Goal: Task Accomplishment & Management: Manage account settings

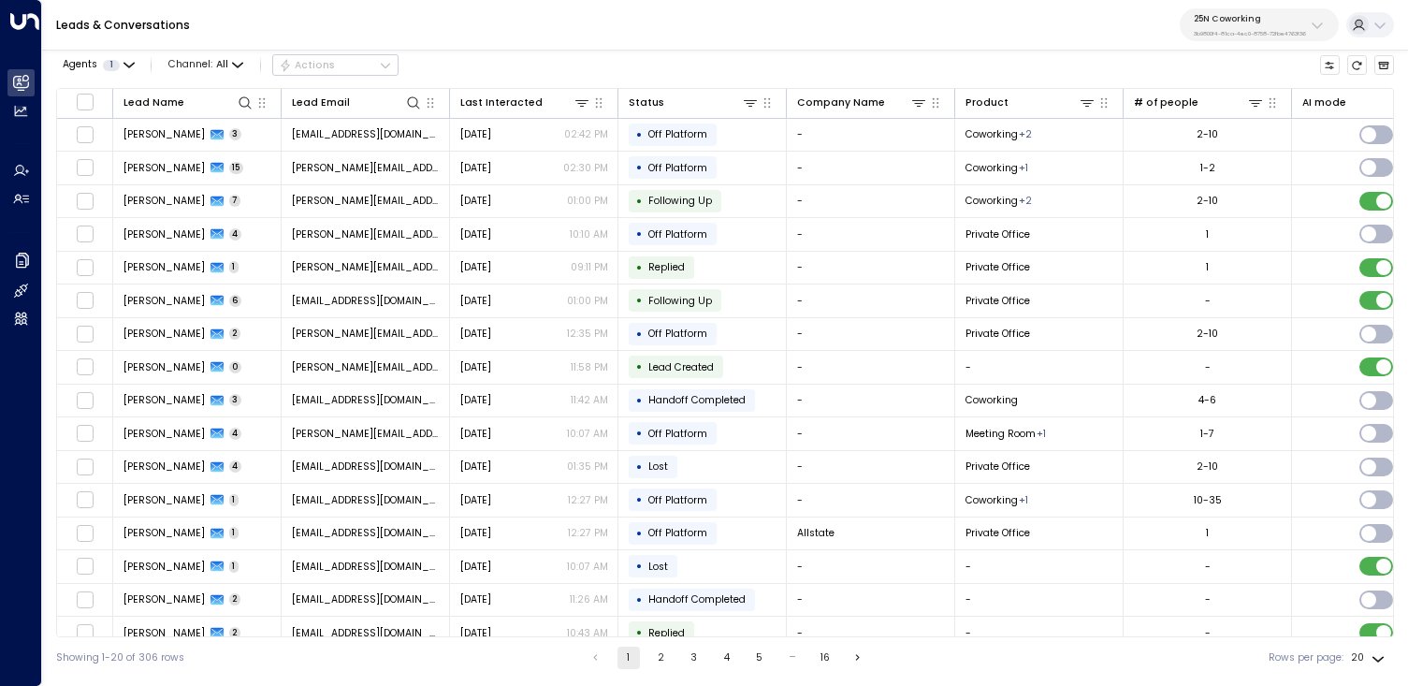
click at [1379, 25] on icon at bounding box center [1379, 25] width 15 height 15
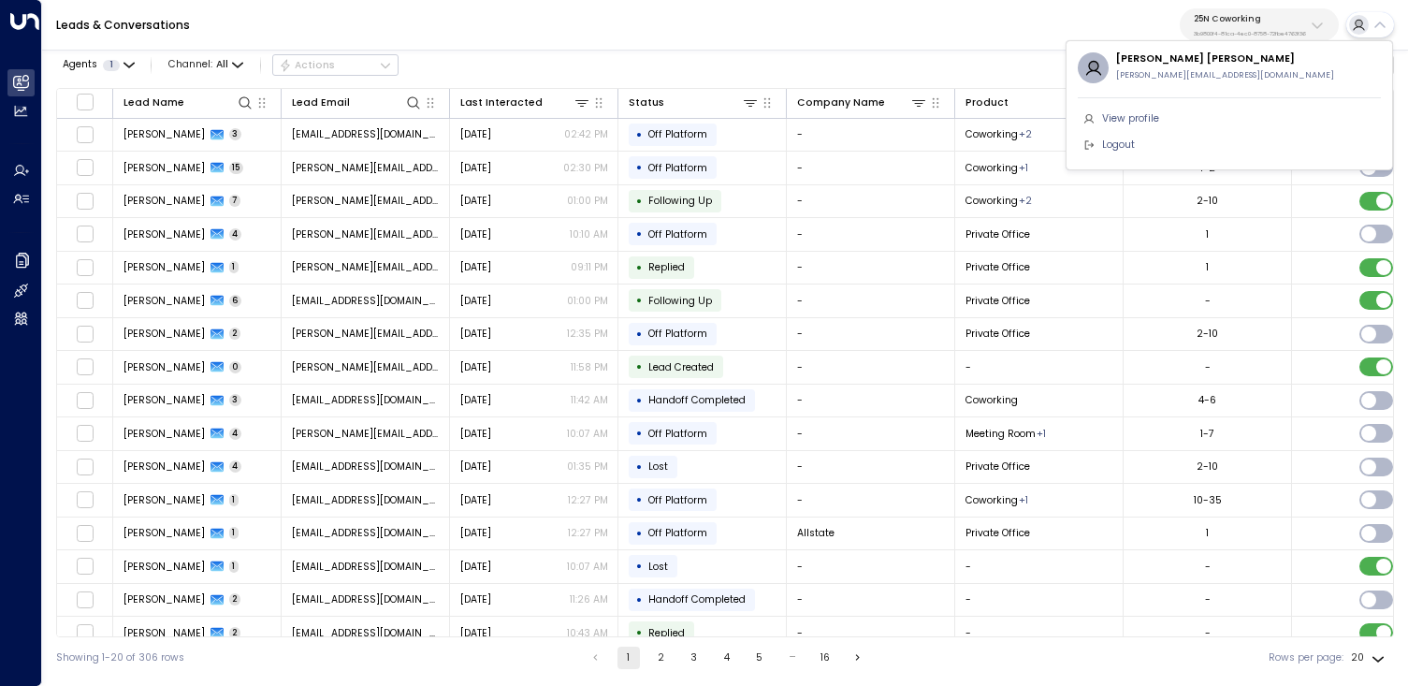
click at [1271, 32] on div at bounding box center [704, 343] width 1408 height 686
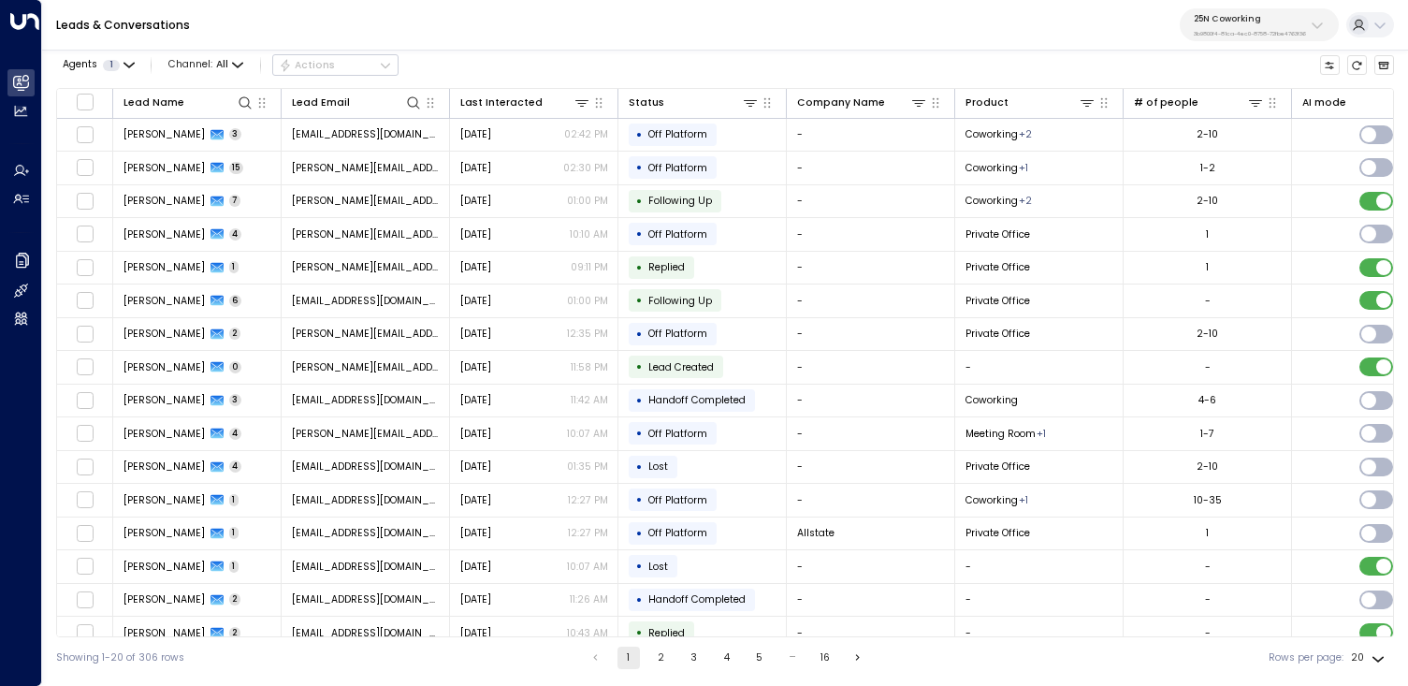
click at [1283, 31] on p "3b9800f4-81ca-4ec0-8758-72fbe4763f36" at bounding box center [1249, 33] width 112 height 7
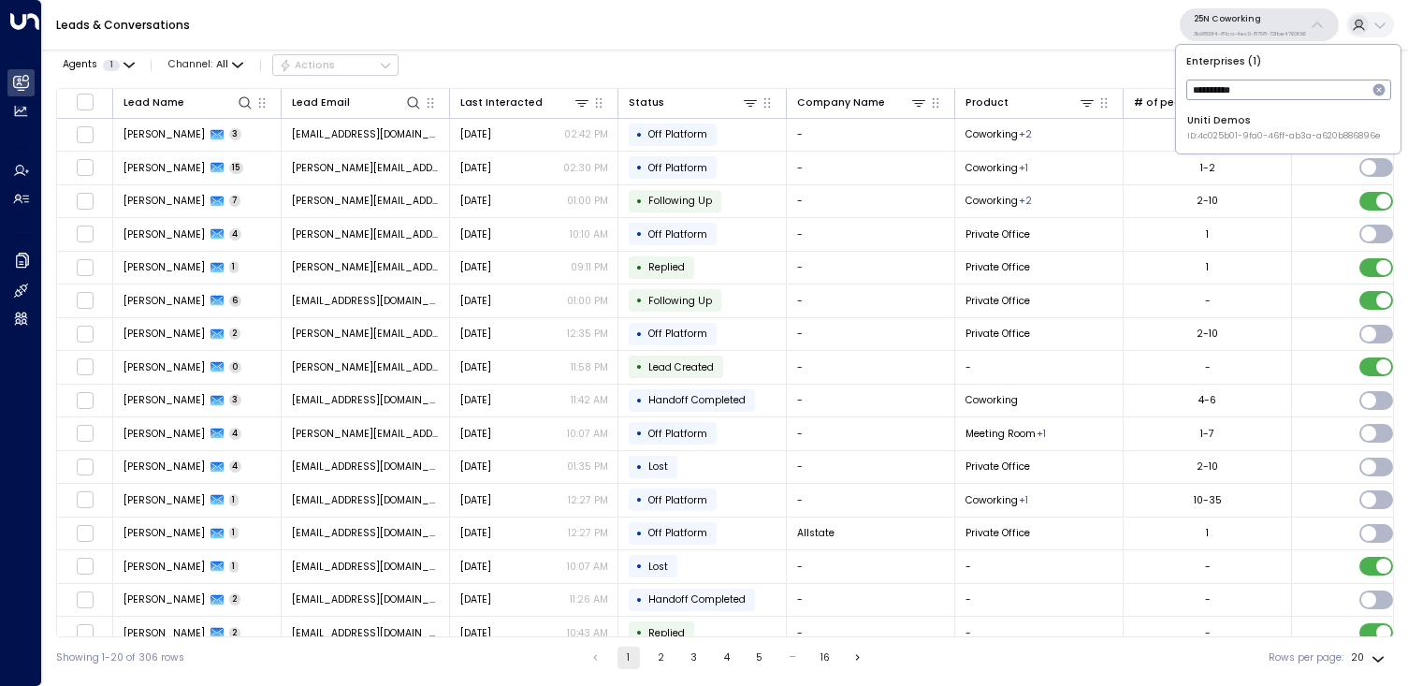
type input "**********"
click at [1254, 125] on div "Uniti Demos ID: 4c025b01-9fa0-46ff-ab3a-a620b886896e" at bounding box center [1284, 127] width 194 height 29
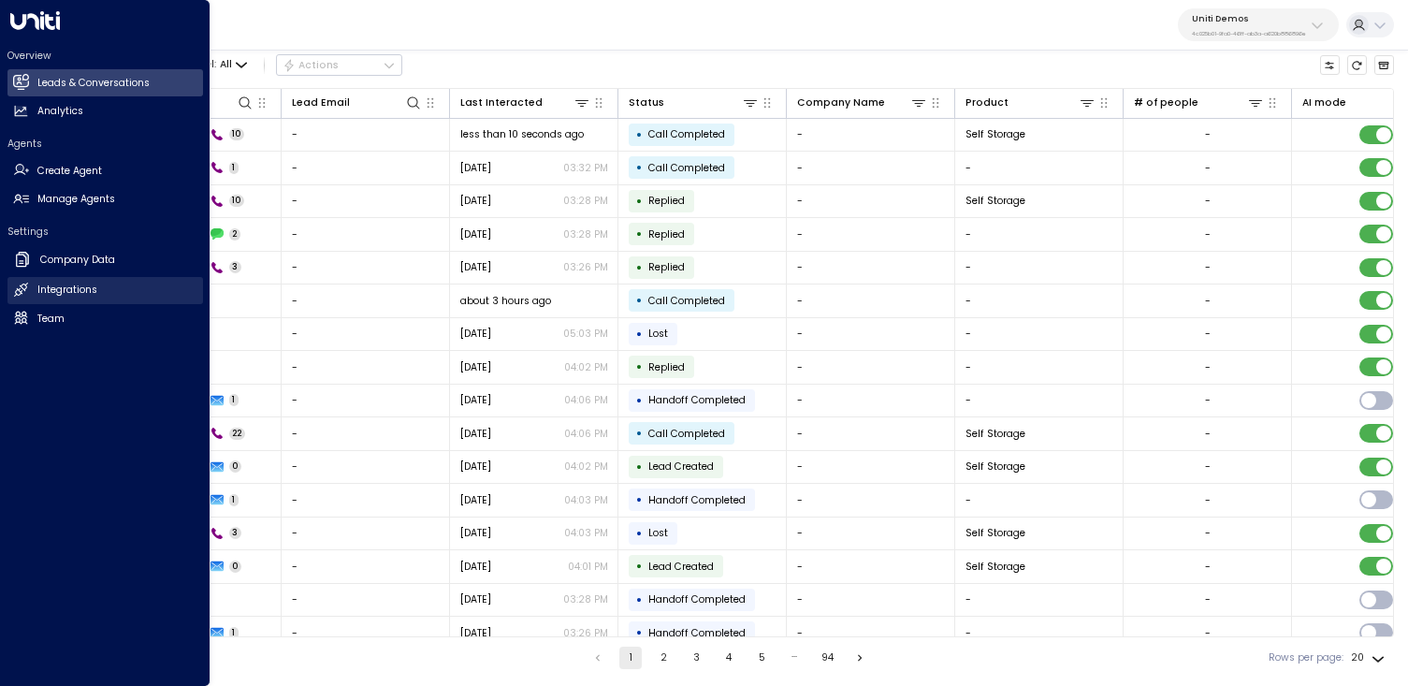
click at [99, 290] on link "Integrations Integrations" at bounding box center [104, 290] width 195 height 27
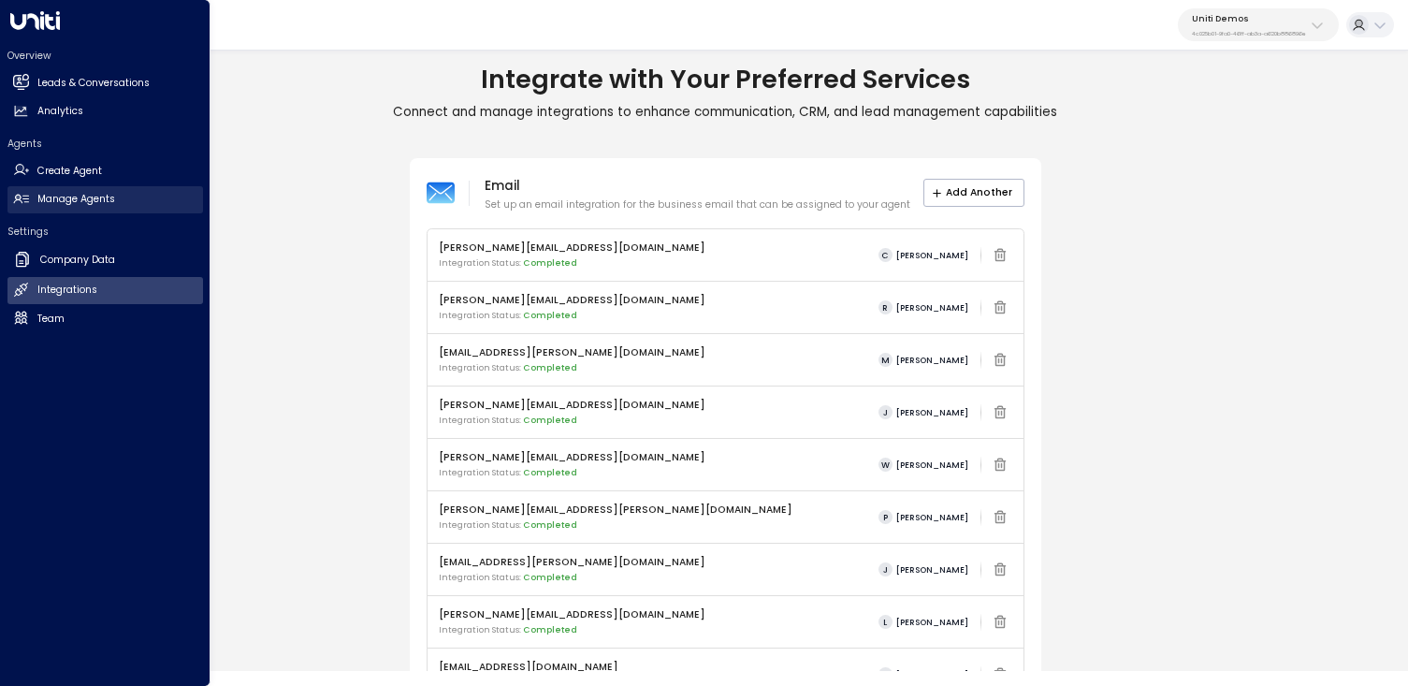
click at [79, 194] on h2 "Manage Agents" at bounding box center [76, 199] width 78 height 15
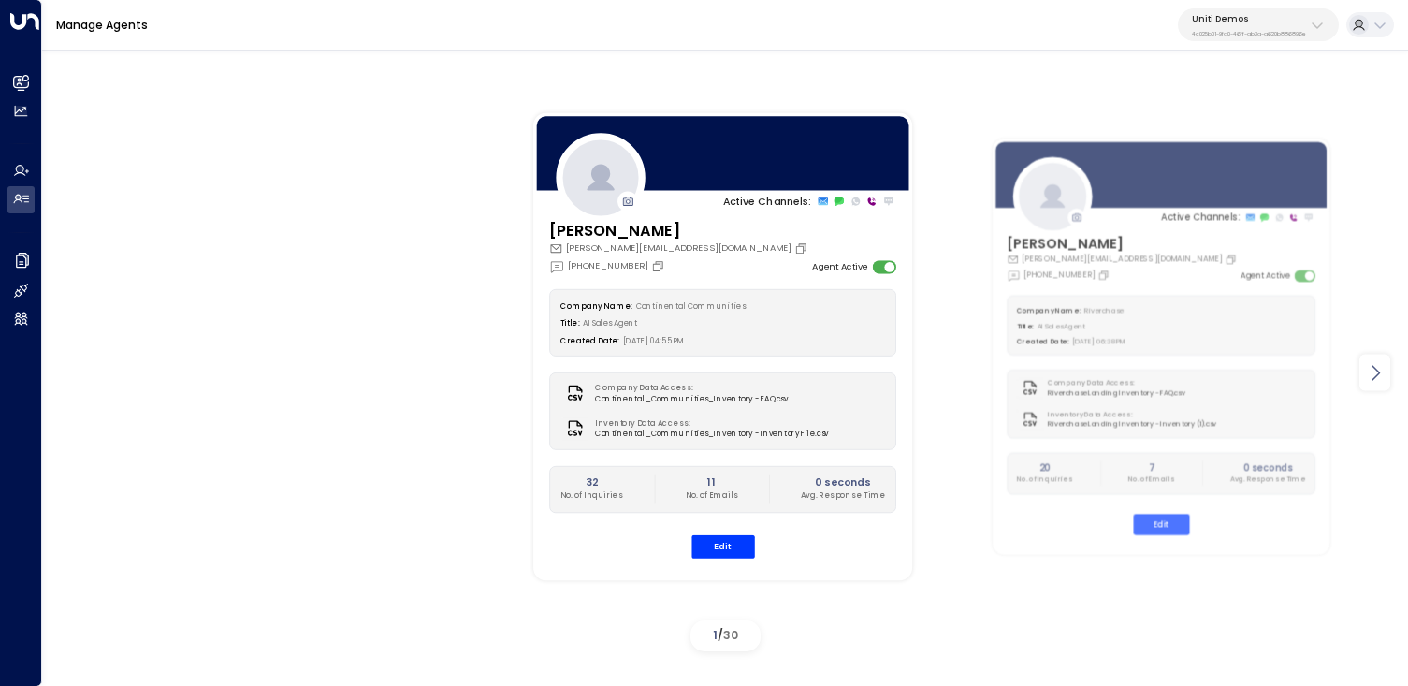
click at [1368, 361] on icon at bounding box center [1375, 372] width 22 height 22
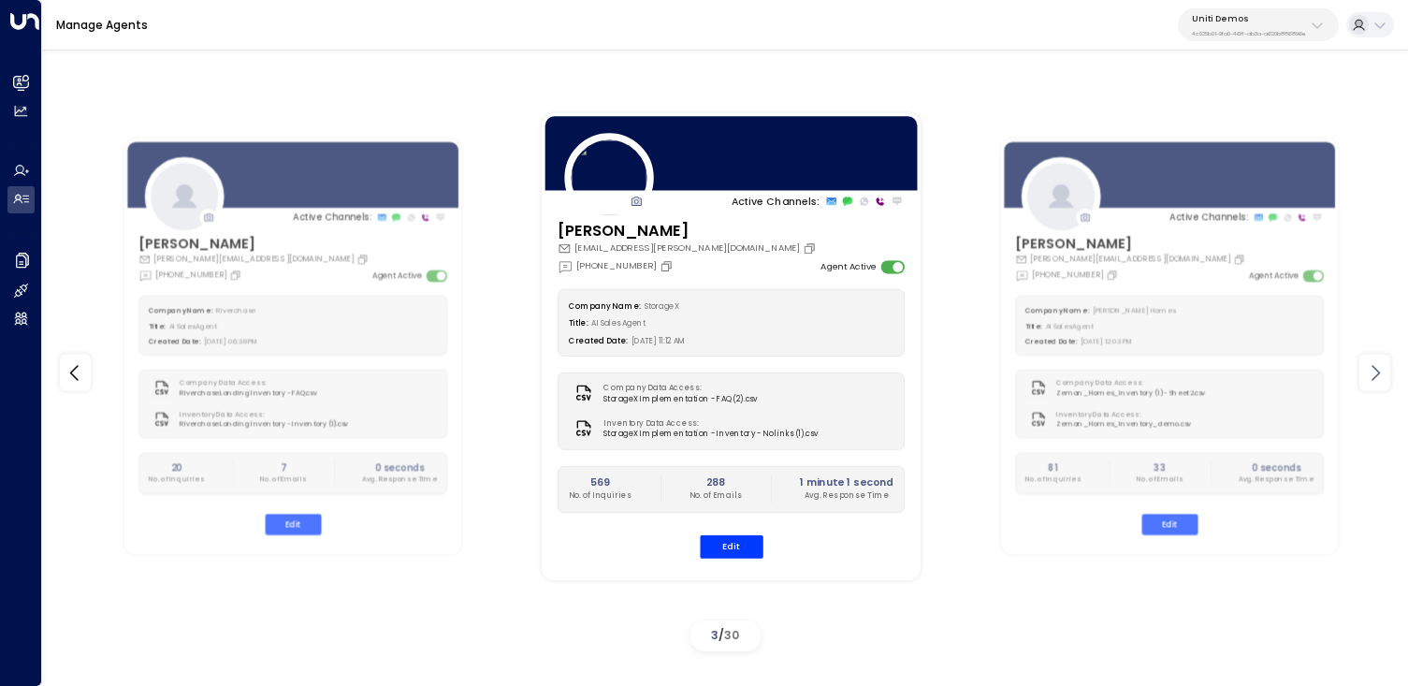
click at [1368, 361] on icon at bounding box center [1375, 372] width 22 height 22
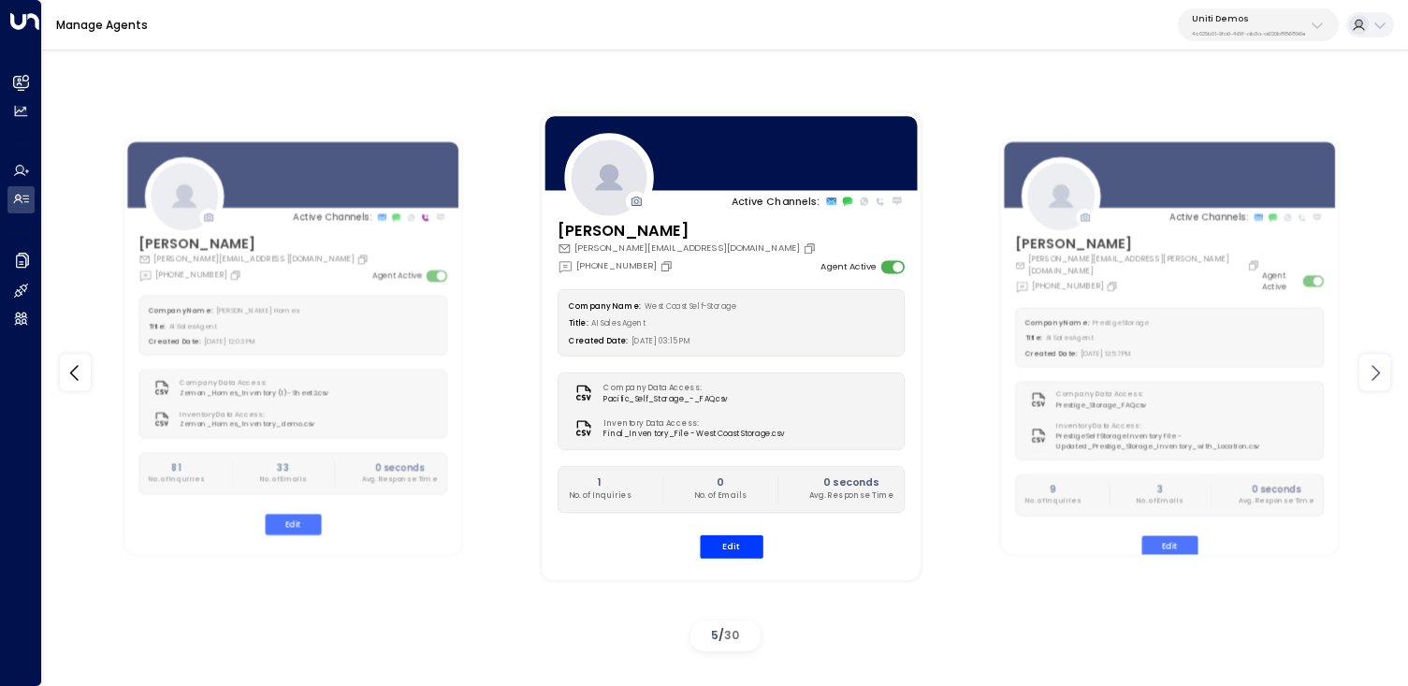
click at [1368, 361] on icon at bounding box center [1375, 372] width 22 height 22
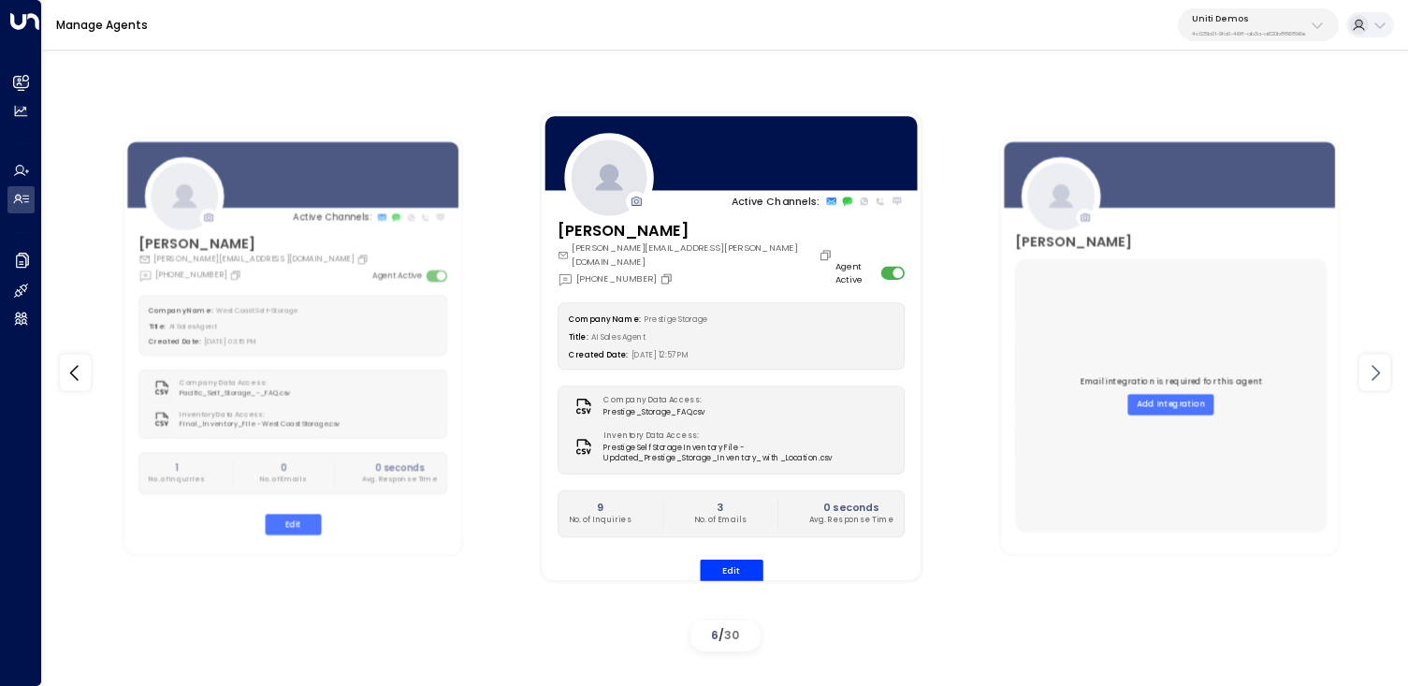
click at [1368, 361] on icon at bounding box center [1375, 372] width 22 height 22
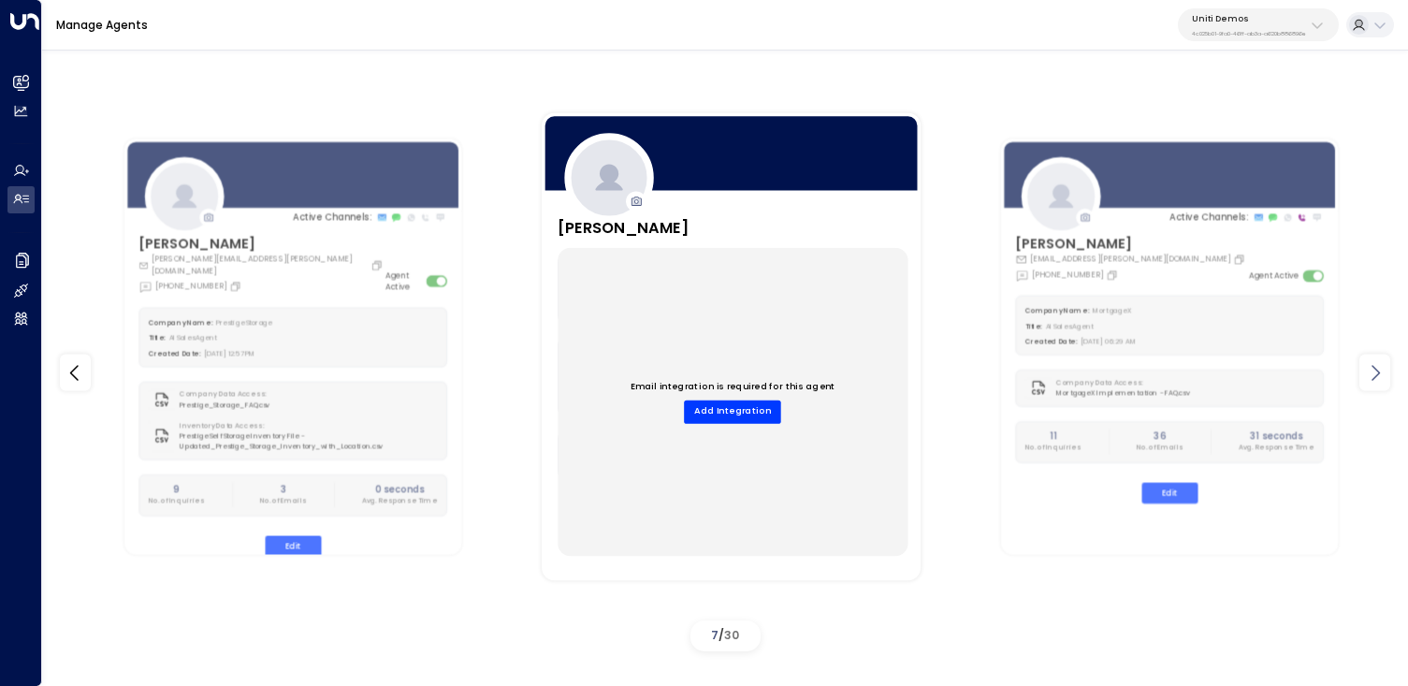
click at [1368, 361] on icon at bounding box center [1375, 372] width 22 height 22
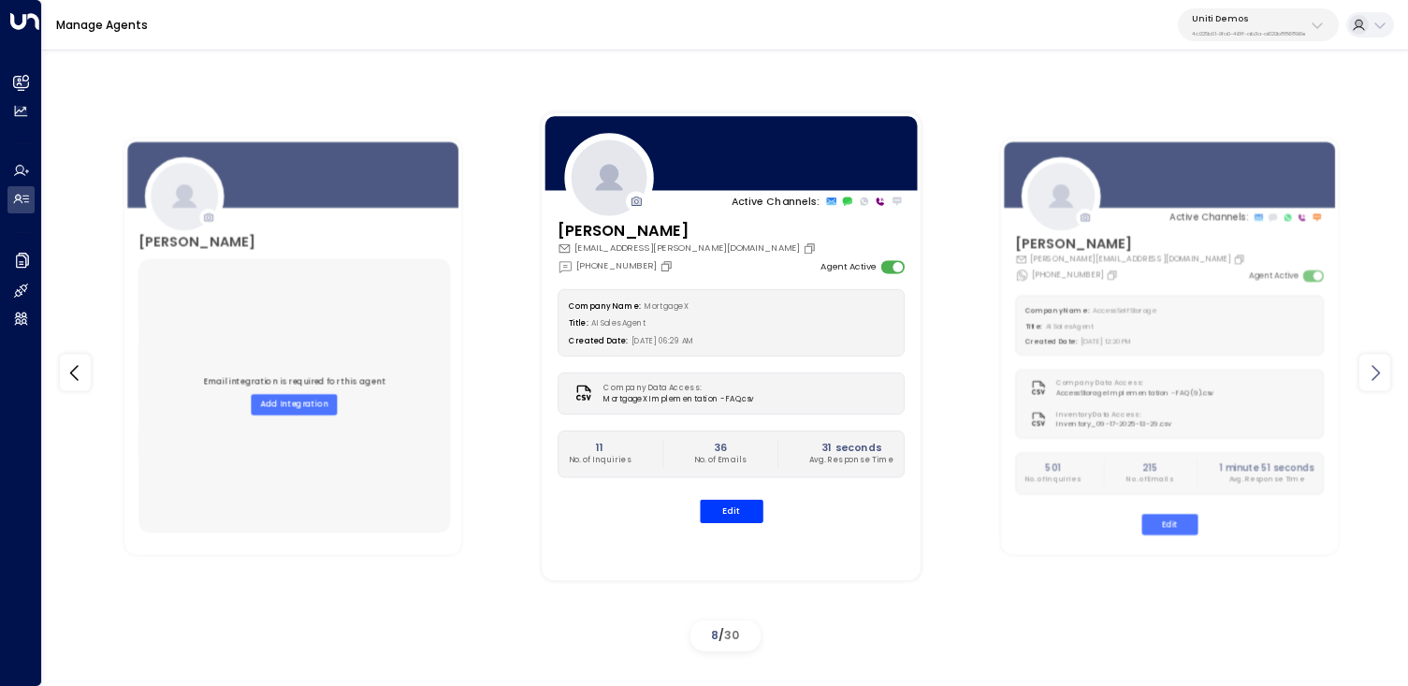
click at [1368, 361] on icon at bounding box center [1375, 372] width 22 height 22
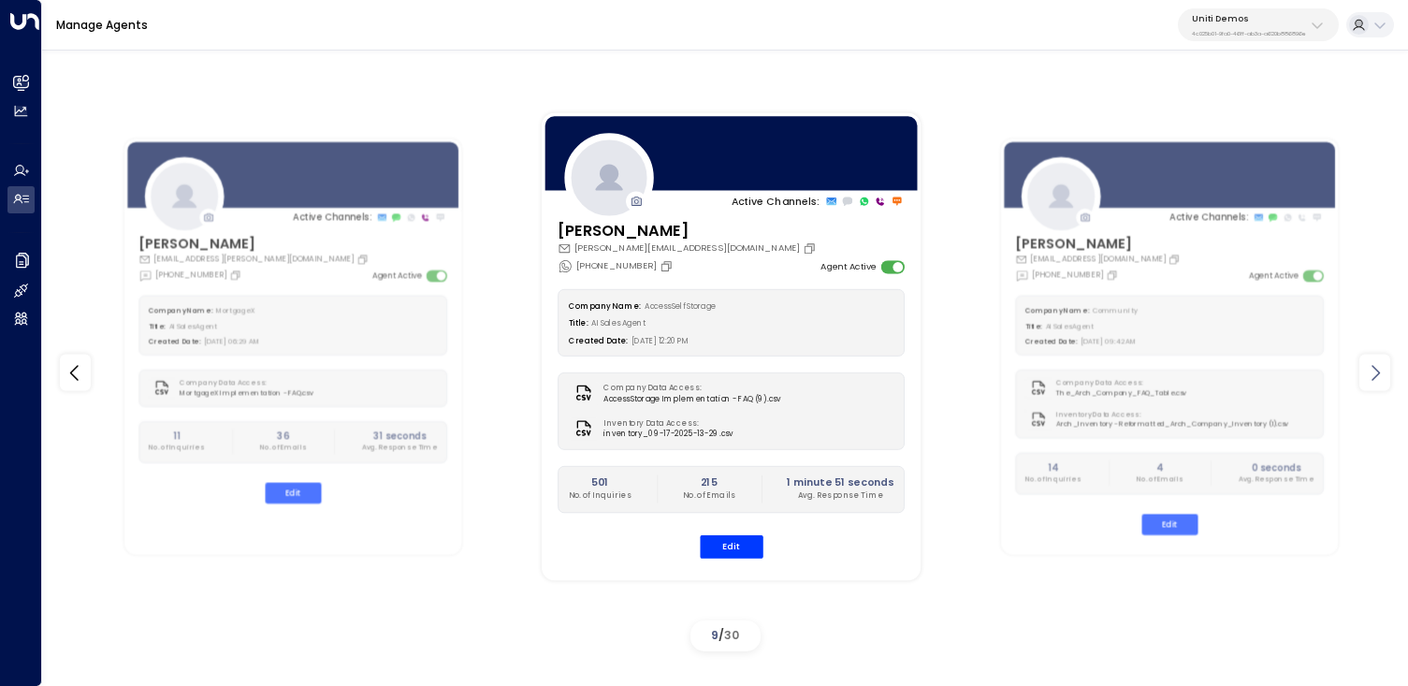
click at [1368, 361] on icon at bounding box center [1375, 372] width 22 height 22
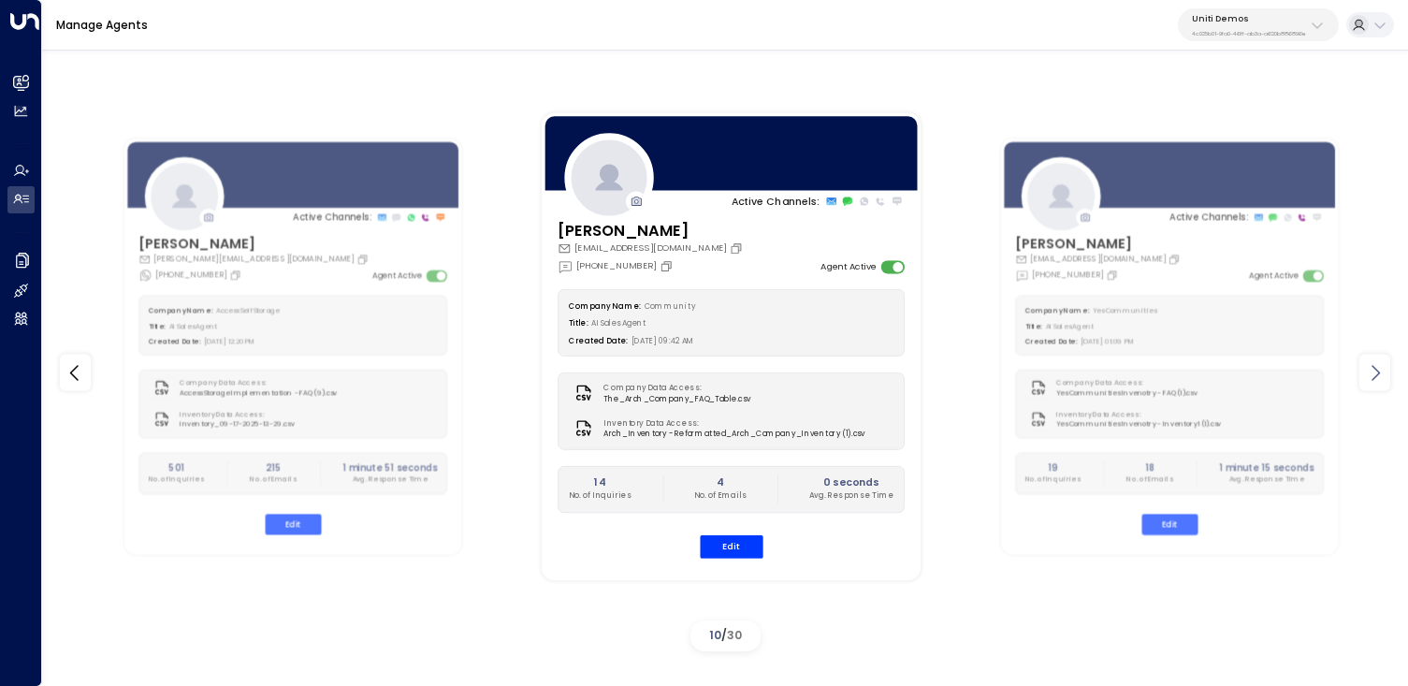
click at [1368, 361] on icon at bounding box center [1375, 372] width 22 height 22
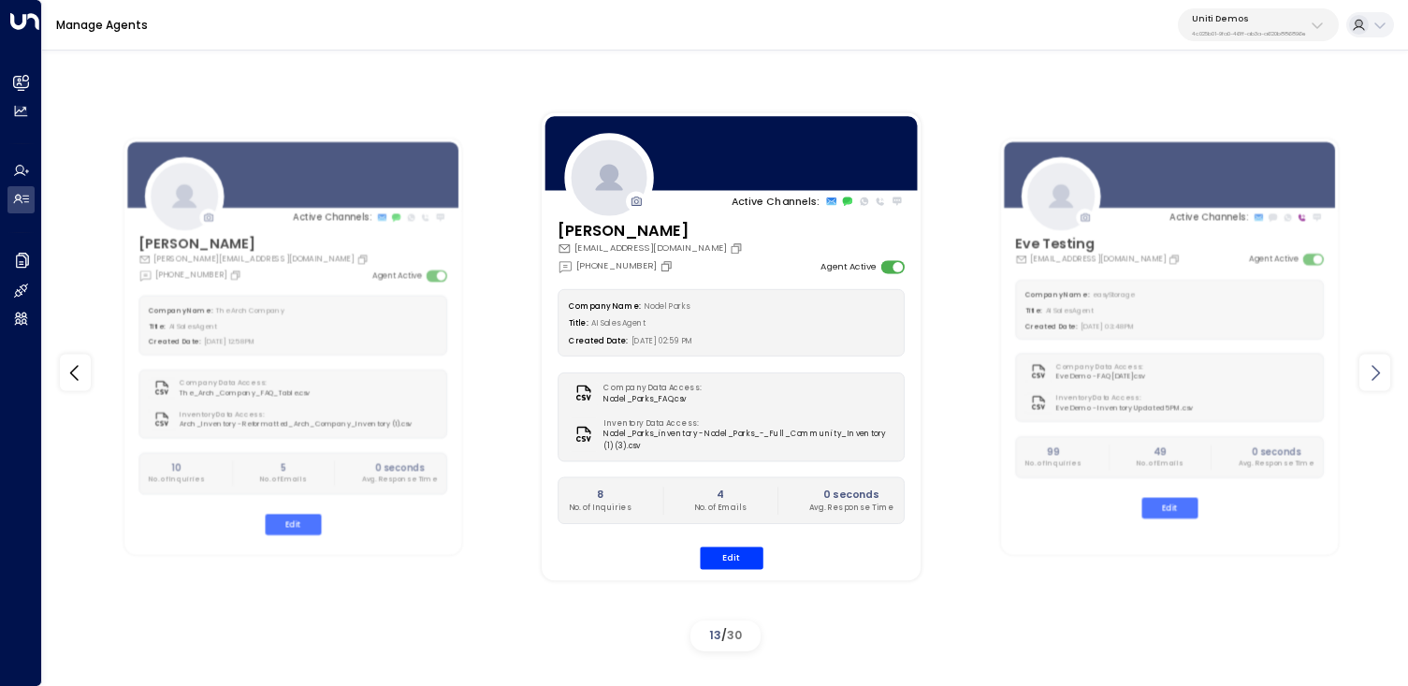
click at [1368, 361] on icon at bounding box center [1375, 372] width 22 height 22
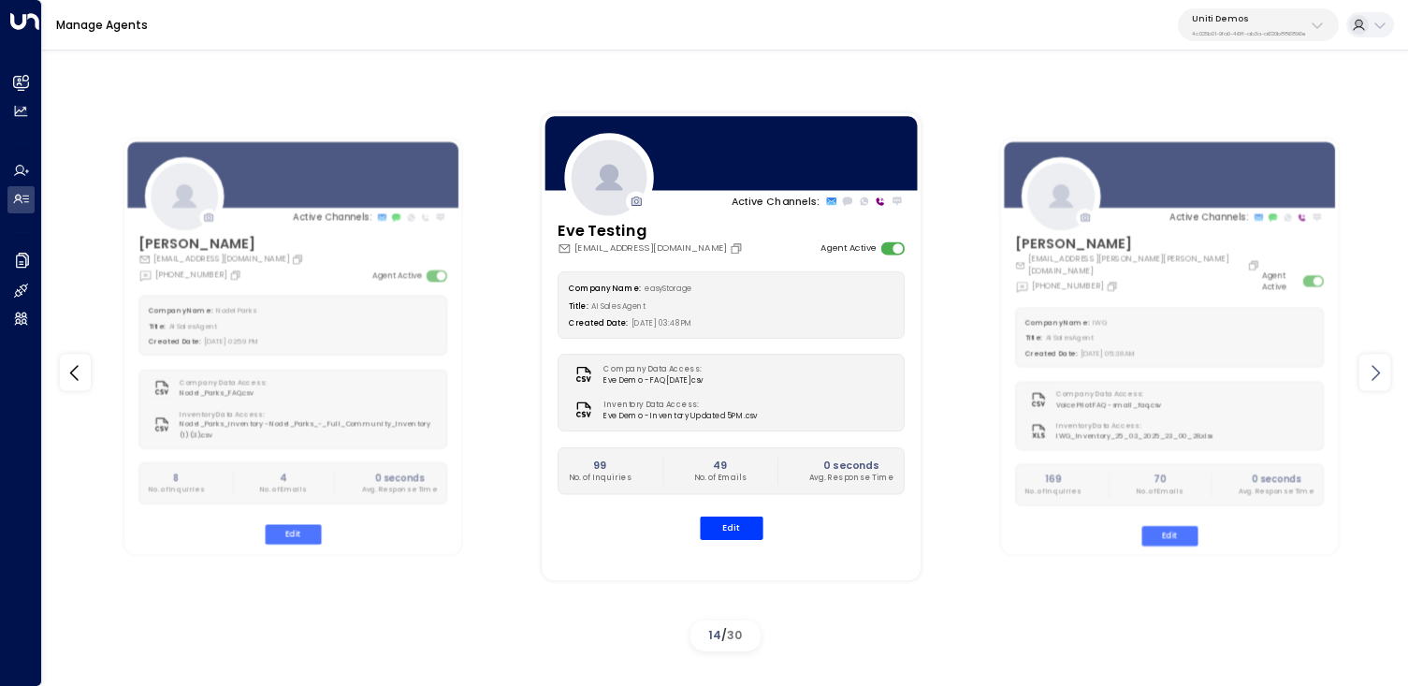
click at [1368, 361] on icon at bounding box center [1375, 372] width 22 height 22
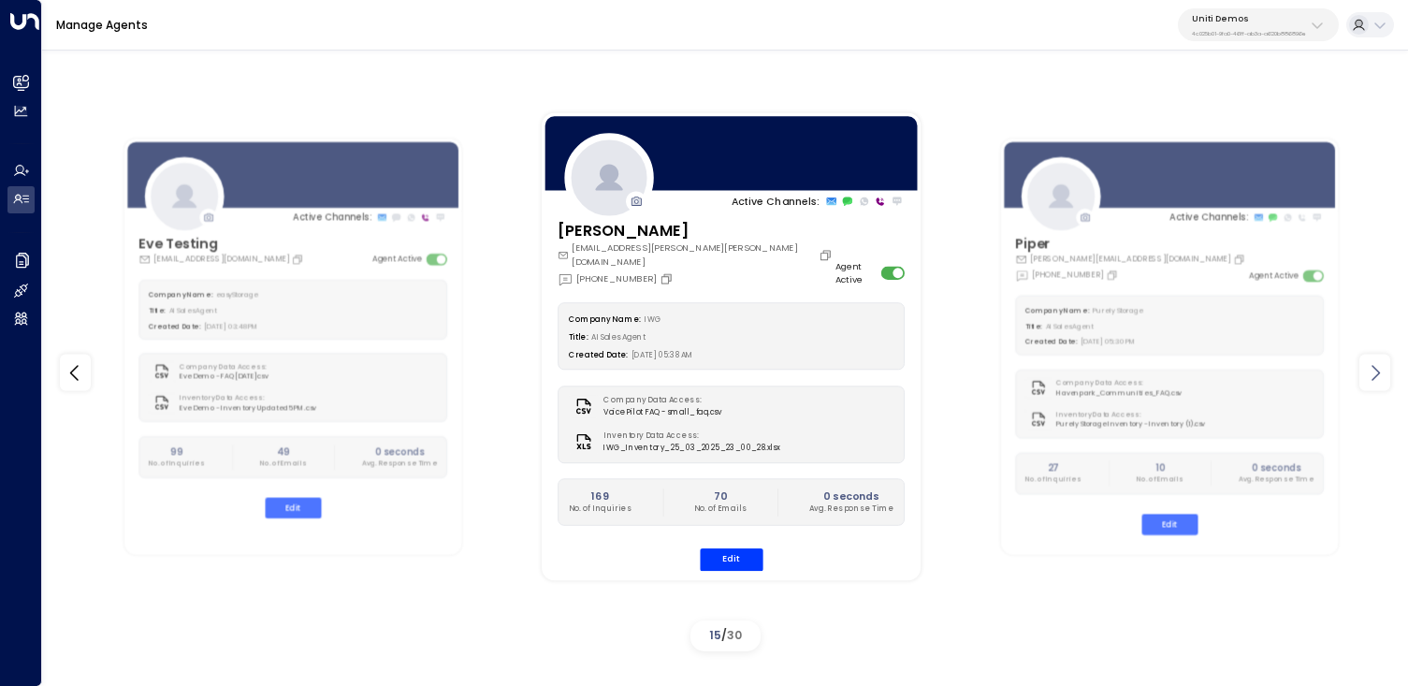
click at [1368, 361] on icon at bounding box center [1375, 372] width 22 height 22
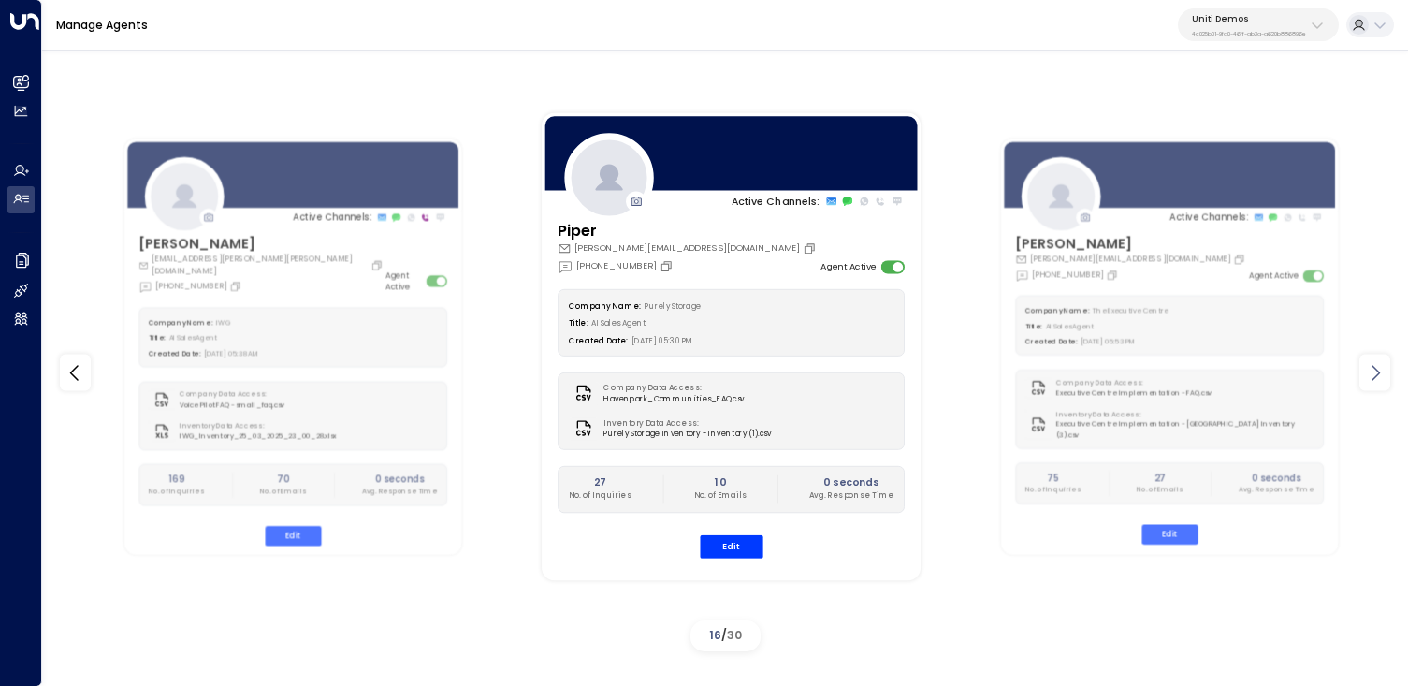
click at [1368, 361] on icon at bounding box center [1375, 372] width 22 height 22
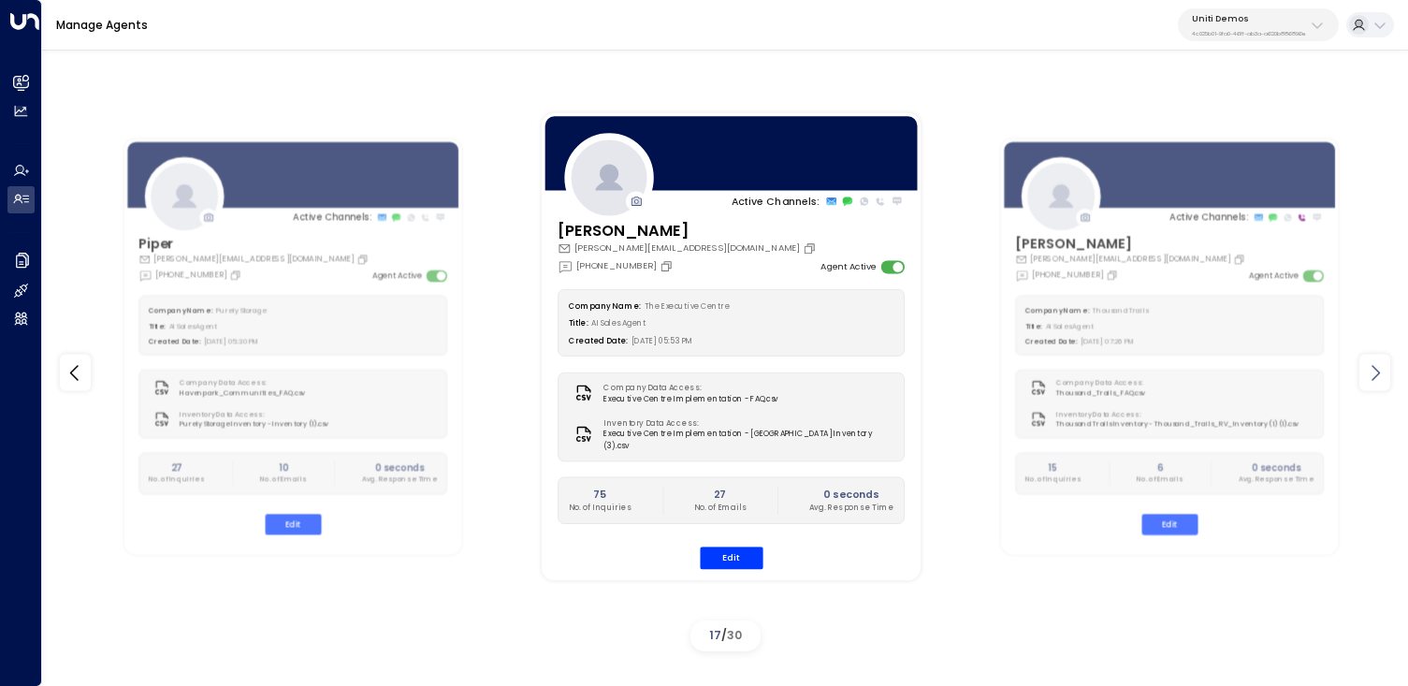
click at [1368, 361] on icon at bounding box center [1375, 372] width 22 height 22
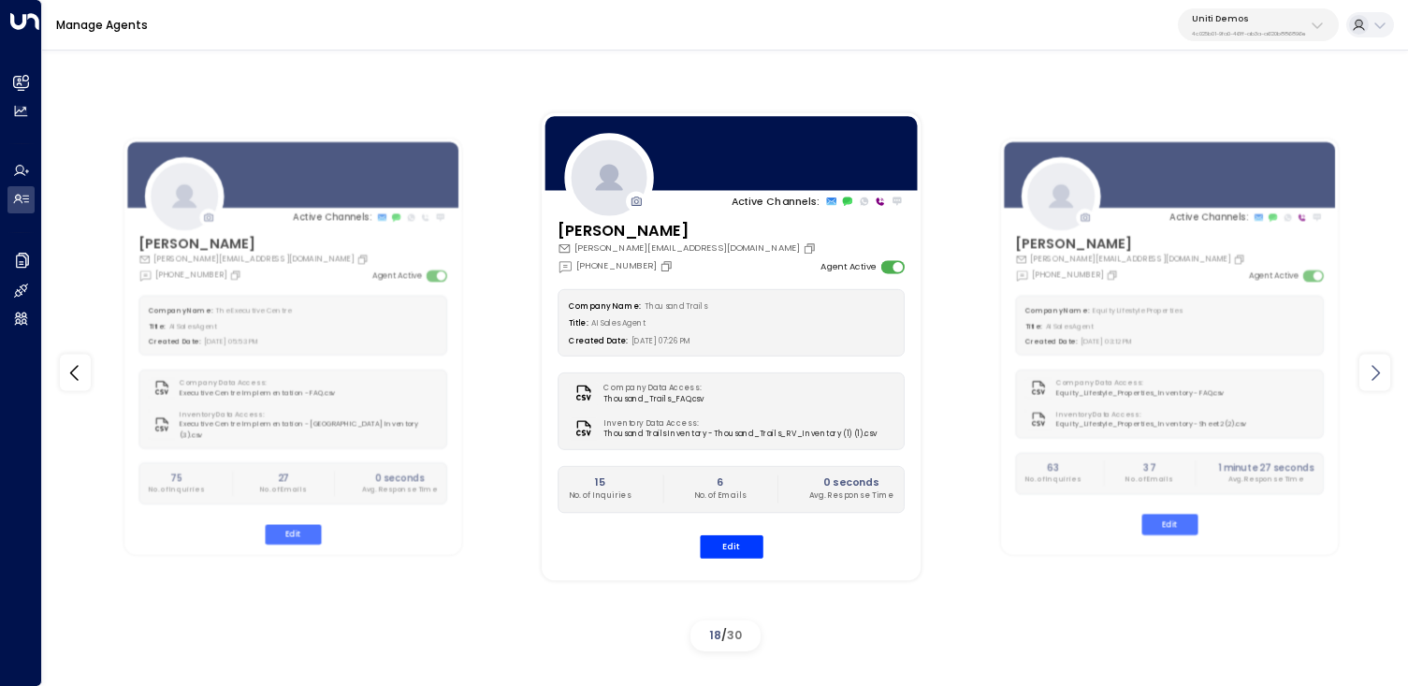
click at [1368, 361] on icon at bounding box center [1375, 372] width 22 height 22
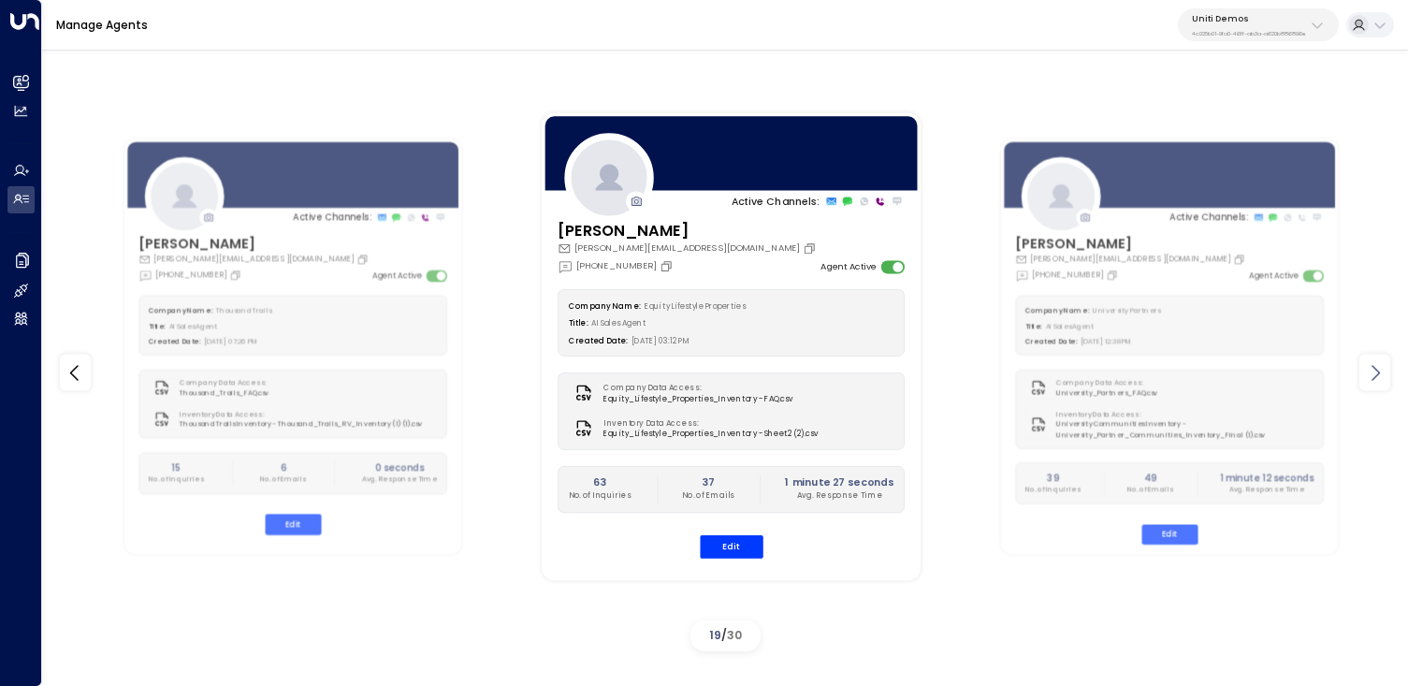
click at [1368, 361] on icon at bounding box center [1375, 372] width 22 height 22
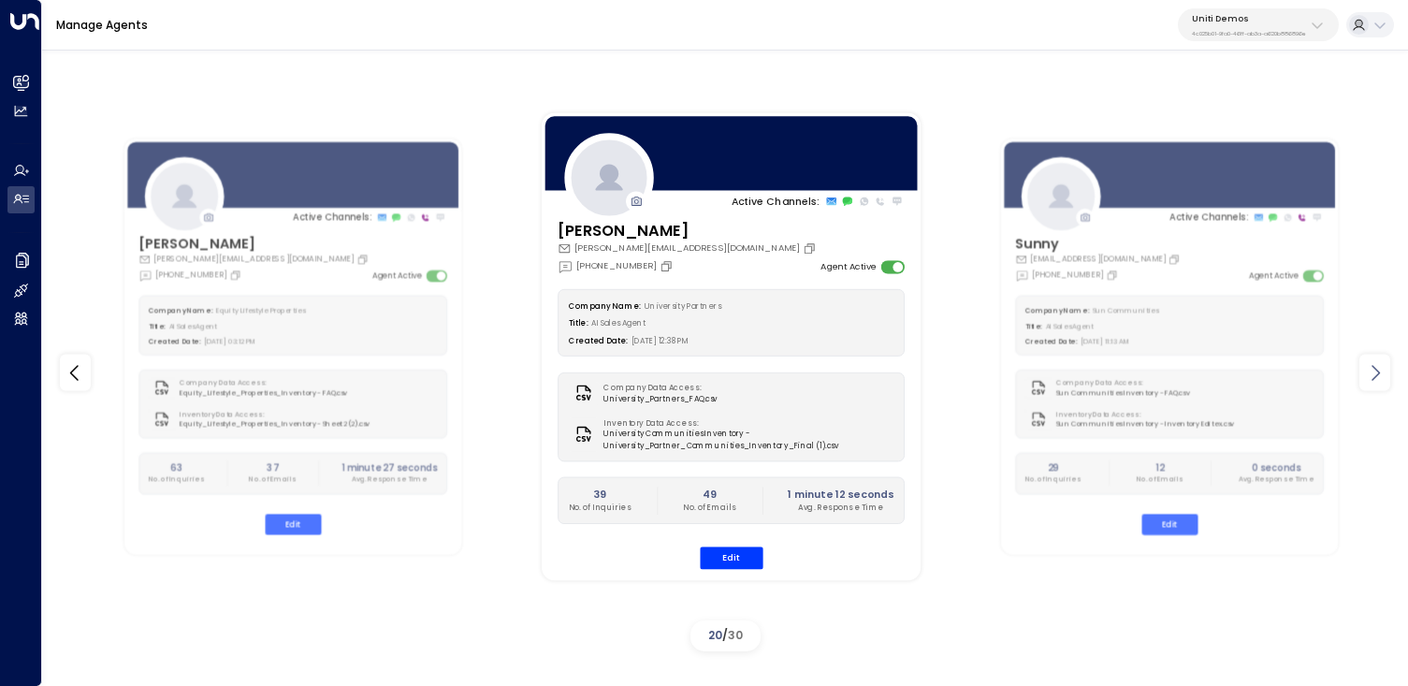
click at [1368, 361] on icon at bounding box center [1375, 372] width 22 height 22
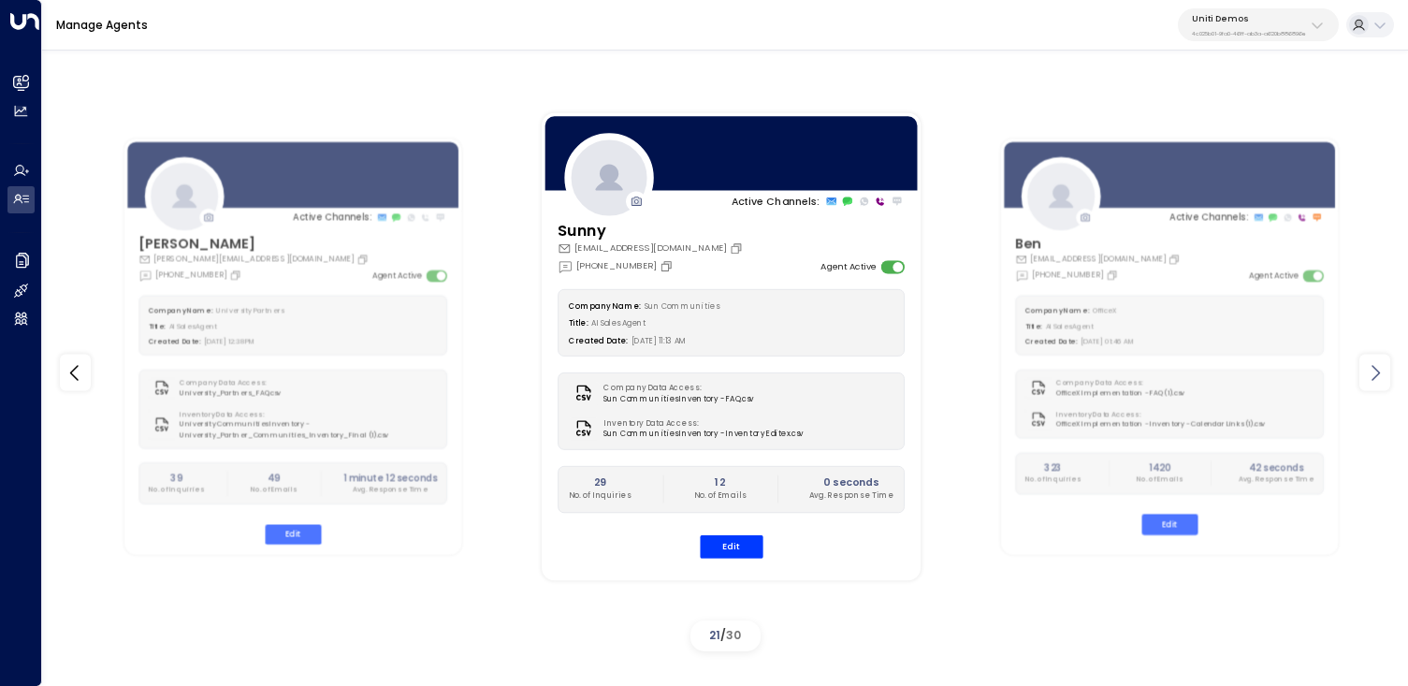
click at [1368, 361] on icon at bounding box center [1375, 372] width 22 height 22
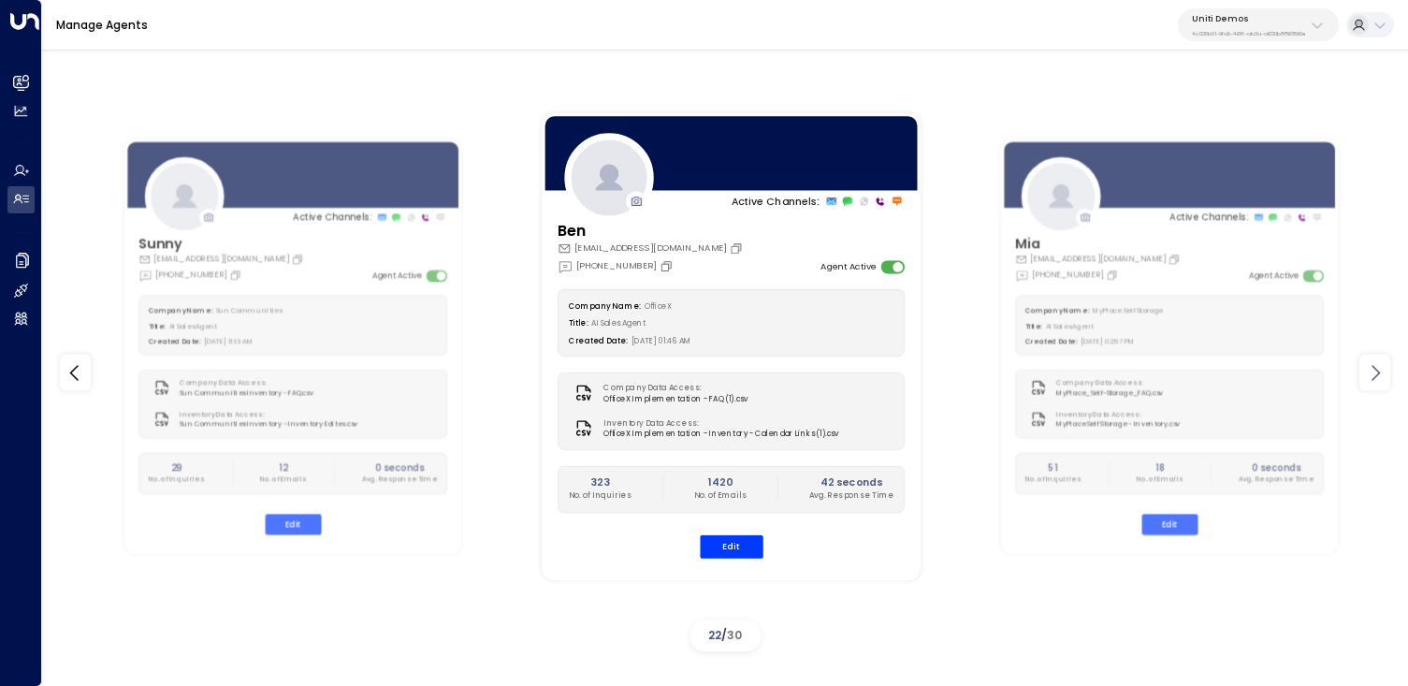
click at [1368, 361] on icon at bounding box center [1375, 372] width 22 height 22
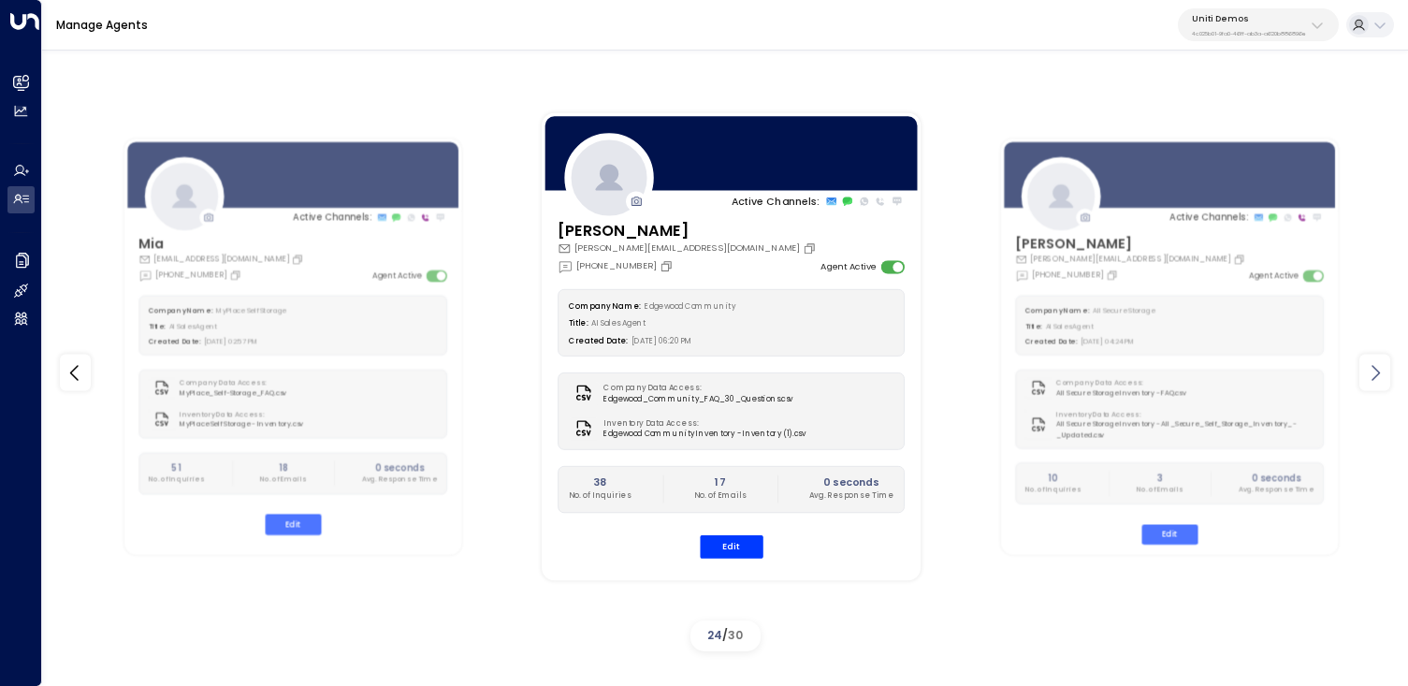
click at [1368, 361] on icon at bounding box center [1375, 372] width 22 height 22
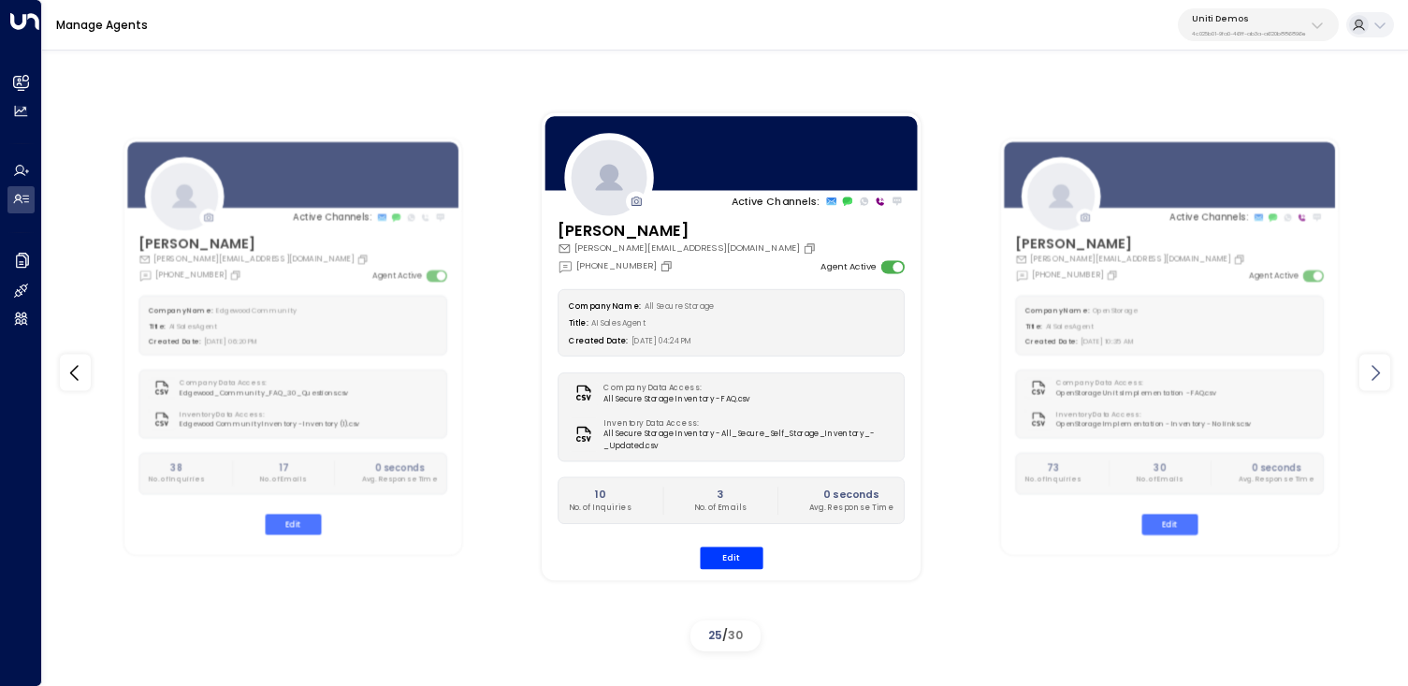
click at [1368, 361] on icon at bounding box center [1375, 372] width 22 height 22
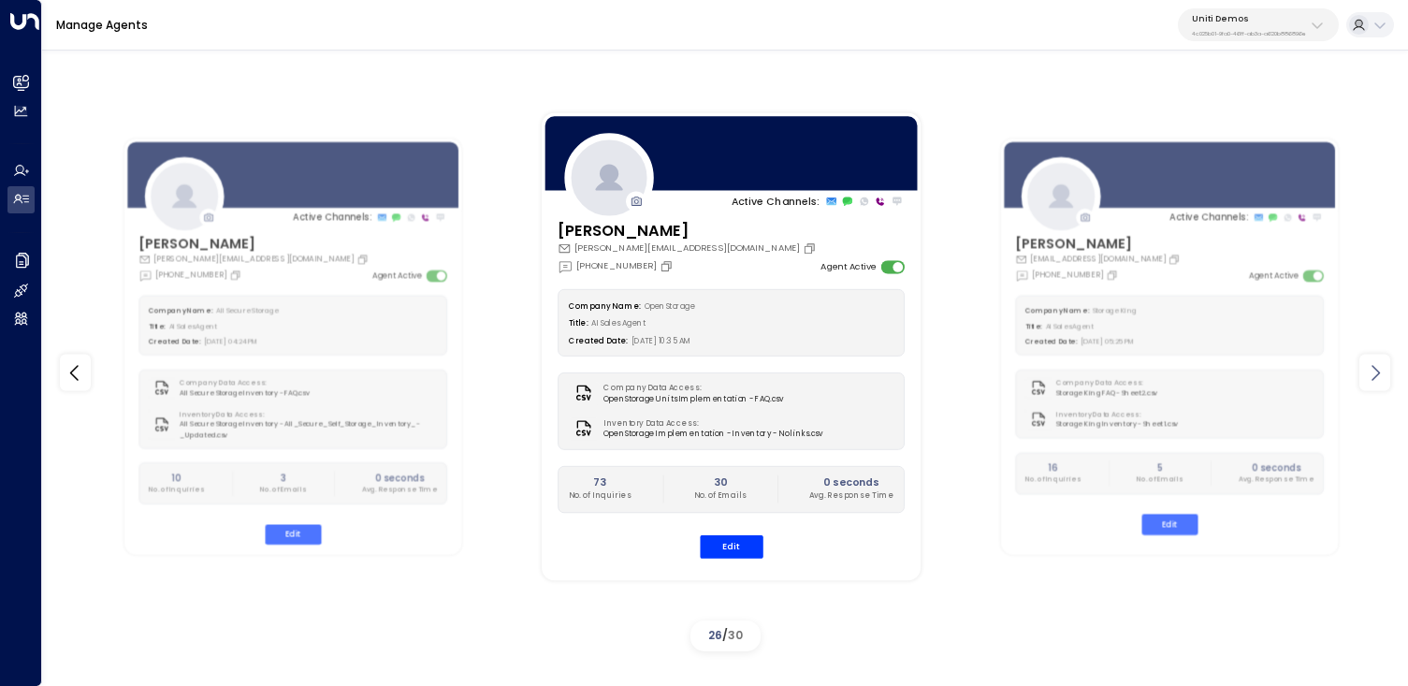
click at [1368, 361] on icon at bounding box center [1375, 372] width 22 height 22
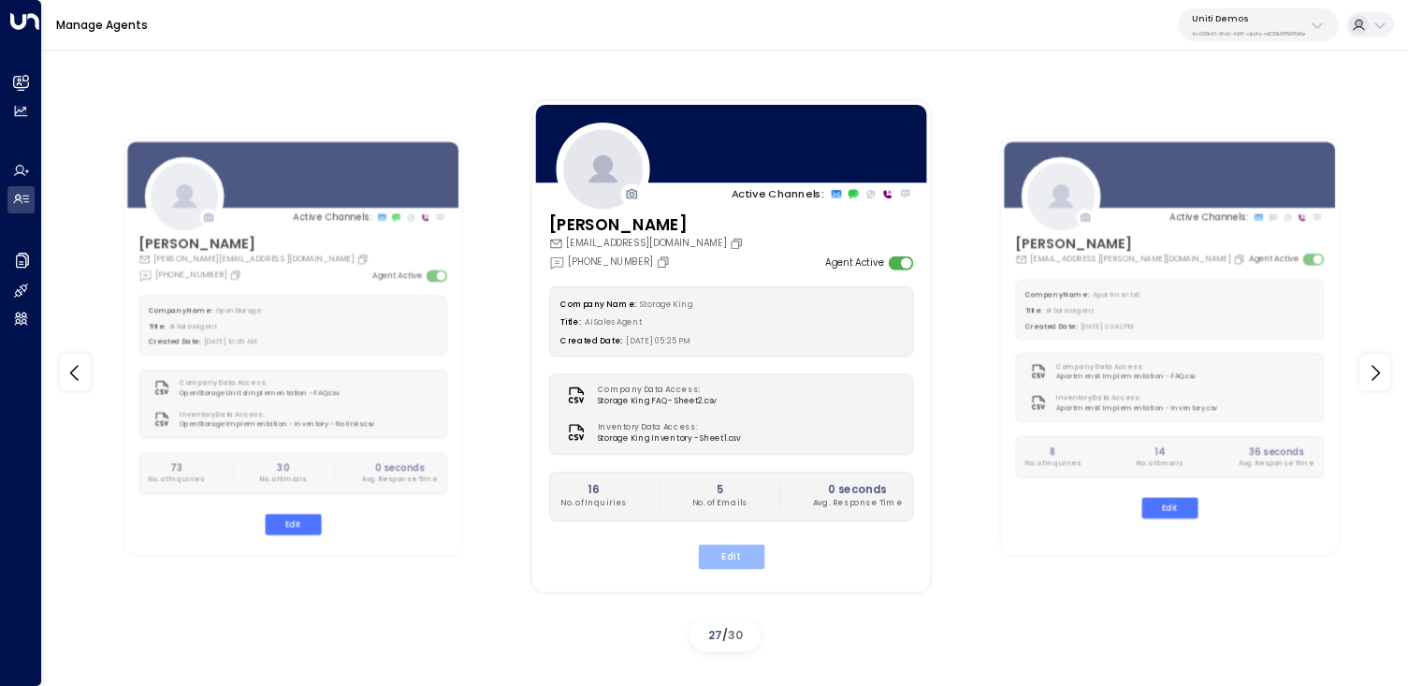
click at [730, 548] on button "Edit" at bounding box center [731, 556] width 66 height 24
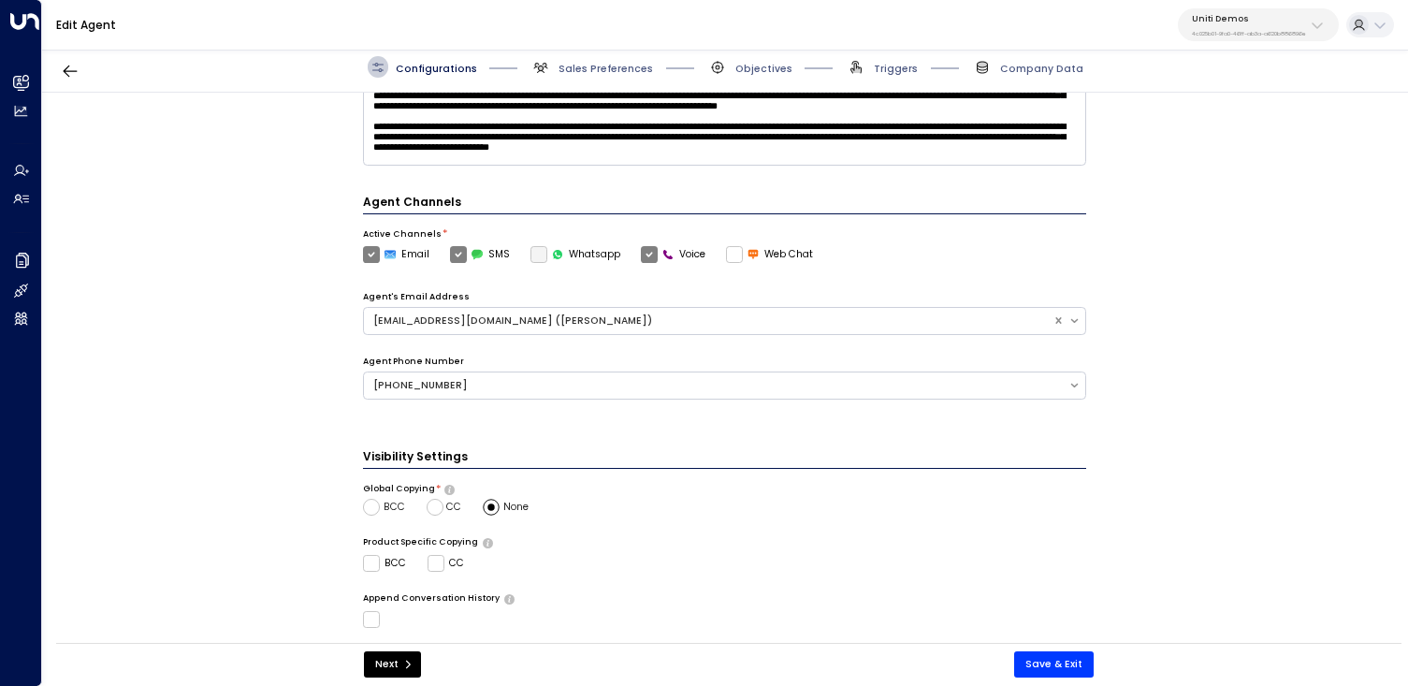
scroll to position [478, 0]
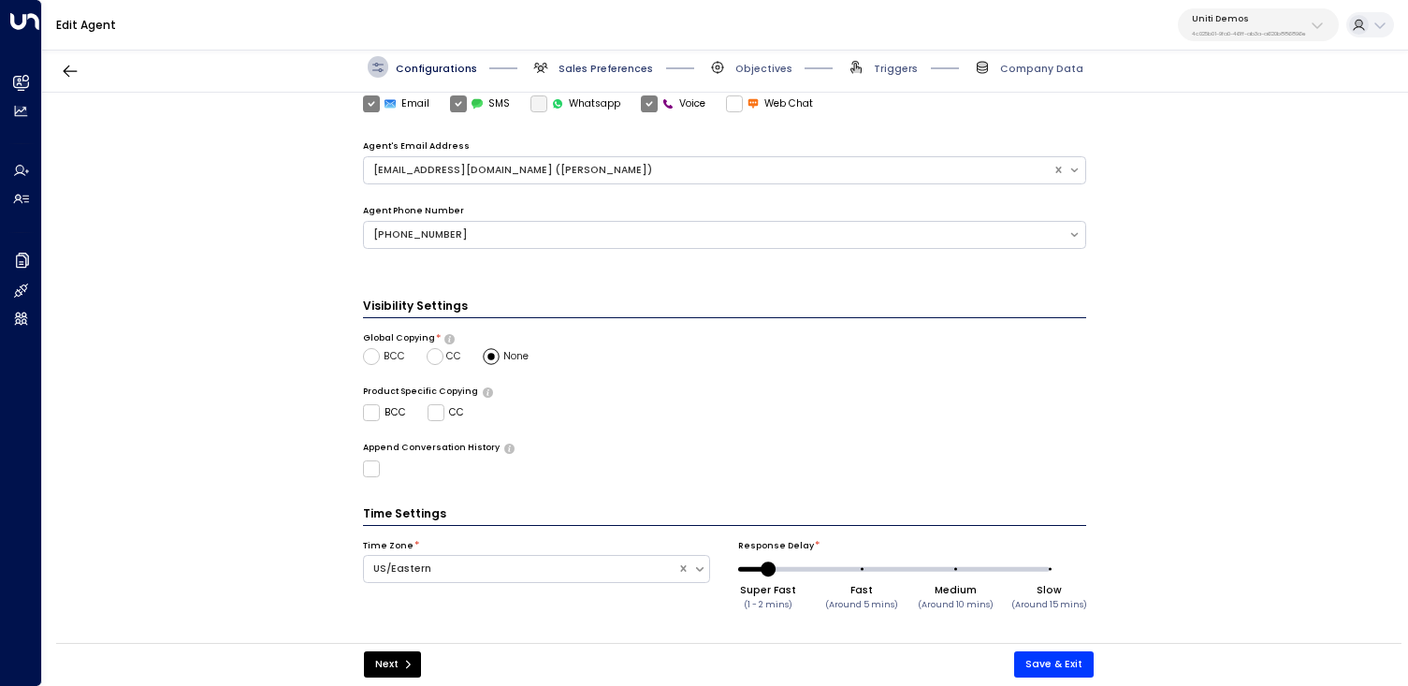
click at [592, 75] on span "Sales Preferences" at bounding box center [605, 69] width 94 height 14
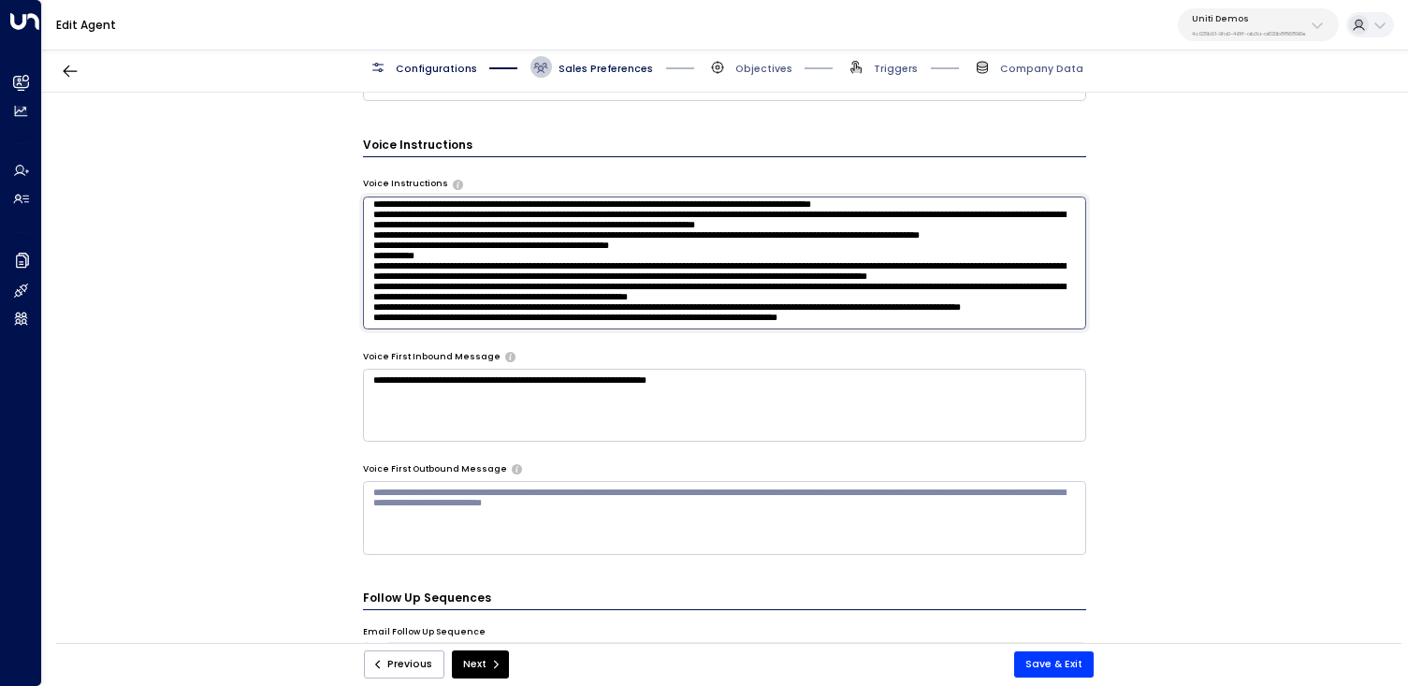
scroll to position [0, 0]
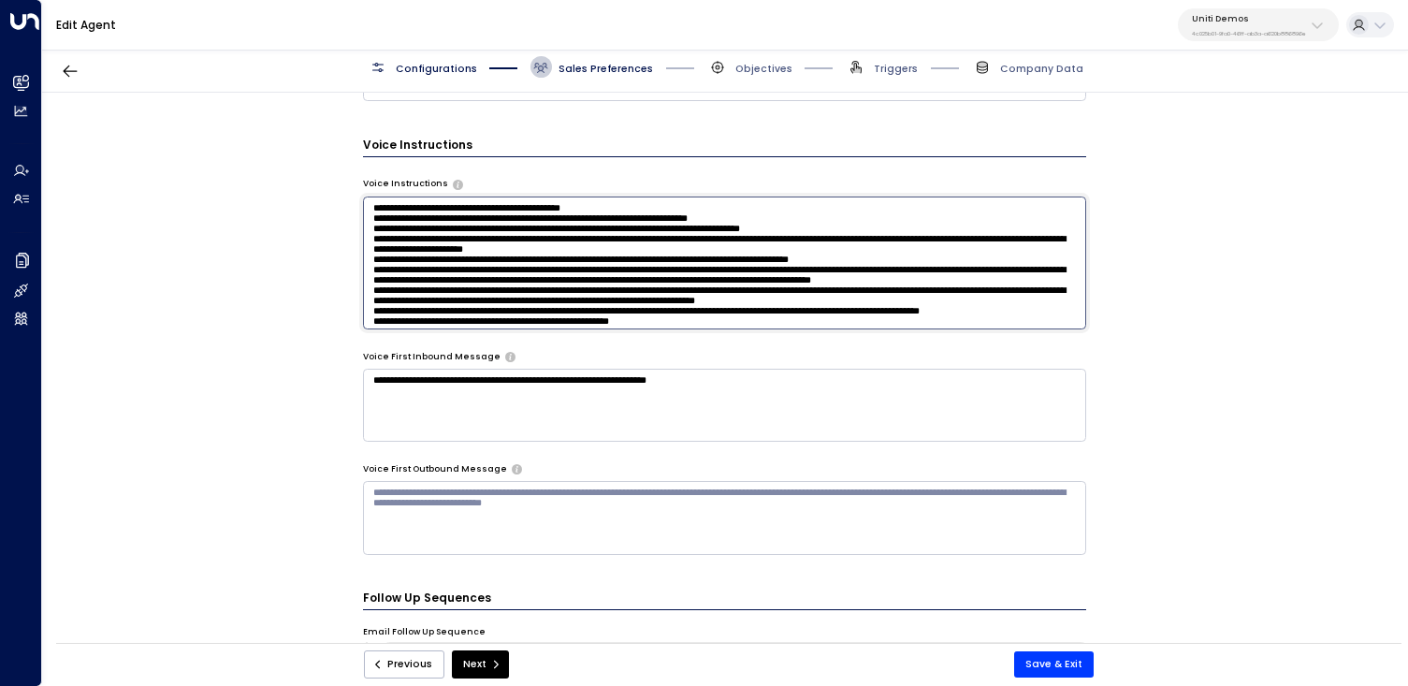
click at [895, 311] on textarea at bounding box center [724, 262] width 723 height 133
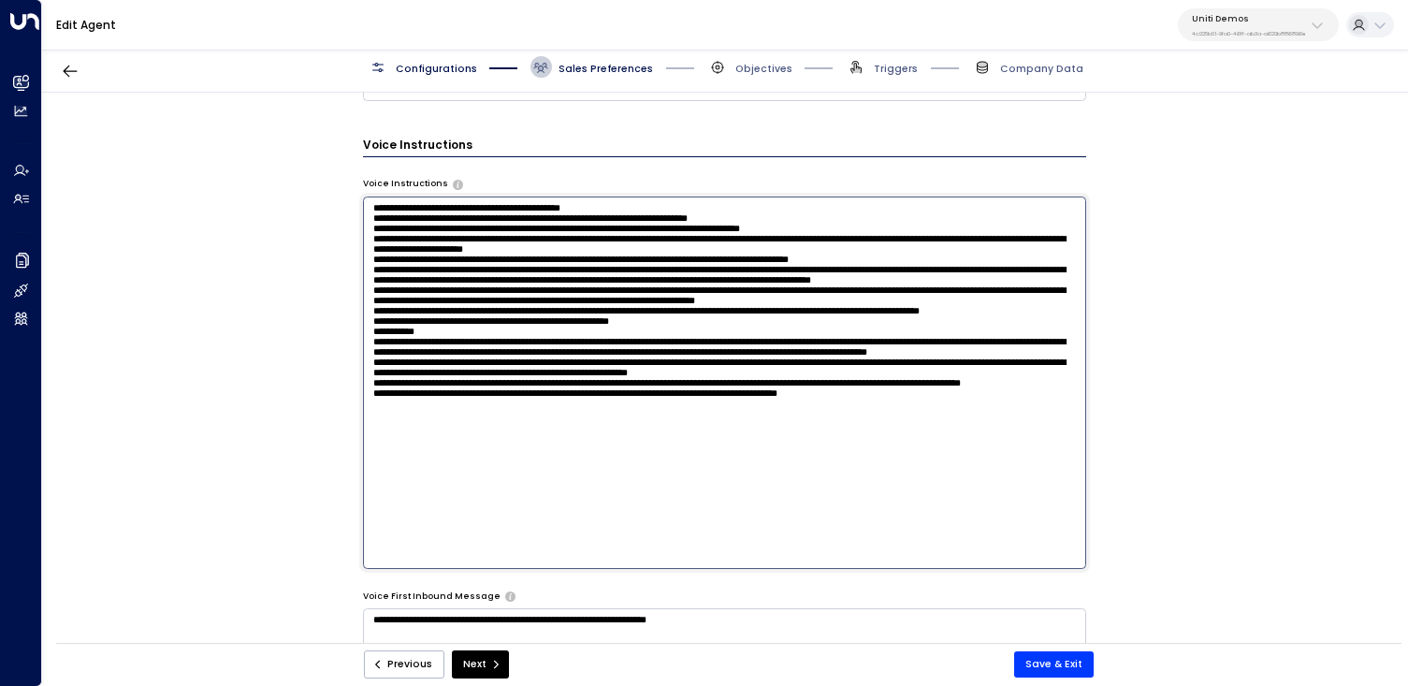
click at [892, 530] on textarea at bounding box center [724, 382] width 723 height 372
type textarea "**********"
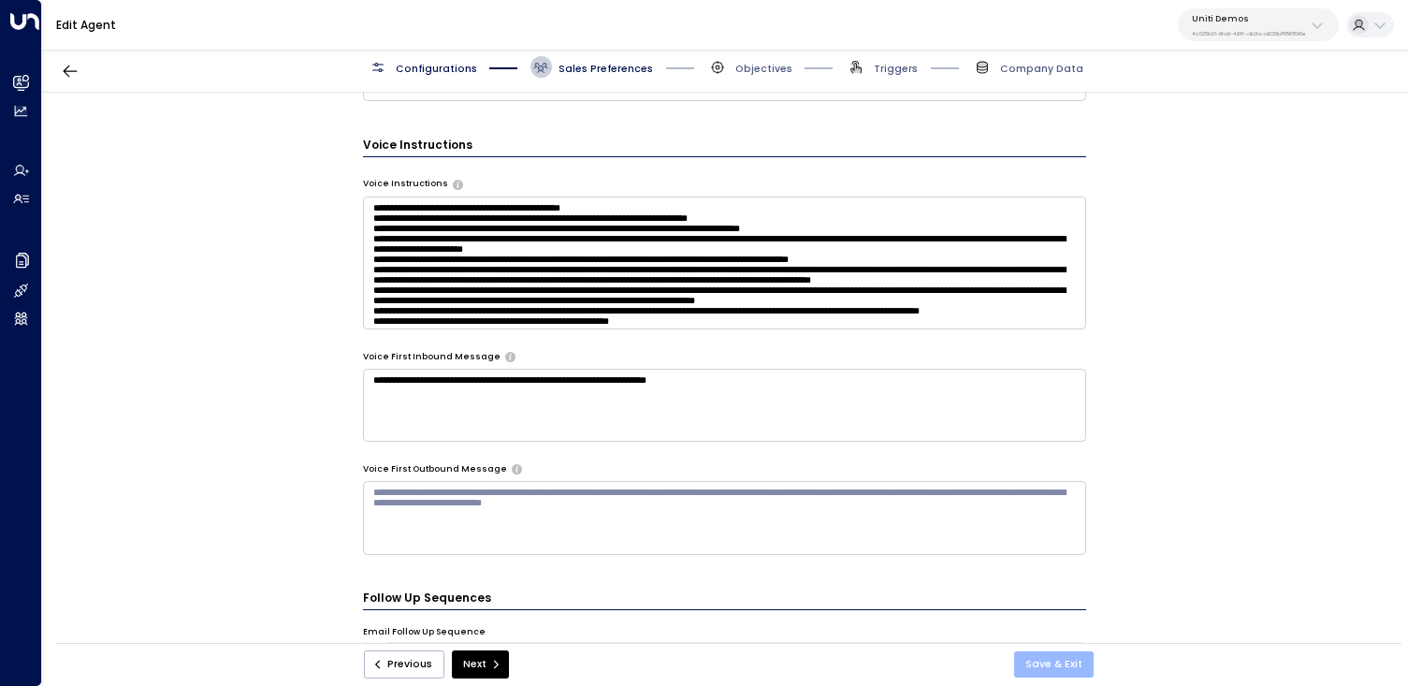
click at [1034, 663] on button "Save & Exit" at bounding box center [1054, 664] width 80 height 26
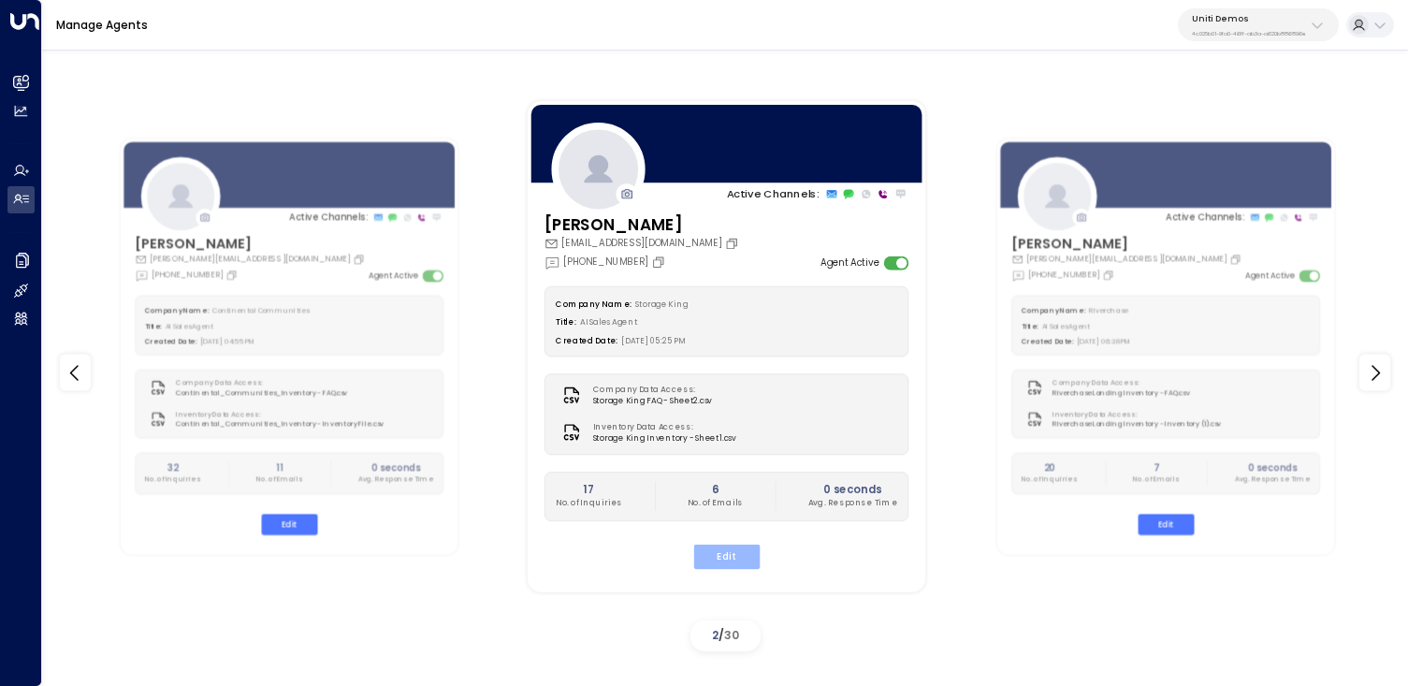
click at [731, 556] on button "Edit" at bounding box center [726, 556] width 66 height 24
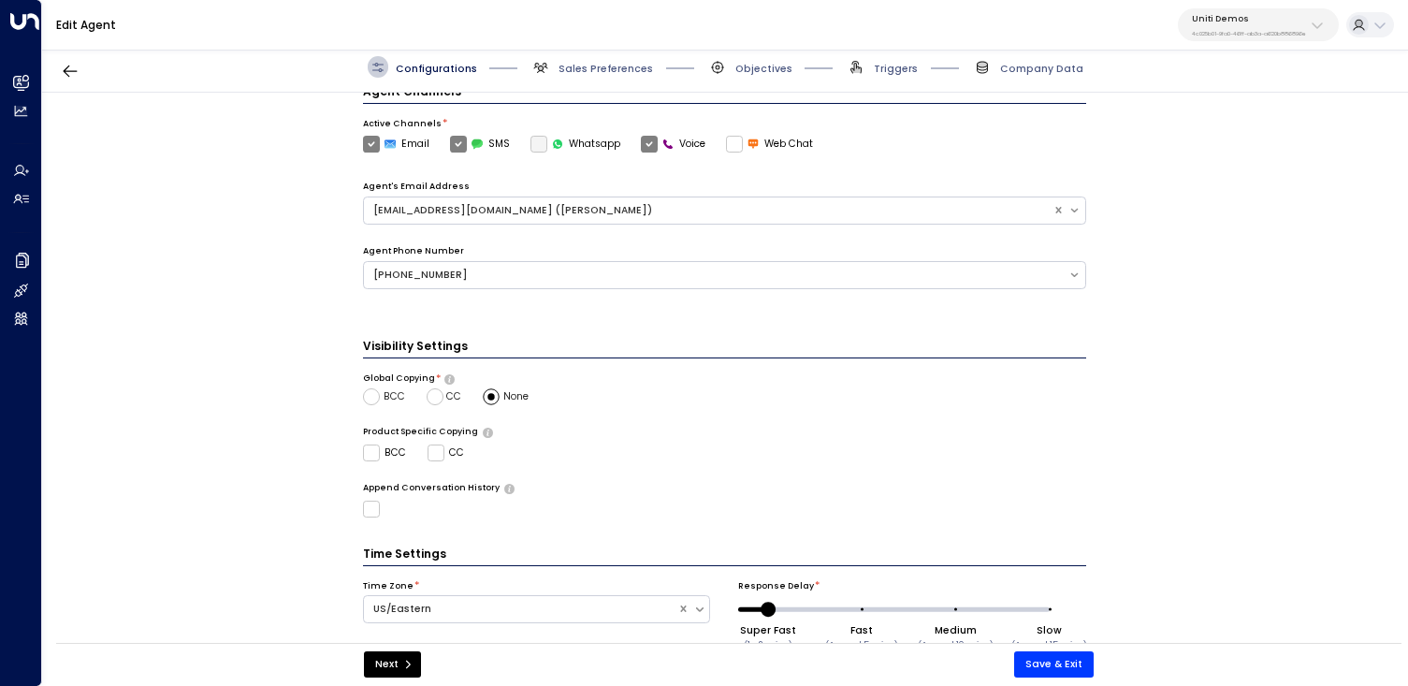
scroll to position [437, 0]
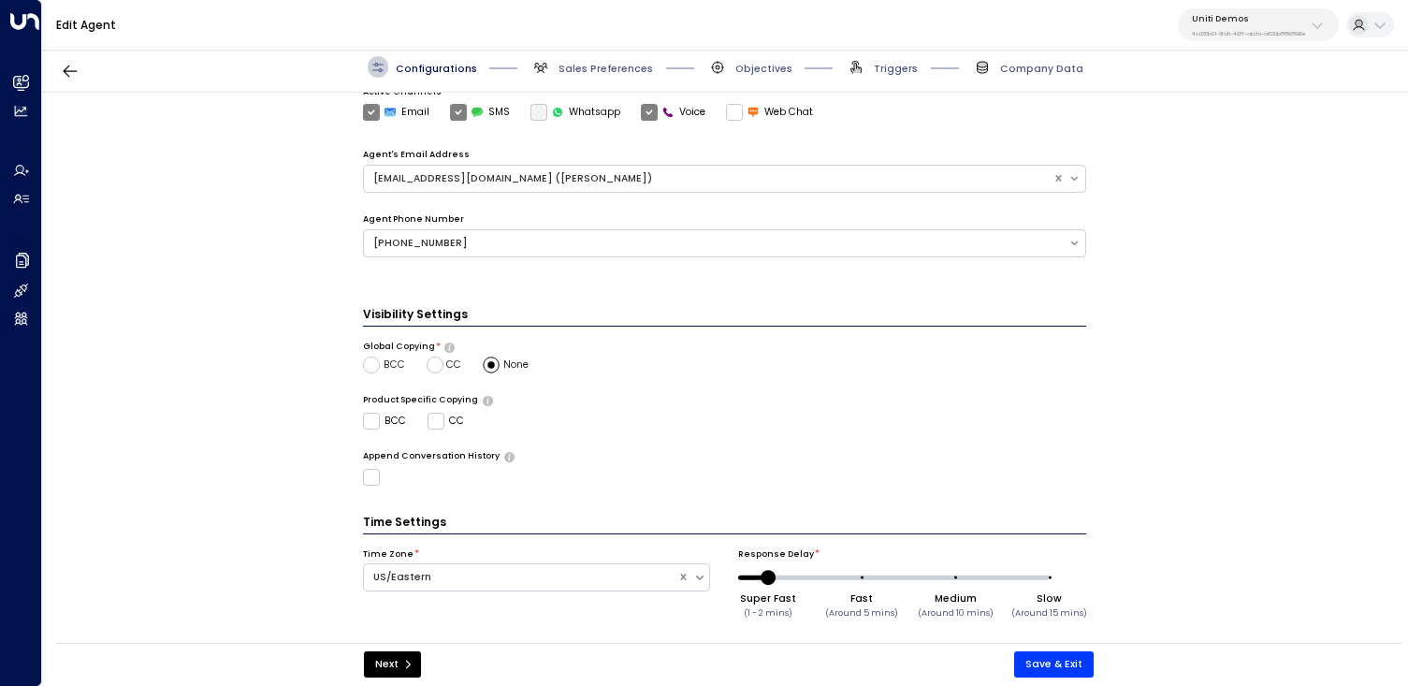
click at [568, 58] on span "Sales Preferences" at bounding box center [591, 67] width 123 height 22
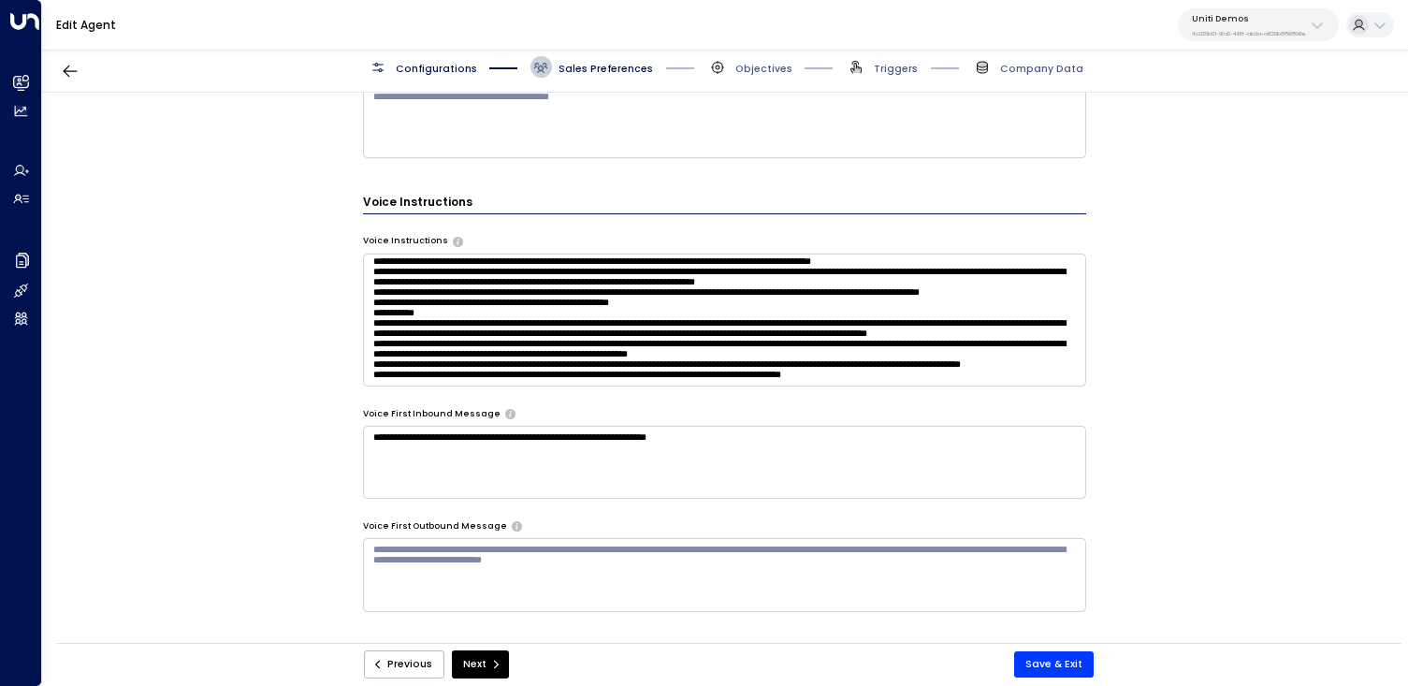
scroll to position [0, 0]
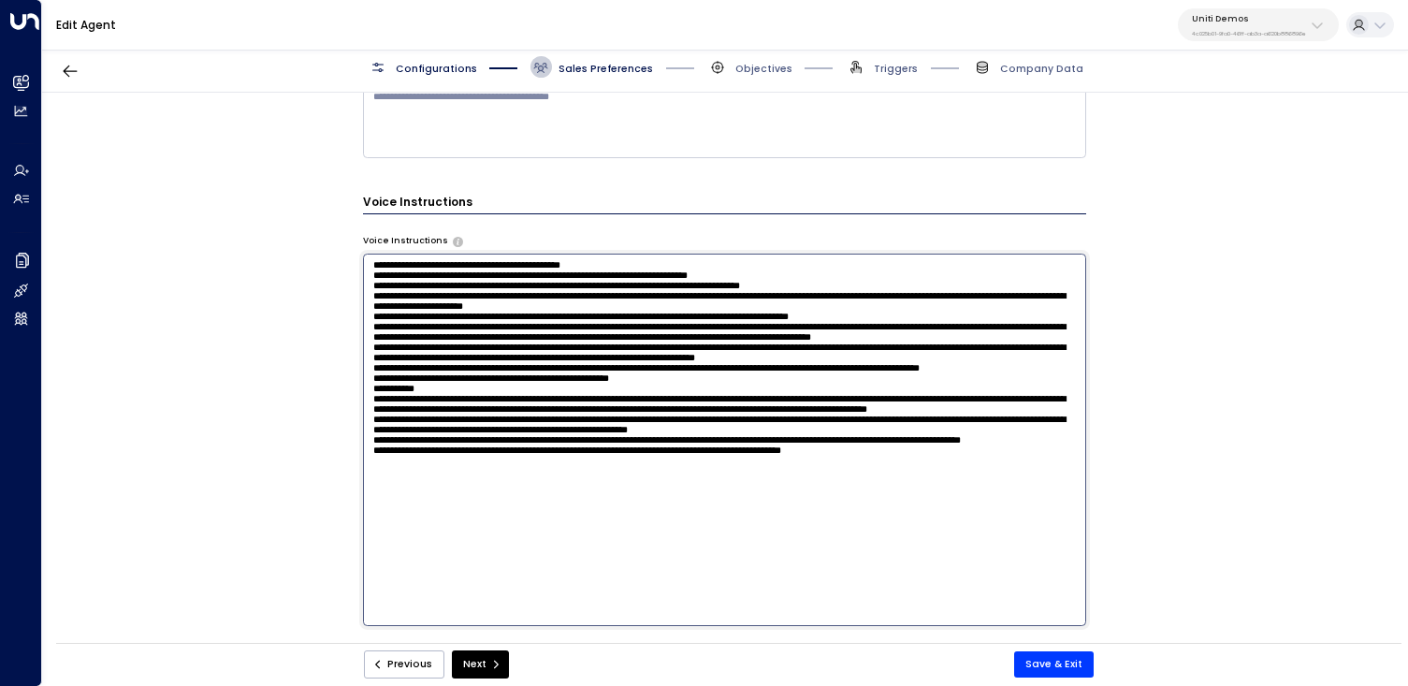
drag, startPoint x: 896, startPoint y: 365, endPoint x: 653, endPoint y: 367, distance: 243.2
click at [653, 368] on textarea at bounding box center [724, 439] width 723 height 372
drag, startPoint x: 907, startPoint y: 583, endPoint x: 364, endPoint y: 584, distance: 543.4
click at [364, 584] on textarea at bounding box center [724, 439] width 723 height 372
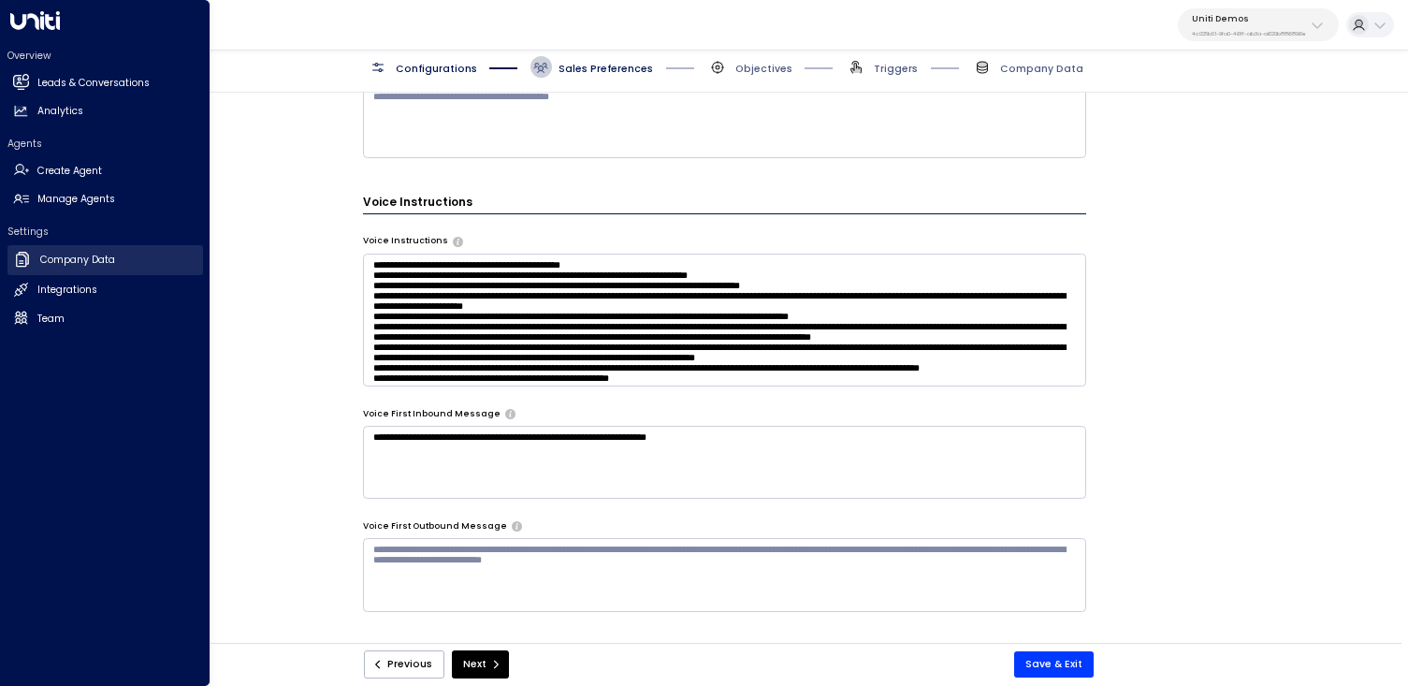
click at [66, 264] on h2 "Company Data" at bounding box center [77, 260] width 75 height 15
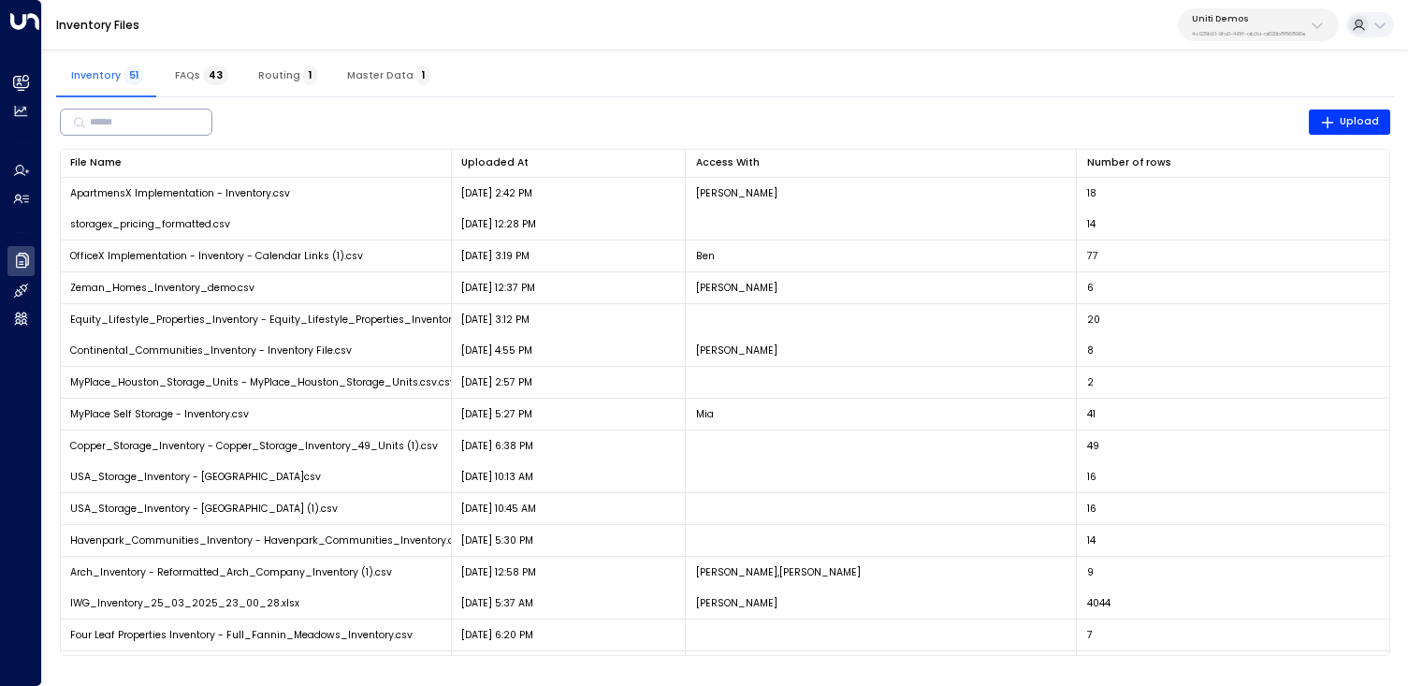
click at [115, 121] on input "text" at bounding box center [143, 122] width 107 height 30
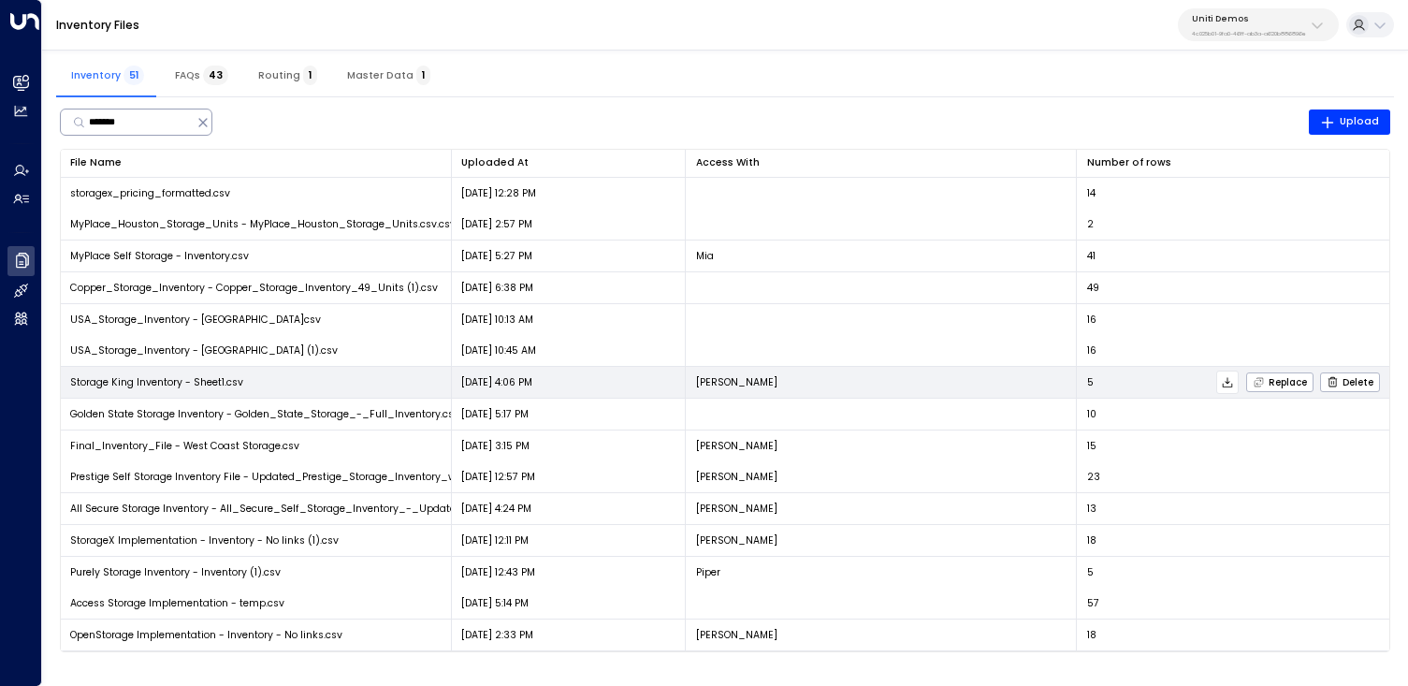
type input "*******"
click at [211, 370] on td "Storage King Inventory - Sheet1.csv" at bounding box center [256, 382] width 391 height 31
click at [206, 390] on td "Storage King Inventory - Sheet1.csv" at bounding box center [256, 382] width 391 height 31
click at [685, 383] on td "[DATE] 4:06 PM" at bounding box center [569, 382] width 235 height 31
click at [187, 382] on span "Storage King Inventory - Sheet1.csv" at bounding box center [156, 382] width 173 height 14
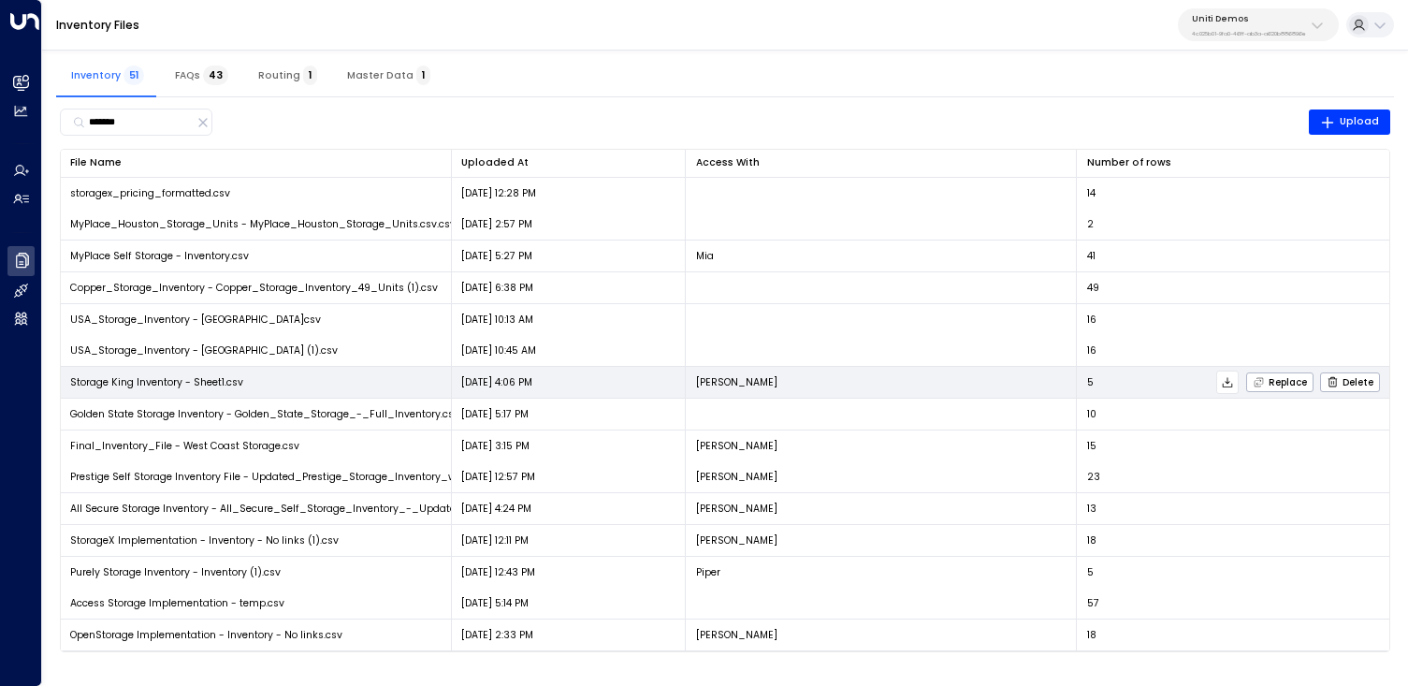
click at [187, 382] on span "Storage King Inventory - Sheet1.csv" at bounding box center [156, 382] width 173 height 14
click at [183, 379] on span "Storage King Inventory - Sheet1.csv" at bounding box center [156, 382] width 173 height 14
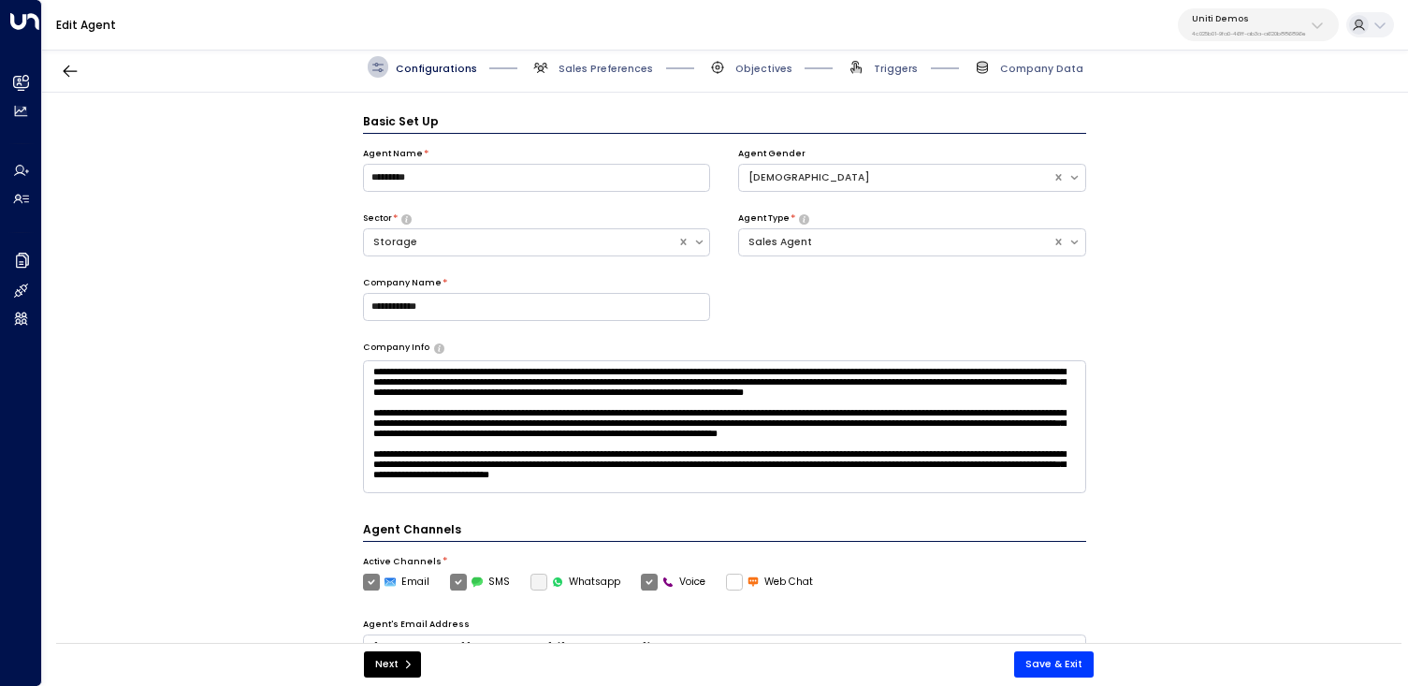
scroll to position [21, 0]
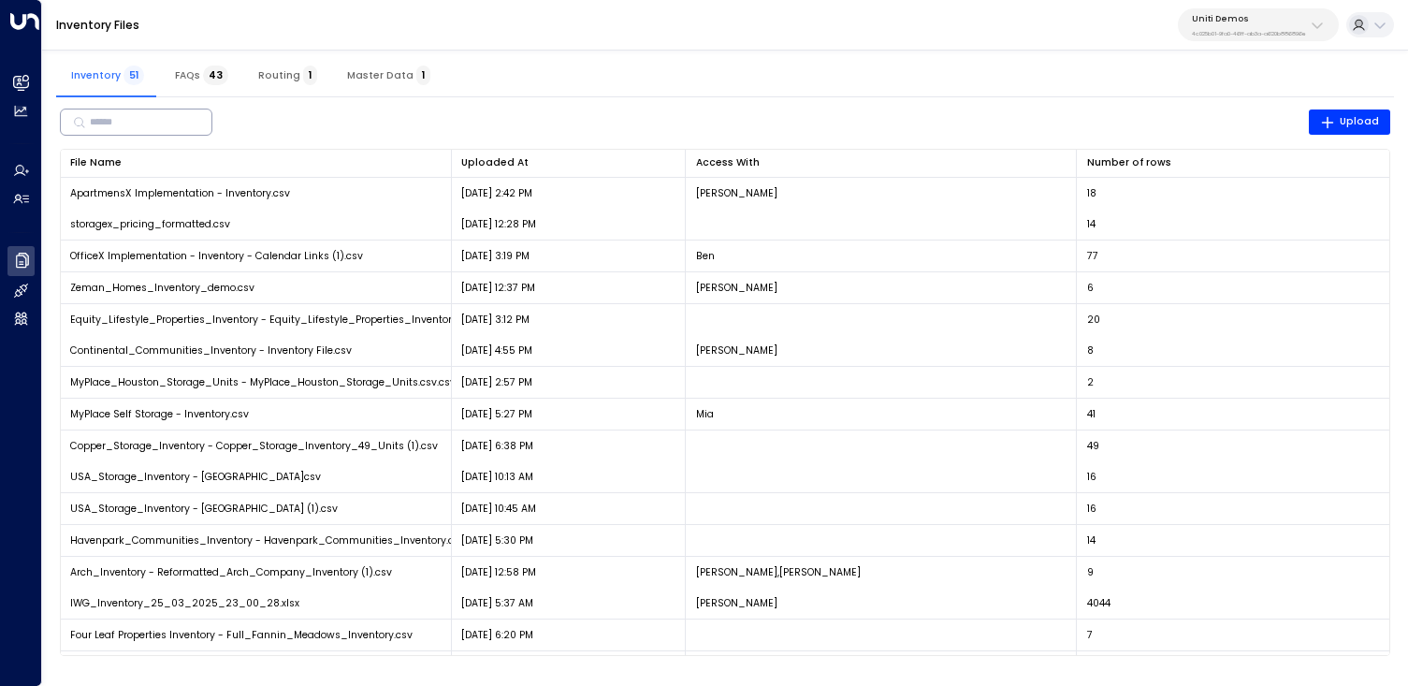
click at [155, 119] on input "text" at bounding box center [143, 122] width 107 height 30
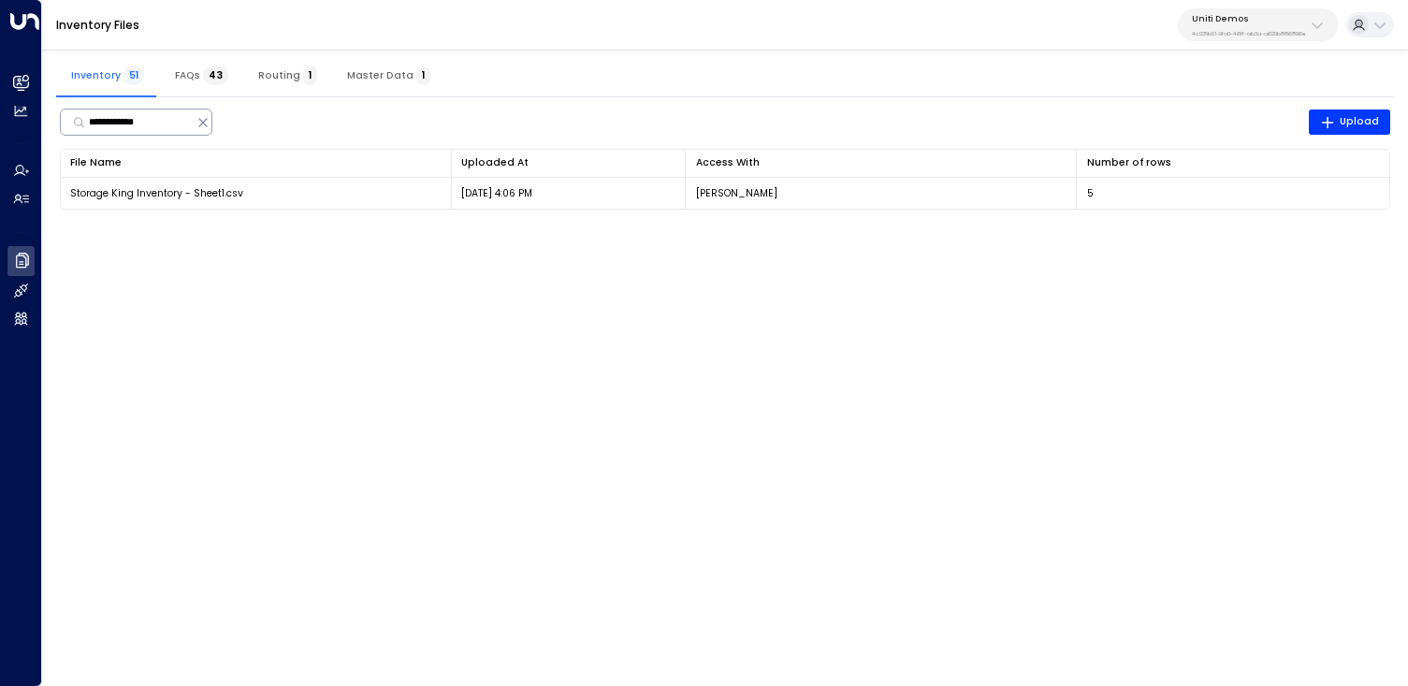
type input "**********"
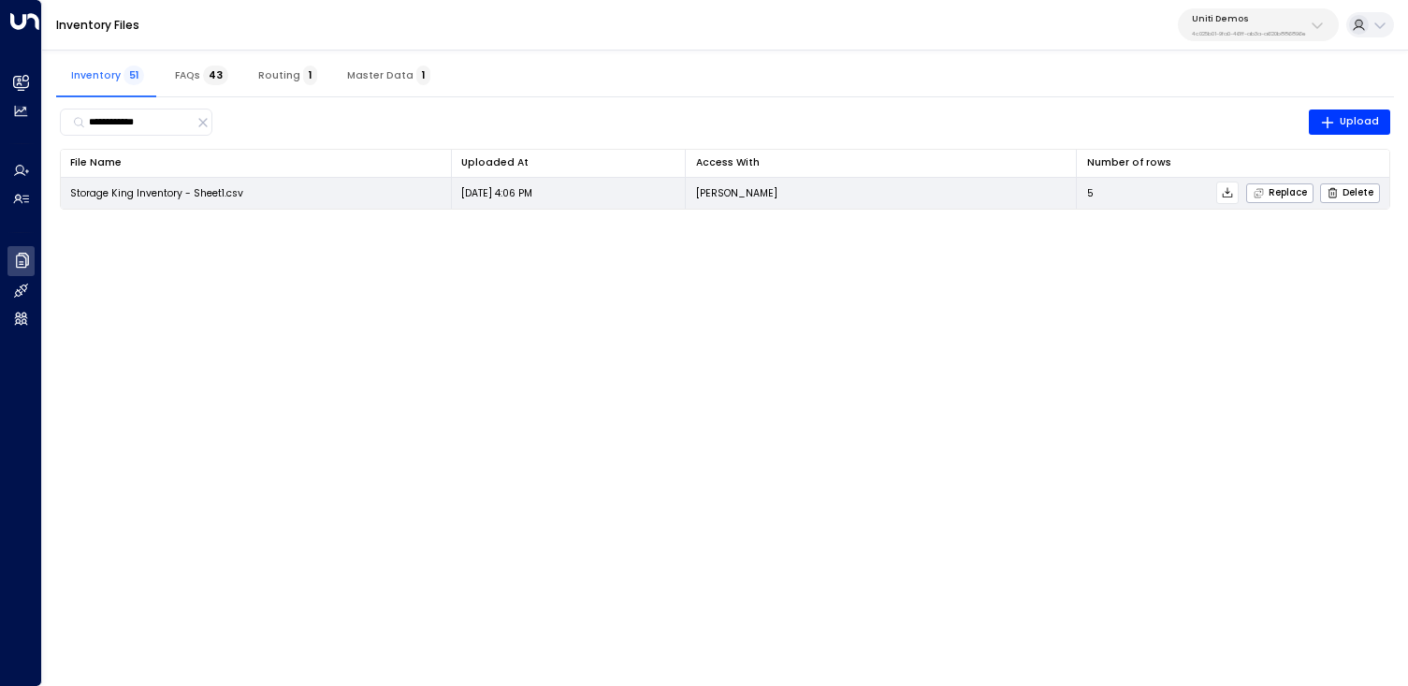
click at [167, 199] on td "Storage King Inventory - Sheet1.csv" at bounding box center [256, 193] width 391 height 31
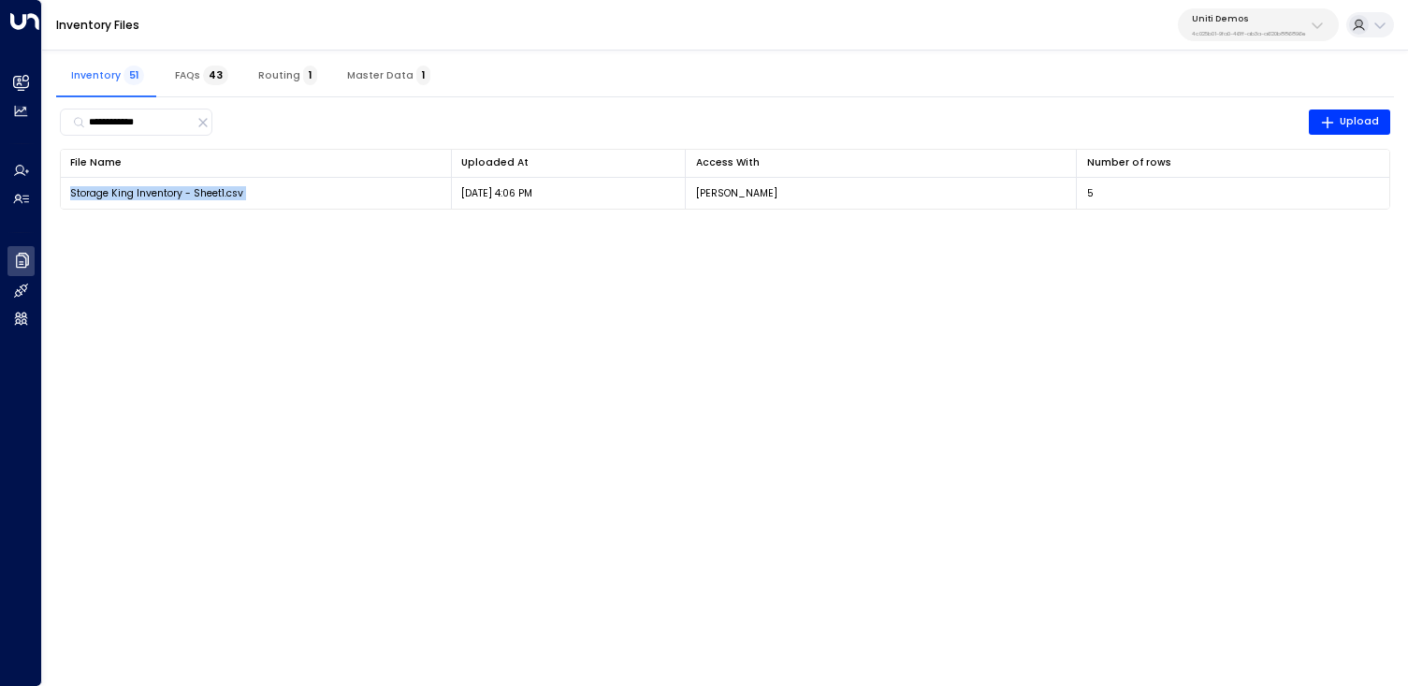
click at [184, 177] on th "File Name 0" at bounding box center [256, 164] width 391 height 28
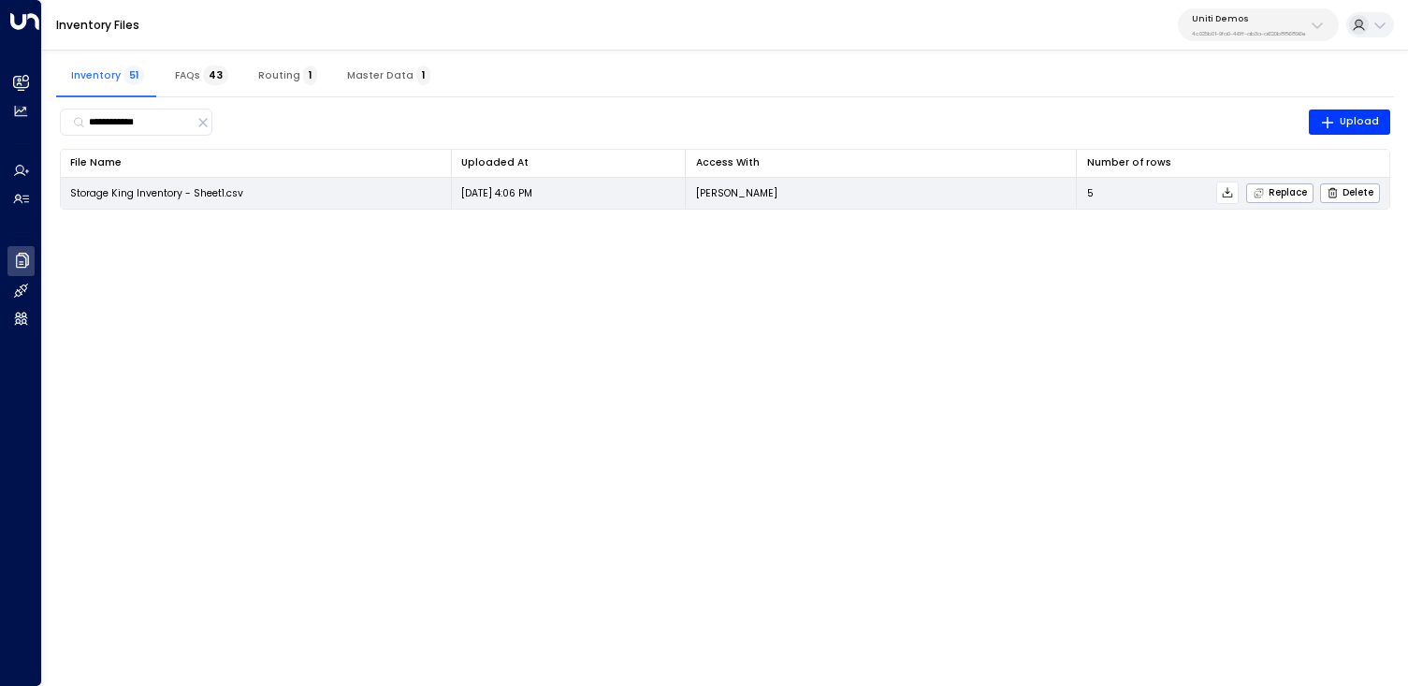
click at [283, 189] on td "Storage King Inventory - Sheet1.csv" at bounding box center [256, 193] width 391 height 31
click at [224, 188] on span "Storage King Inventory - Sheet1.csv" at bounding box center [156, 193] width 173 height 14
click at [184, 186] on span "Storage King Inventory - Sheet1.csv" at bounding box center [156, 193] width 173 height 14
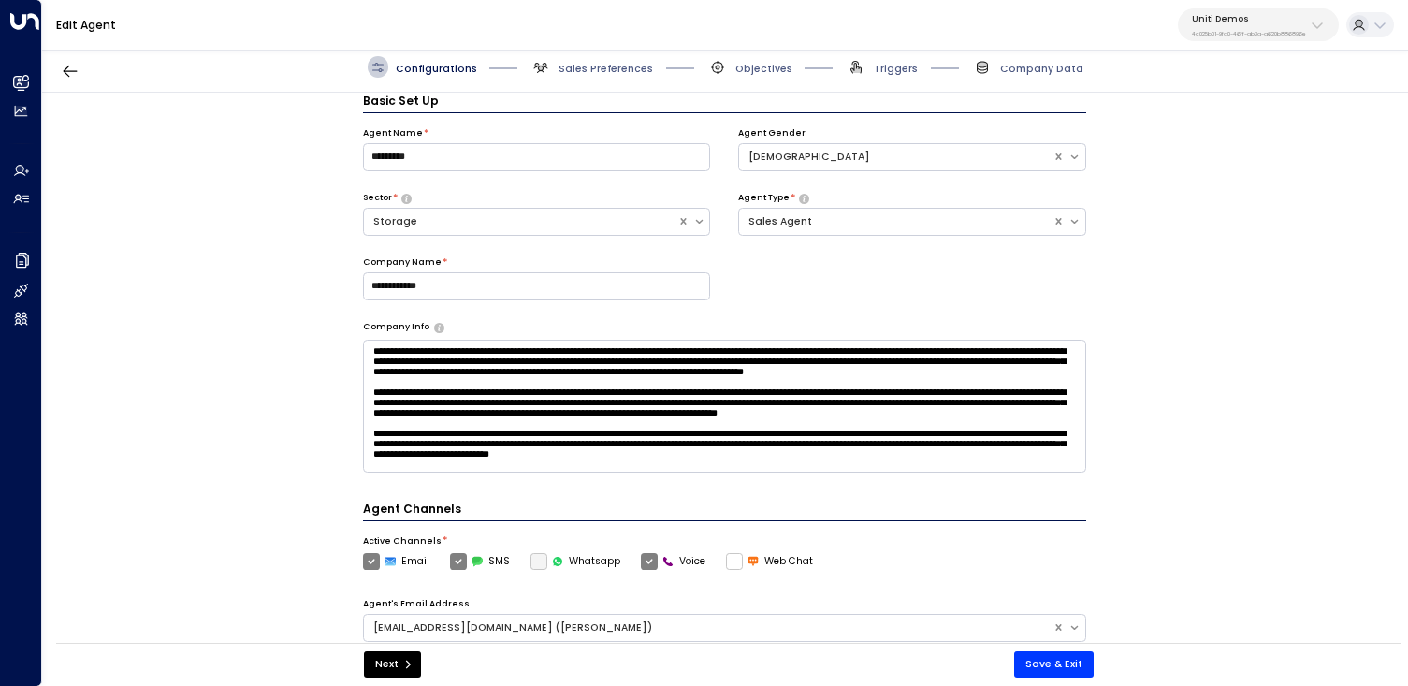
scroll to position [68, 0]
click at [1021, 66] on span "Company Data" at bounding box center [1041, 69] width 83 height 14
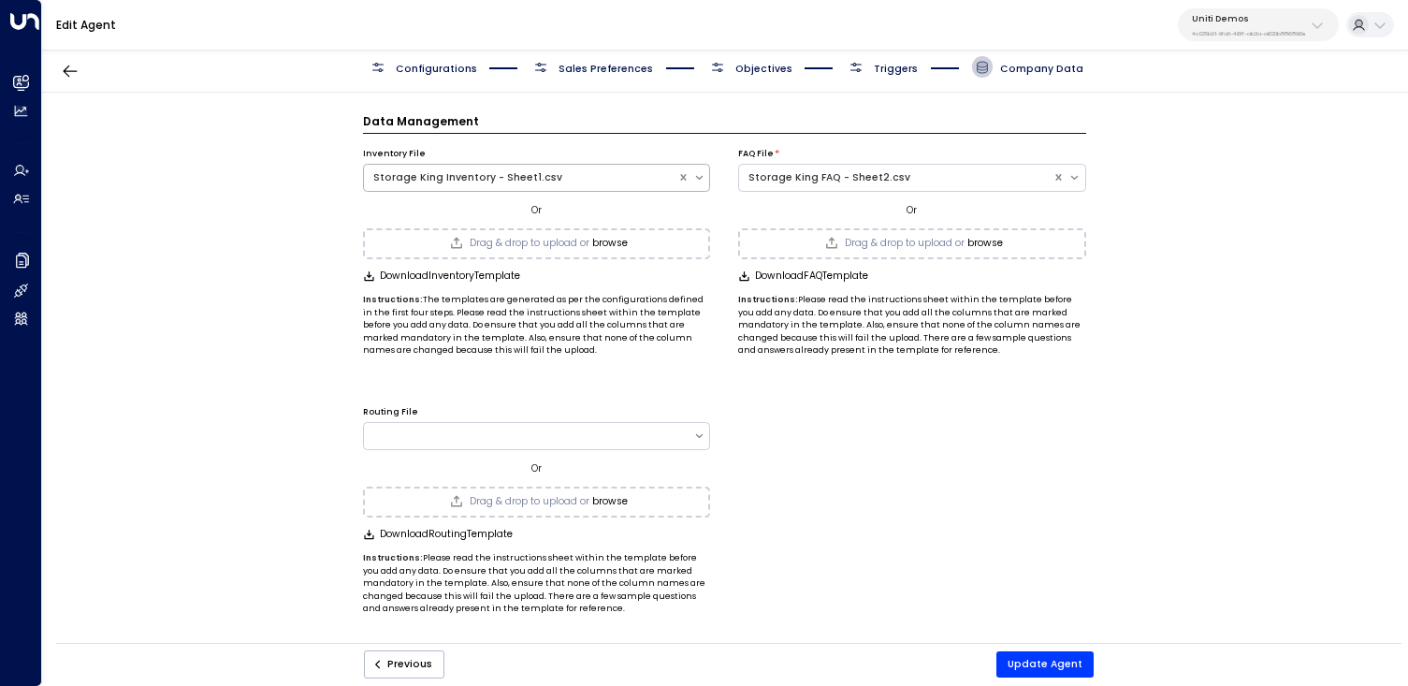
click at [573, 178] on div "Storage King Inventory - Sheet1.csv" at bounding box center [520, 177] width 295 height 15
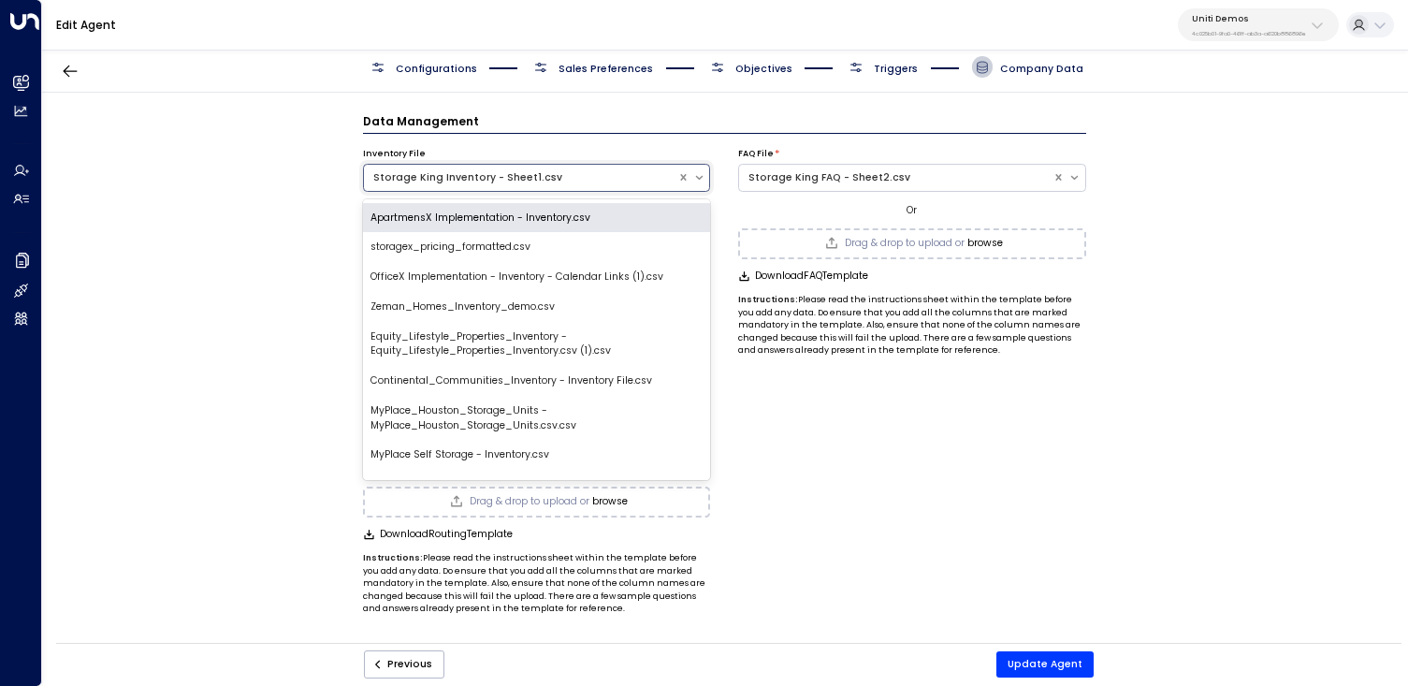
click at [573, 178] on div "Storage King Inventory - Sheet1.csv" at bounding box center [520, 177] width 295 height 15
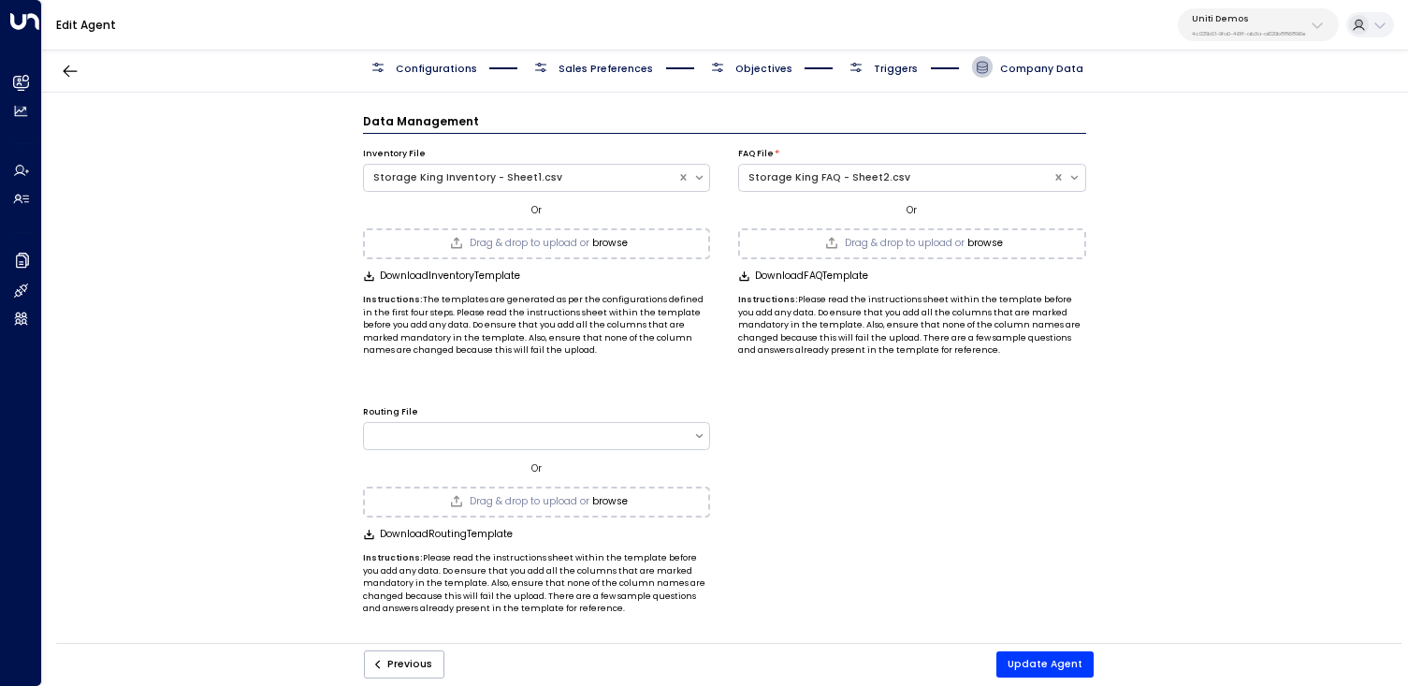
click at [449, 273] on span "Download Inventory Template" at bounding box center [450, 275] width 140 height 11
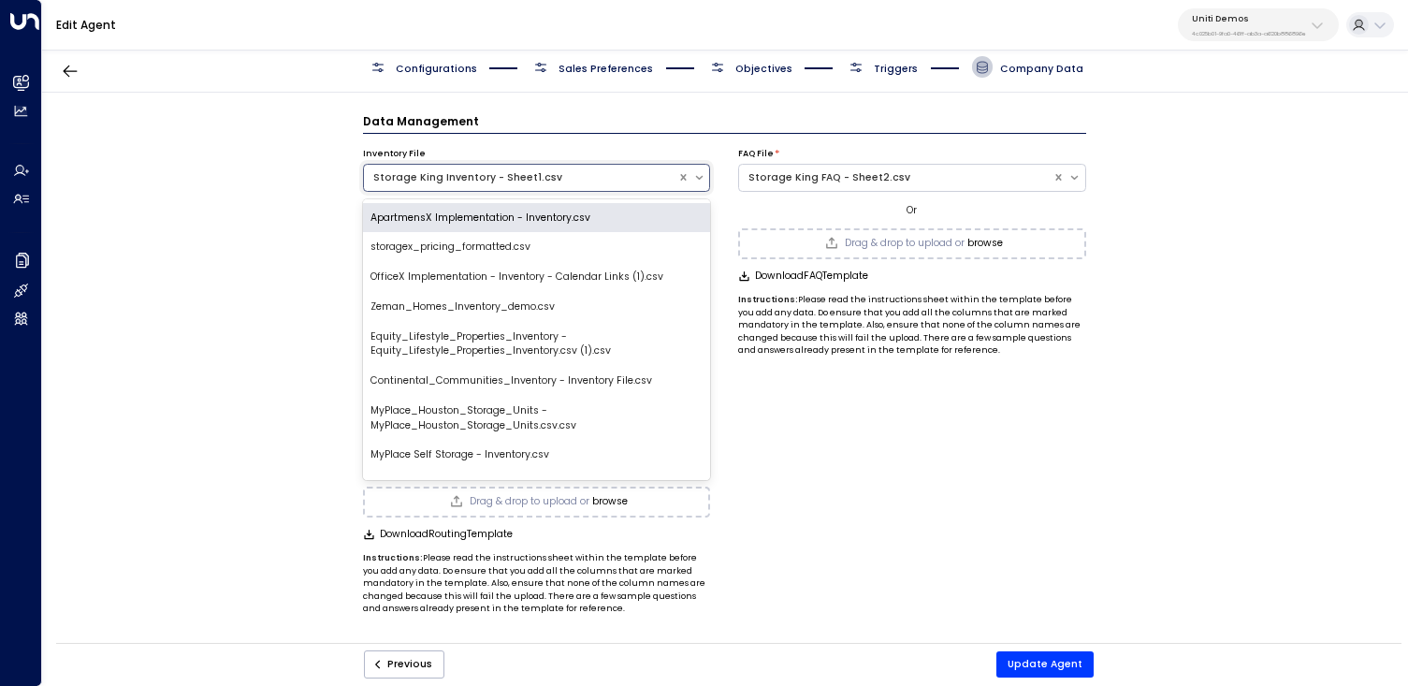
click at [502, 173] on div "Storage King Inventory - Sheet1.csv" at bounding box center [520, 177] width 295 height 15
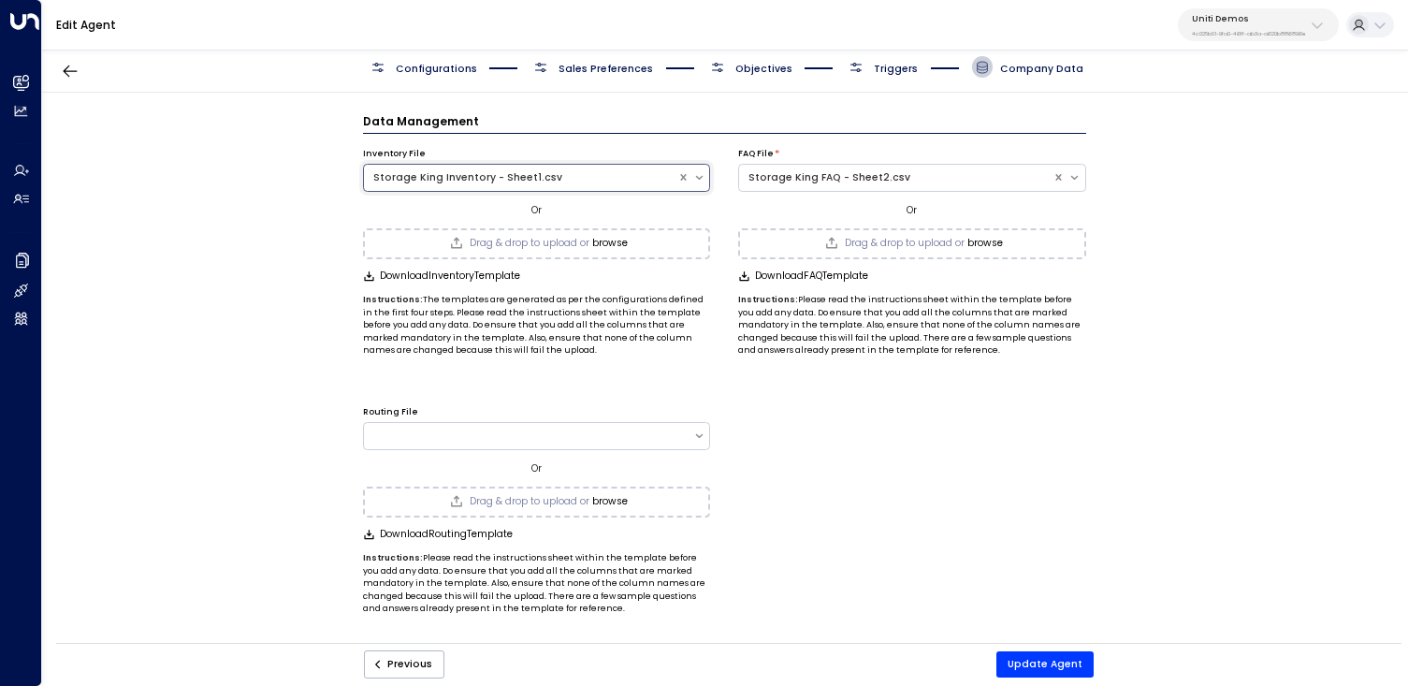
click at [502, 173] on div "Storage King Inventory - Sheet1.csv" at bounding box center [520, 177] width 295 height 15
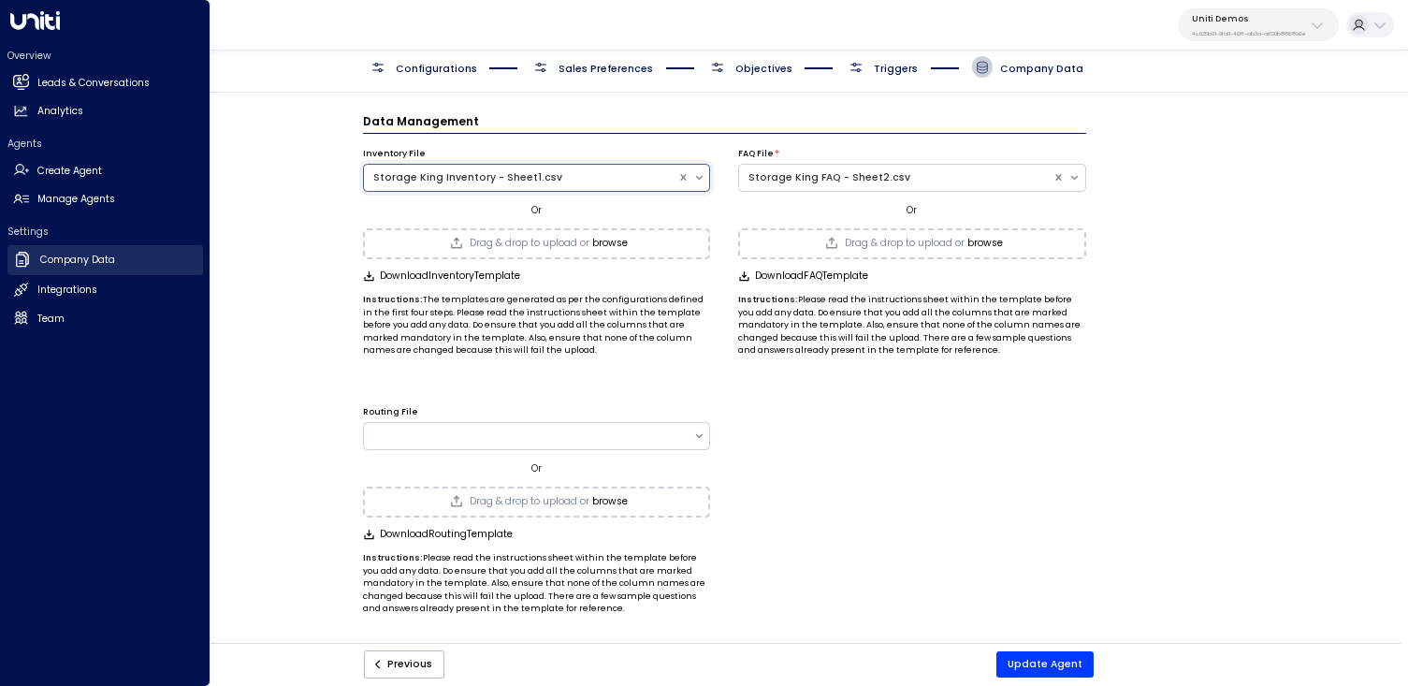
click at [92, 254] on h2 "Company Data" at bounding box center [77, 260] width 75 height 15
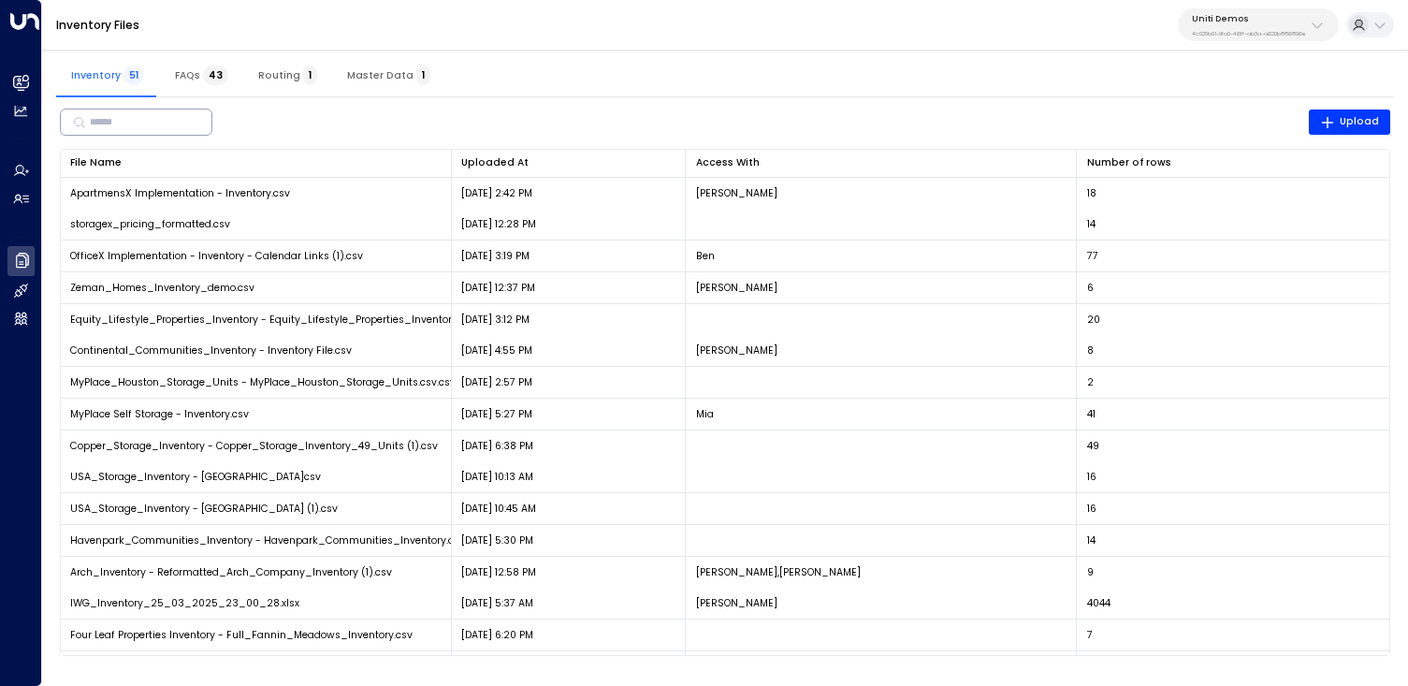
click at [204, 119] on div "​" at bounding box center [136, 121] width 152 height 27
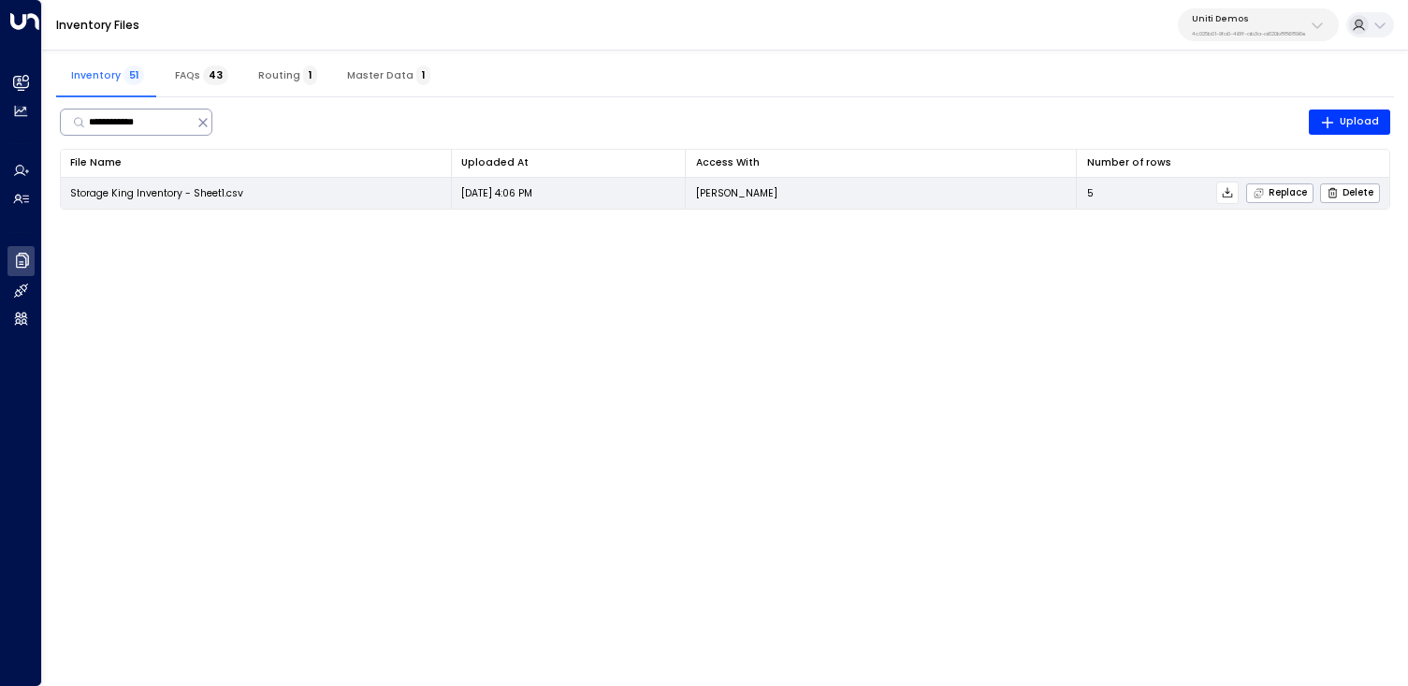
type input "**********"
click at [179, 192] on span "Storage King Inventory - Sheet1.csv" at bounding box center [156, 193] width 173 height 14
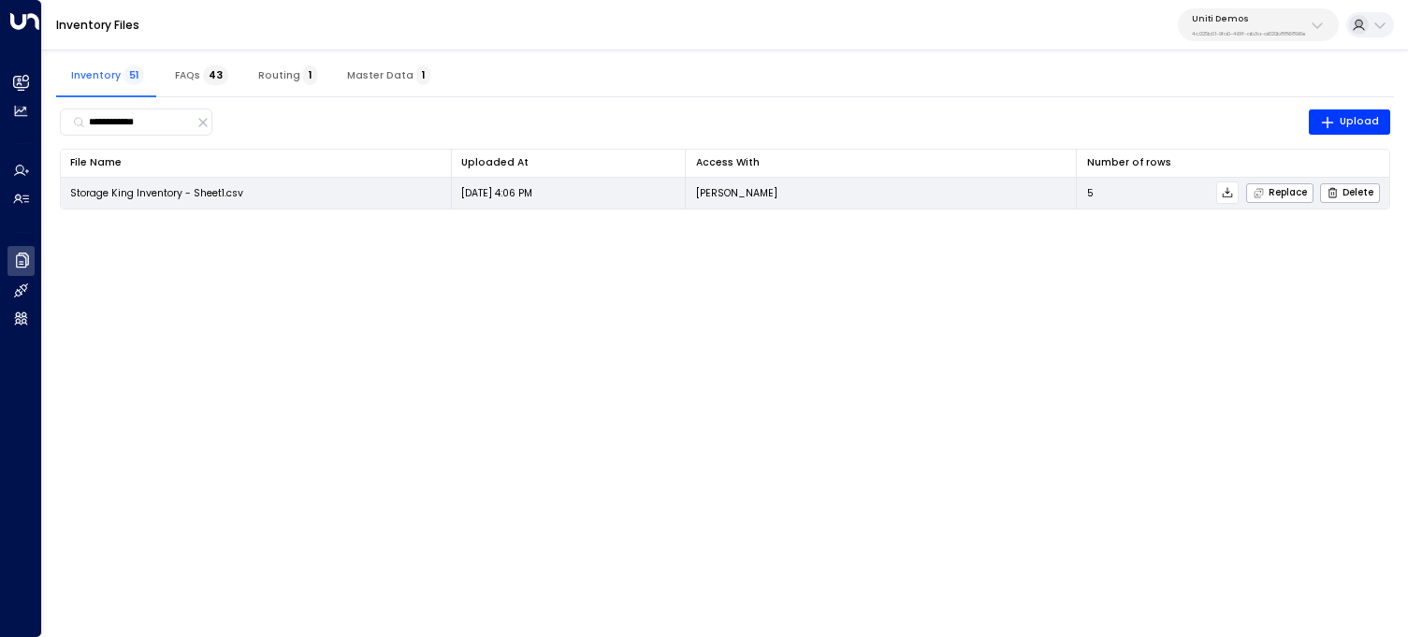
click at [354, 190] on td "Storage King Inventory - Sheet1.csv" at bounding box center [256, 193] width 391 height 31
click at [224, 190] on span "Storage King Inventory - Sheet1.csv" at bounding box center [156, 193] width 173 height 14
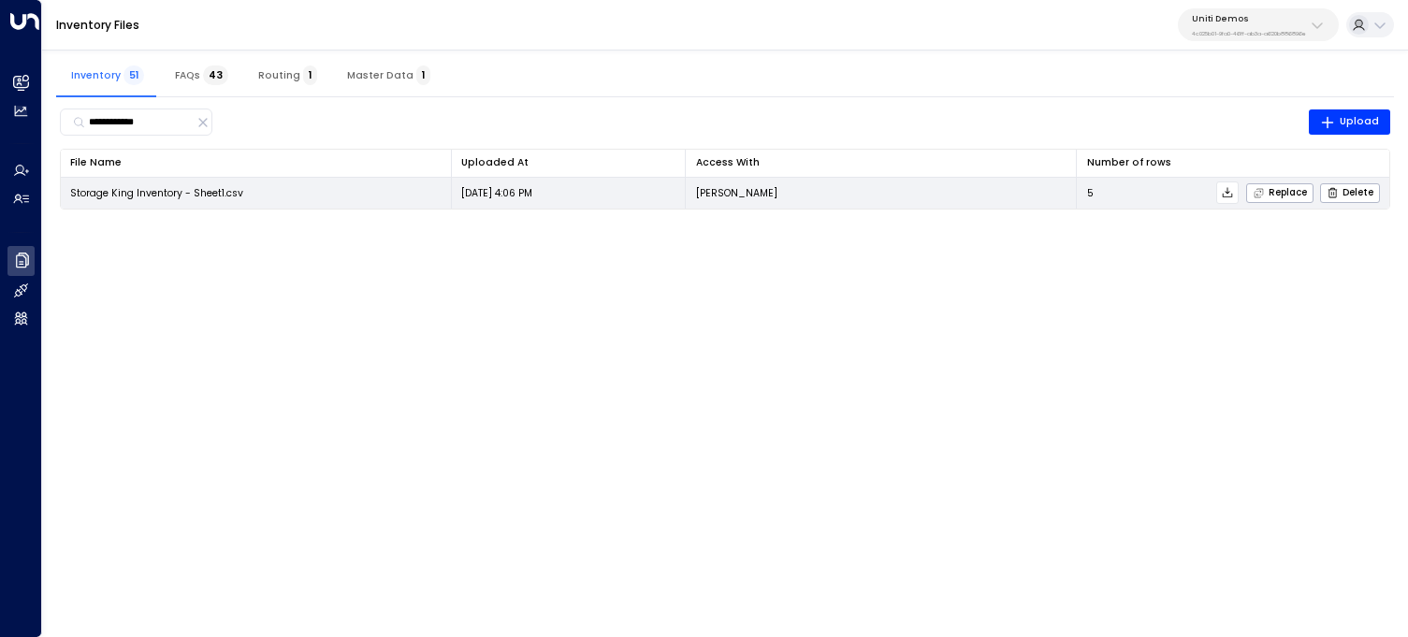
click at [232, 178] on td "Storage King Inventory - Sheet1.csv" at bounding box center [256, 193] width 391 height 31
click at [1231, 195] on icon at bounding box center [1227, 192] width 13 height 13
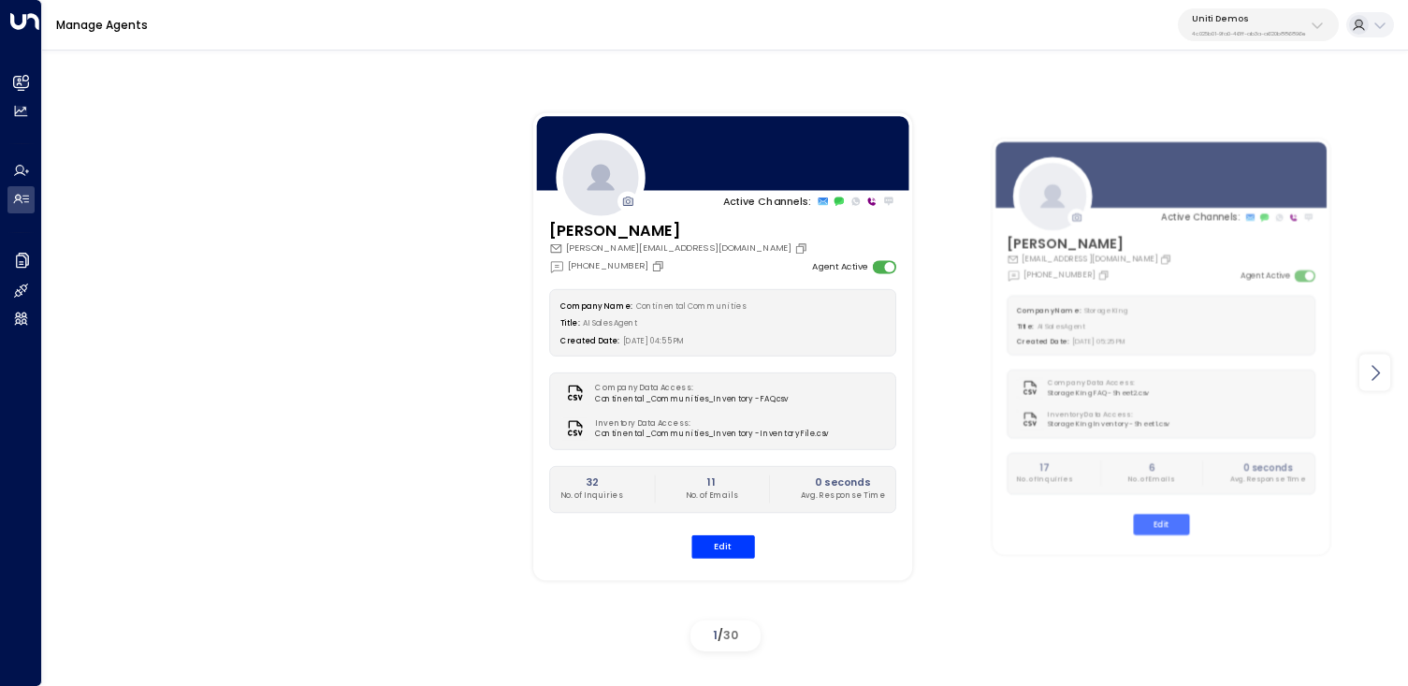
click at [1376, 369] on icon at bounding box center [1375, 373] width 8 height 16
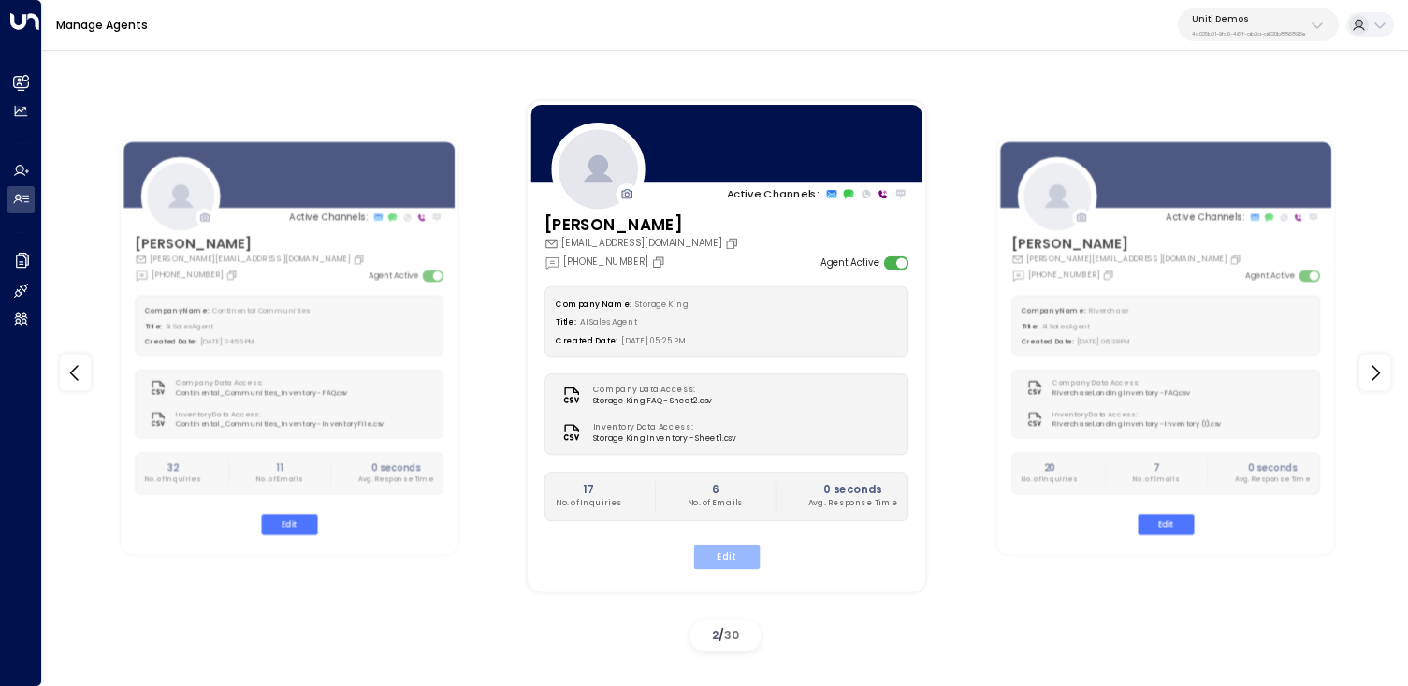
click at [727, 555] on button "Edit" at bounding box center [726, 556] width 66 height 24
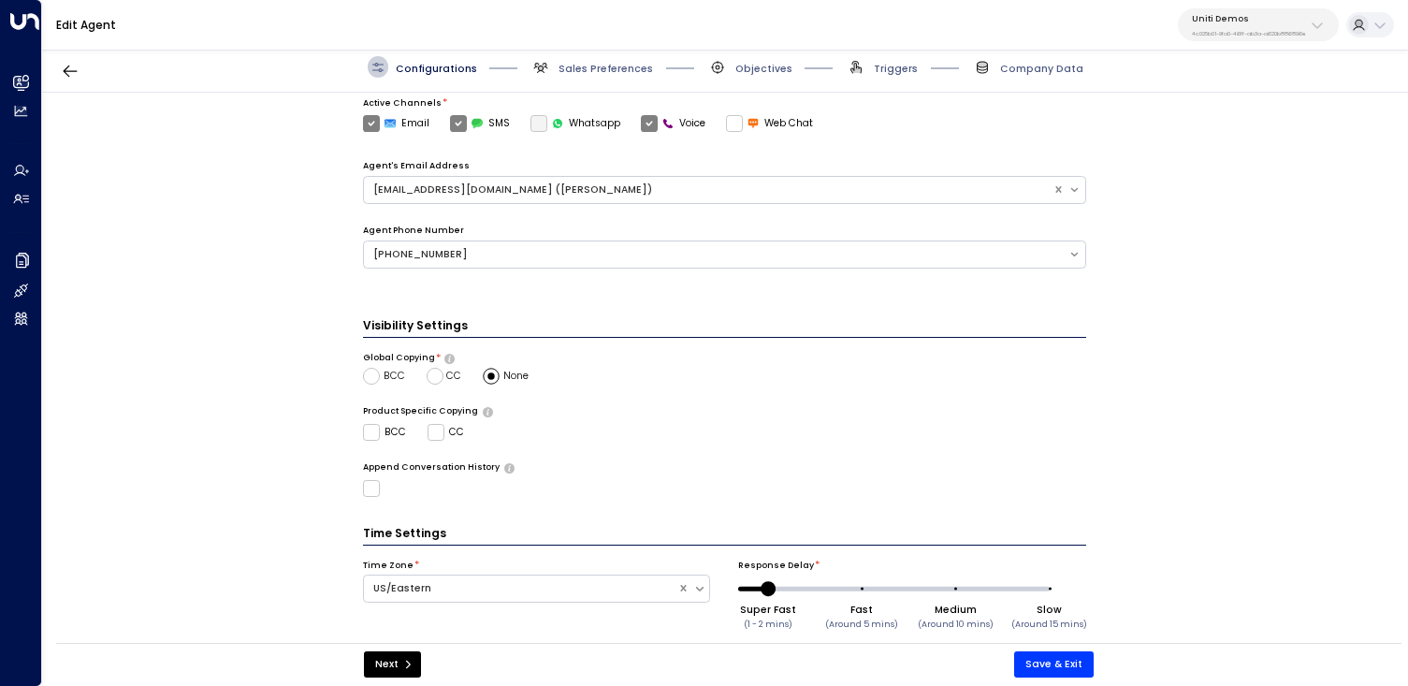
scroll to position [356, 0]
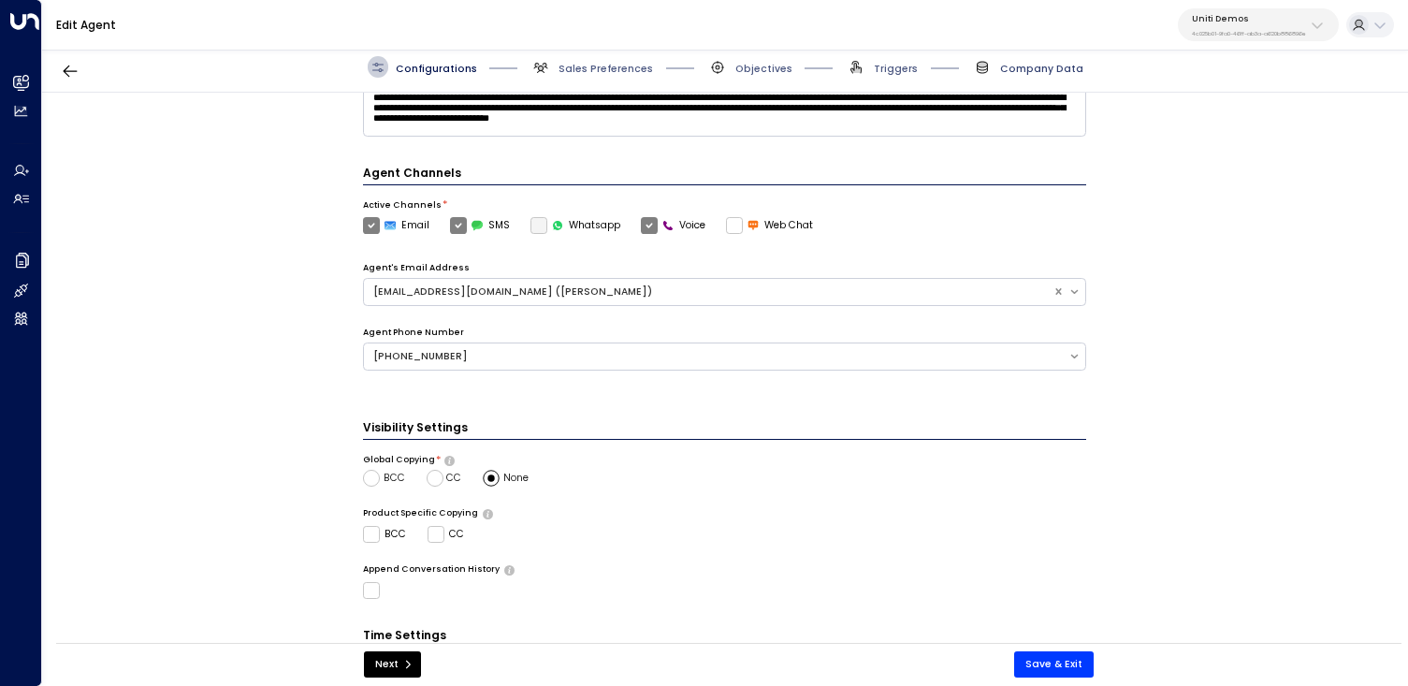
click at [1020, 67] on span "Company Data" at bounding box center [1041, 69] width 83 height 14
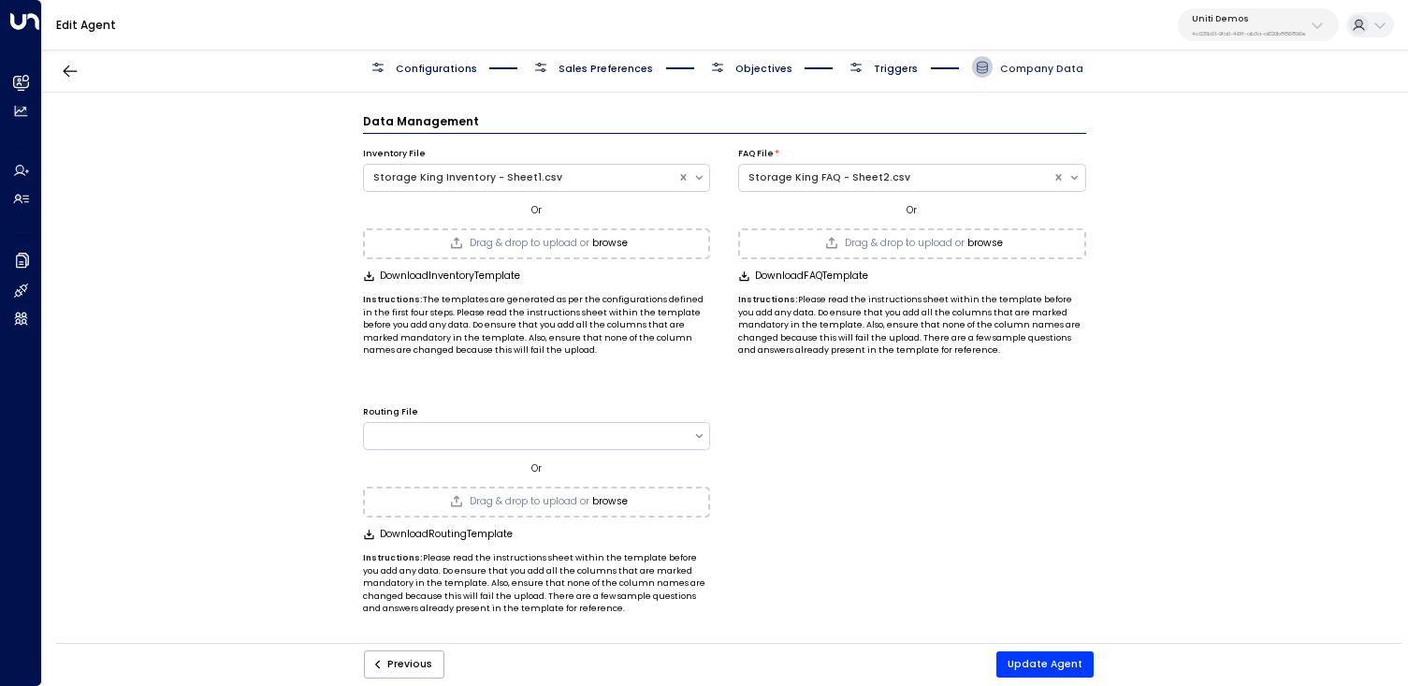
scroll to position [0, 0]
click at [1013, 66] on span "Company Data" at bounding box center [1041, 69] width 83 height 14
click at [545, 252] on div "Drag & drop to upload or browse" at bounding box center [536, 244] width 347 height 32
click at [1048, 666] on button "Update Agent" at bounding box center [1044, 664] width 97 height 26
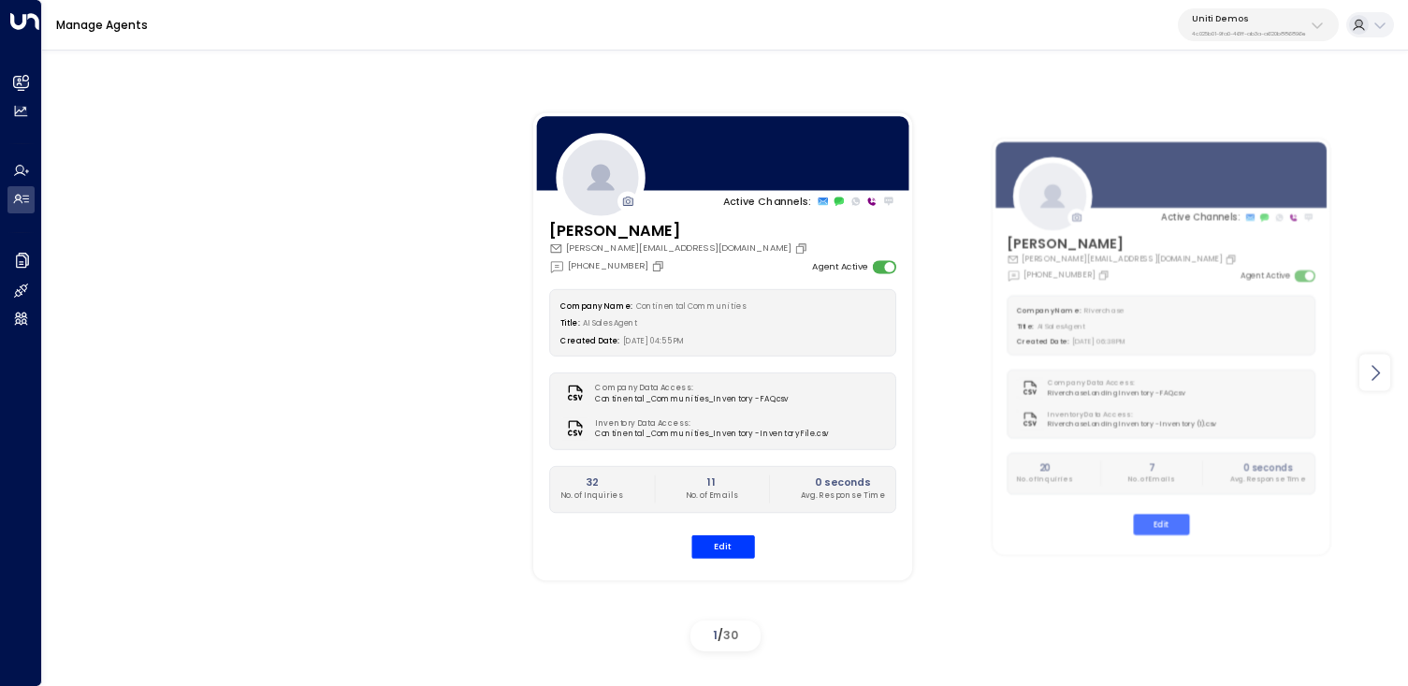
click at [1371, 370] on icon at bounding box center [1375, 372] width 22 height 22
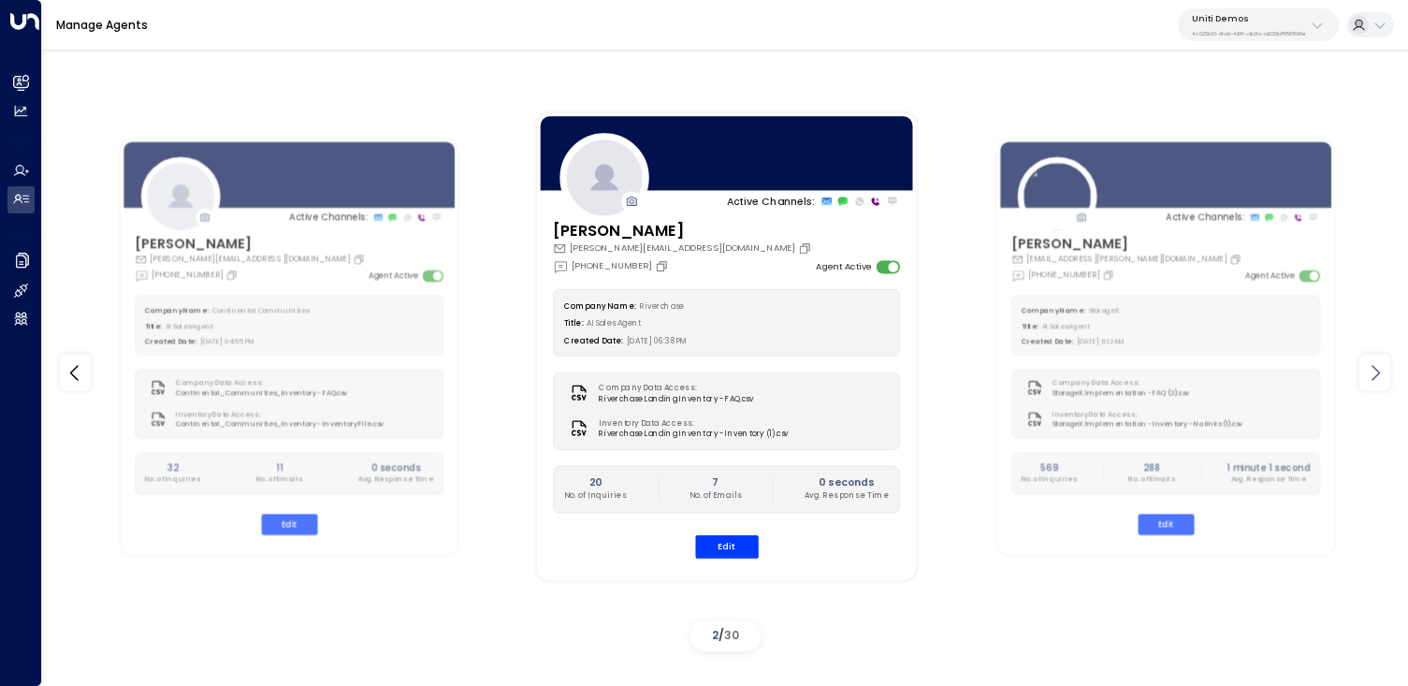
click at [1371, 370] on icon at bounding box center [1375, 372] width 22 height 22
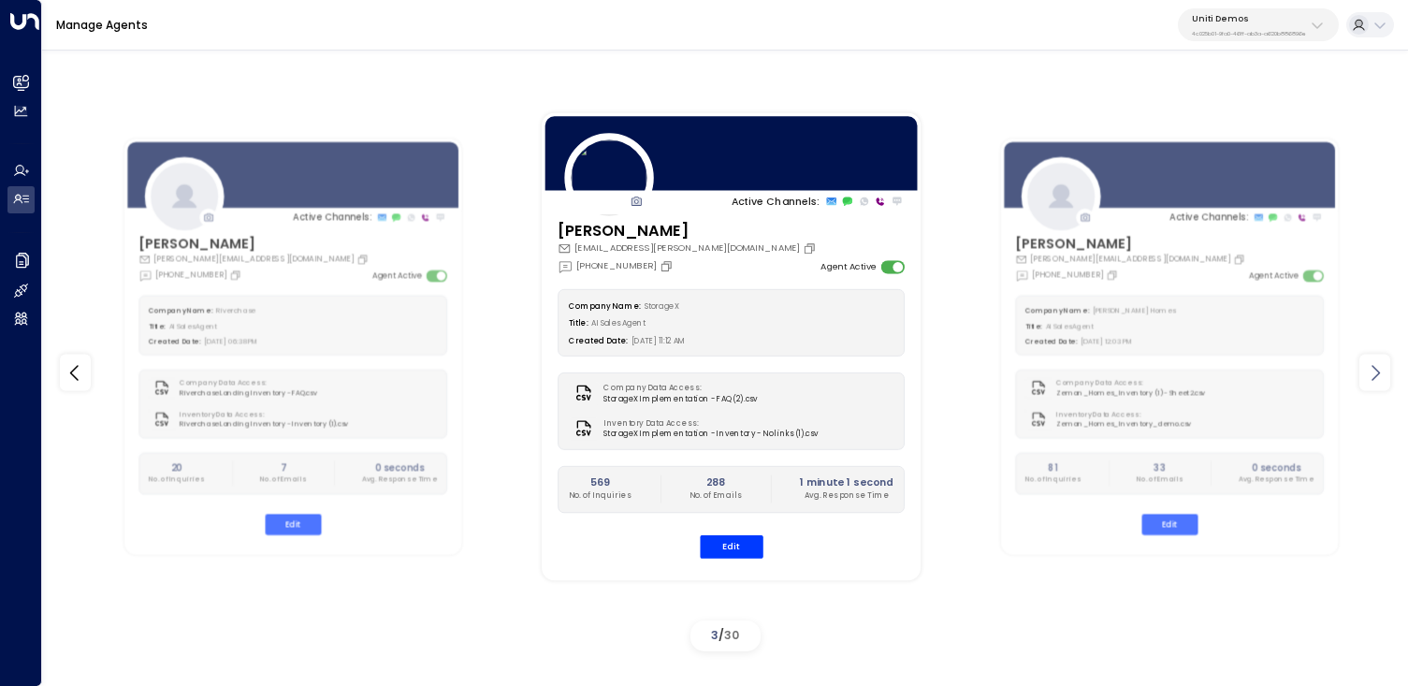
click at [1371, 370] on icon at bounding box center [1375, 372] width 22 height 22
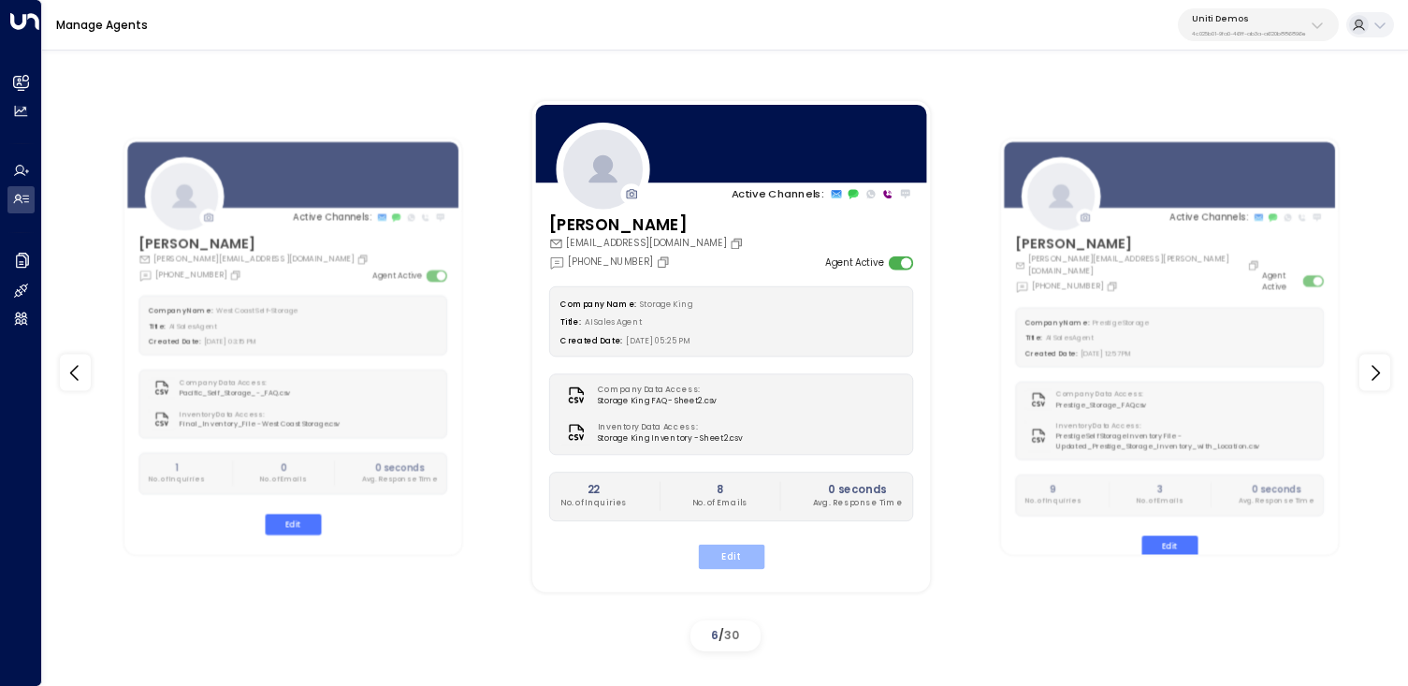
click at [745, 555] on button "Edit" at bounding box center [731, 556] width 66 height 24
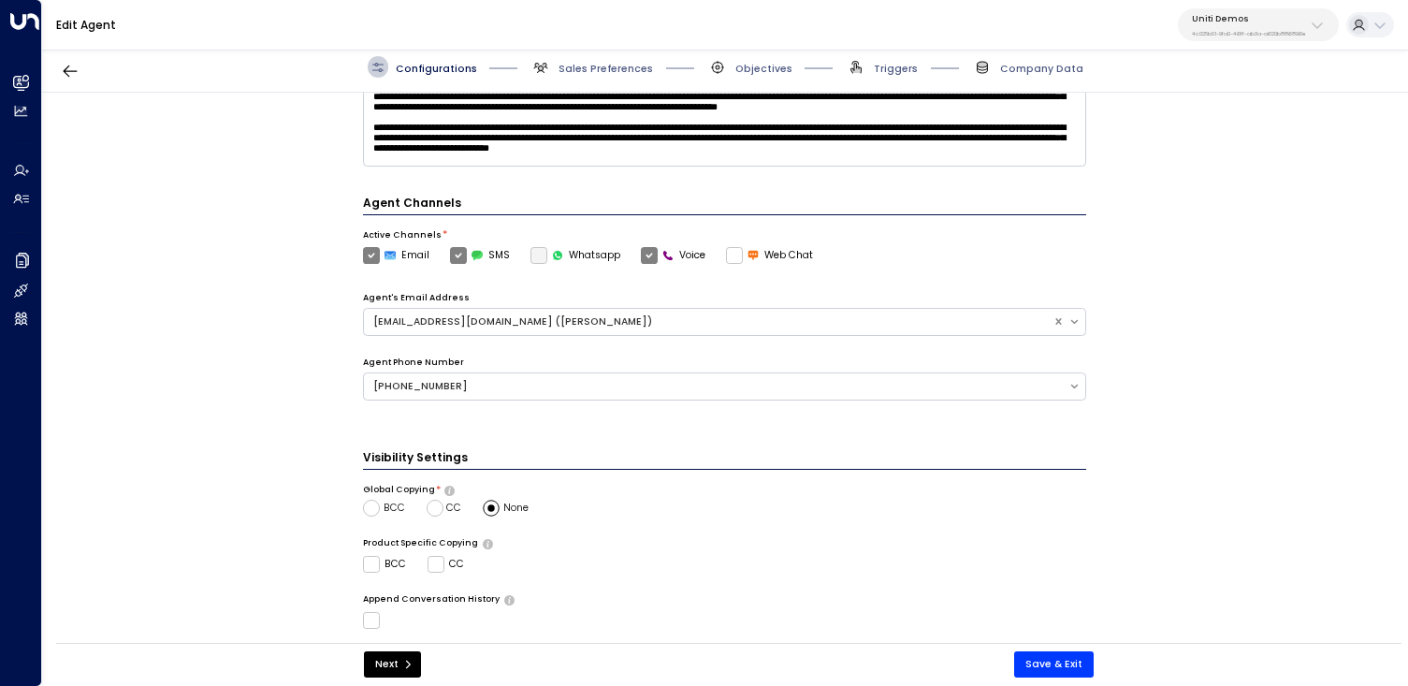
scroll to position [478, 0]
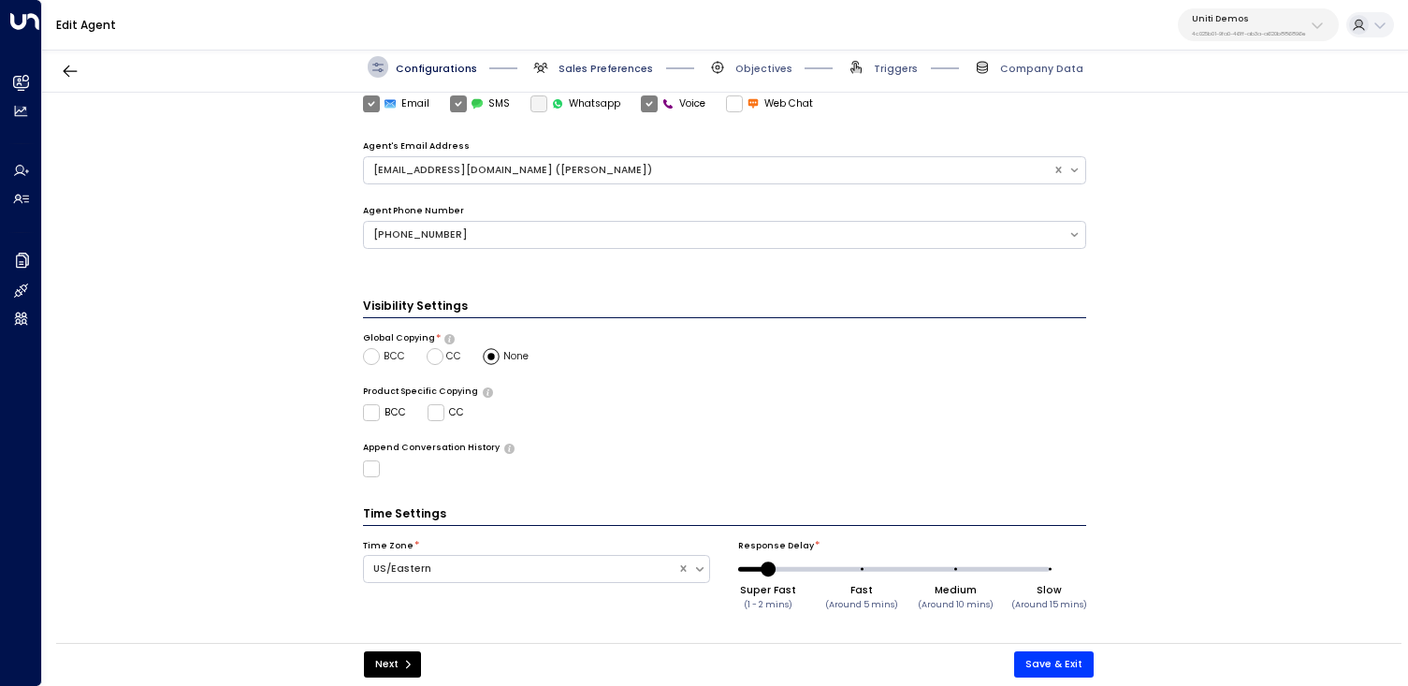
click at [612, 65] on span "Sales Preferences" at bounding box center [605, 69] width 94 height 14
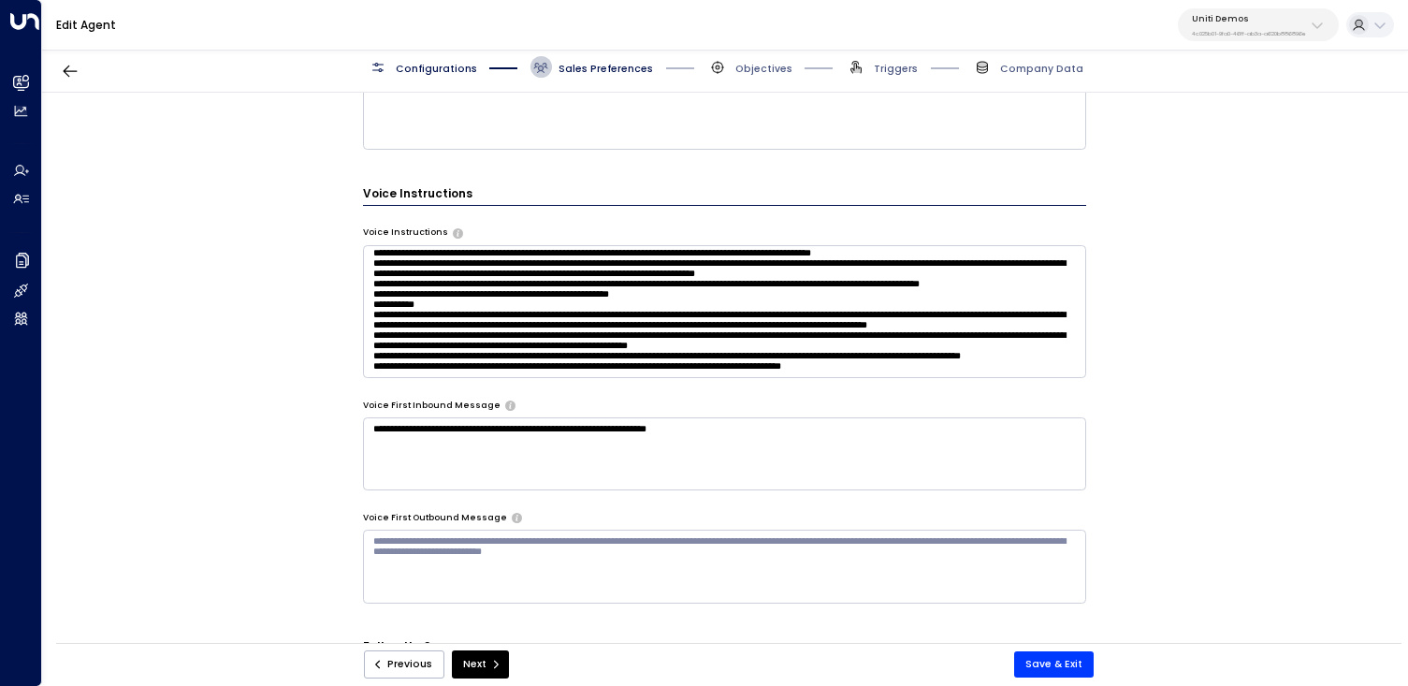
scroll to position [0, 0]
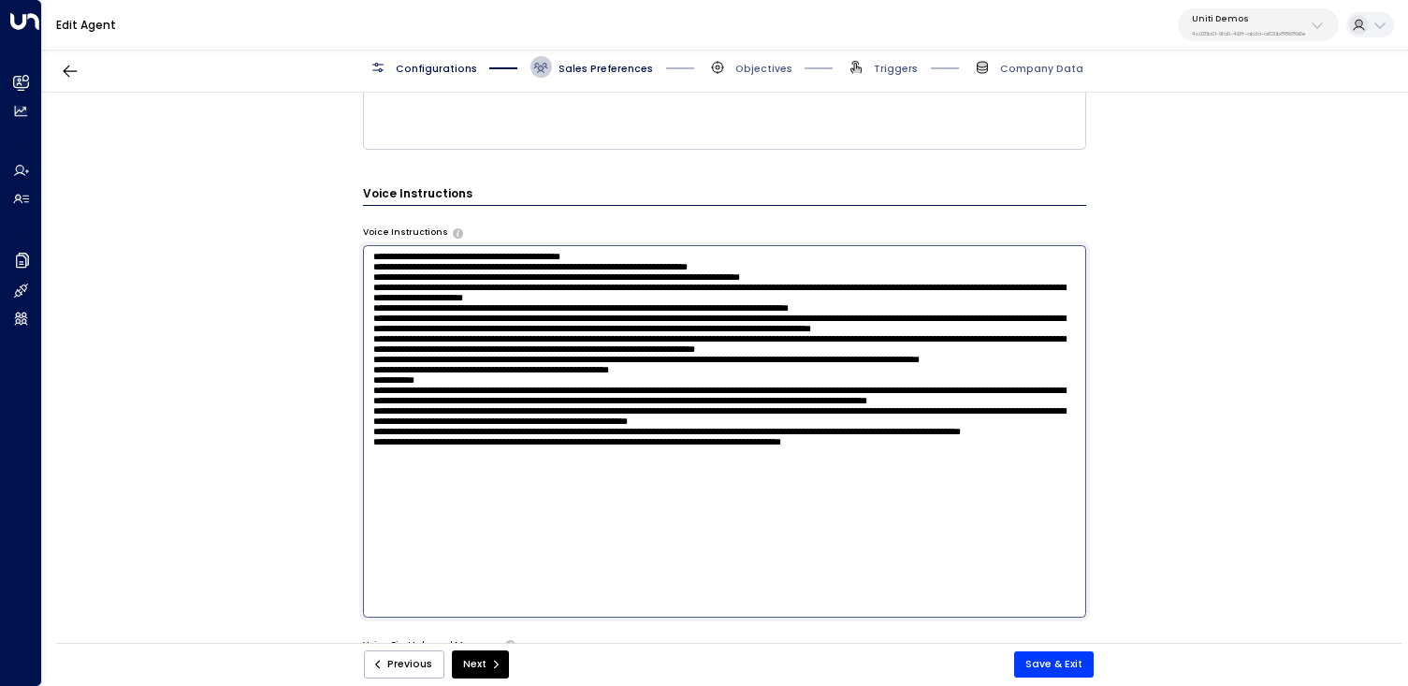
drag, startPoint x: 371, startPoint y: 360, endPoint x: 405, endPoint y: 366, distance: 34.1
click at [405, 367] on textarea at bounding box center [724, 431] width 723 height 372
drag, startPoint x: 422, startPoint y: 589, endPoint x: 354, endPoint y: 571, distance: 70.6
click at [354, 571] on div "**********" at bounding box center [724, 372] width 1365 height 559
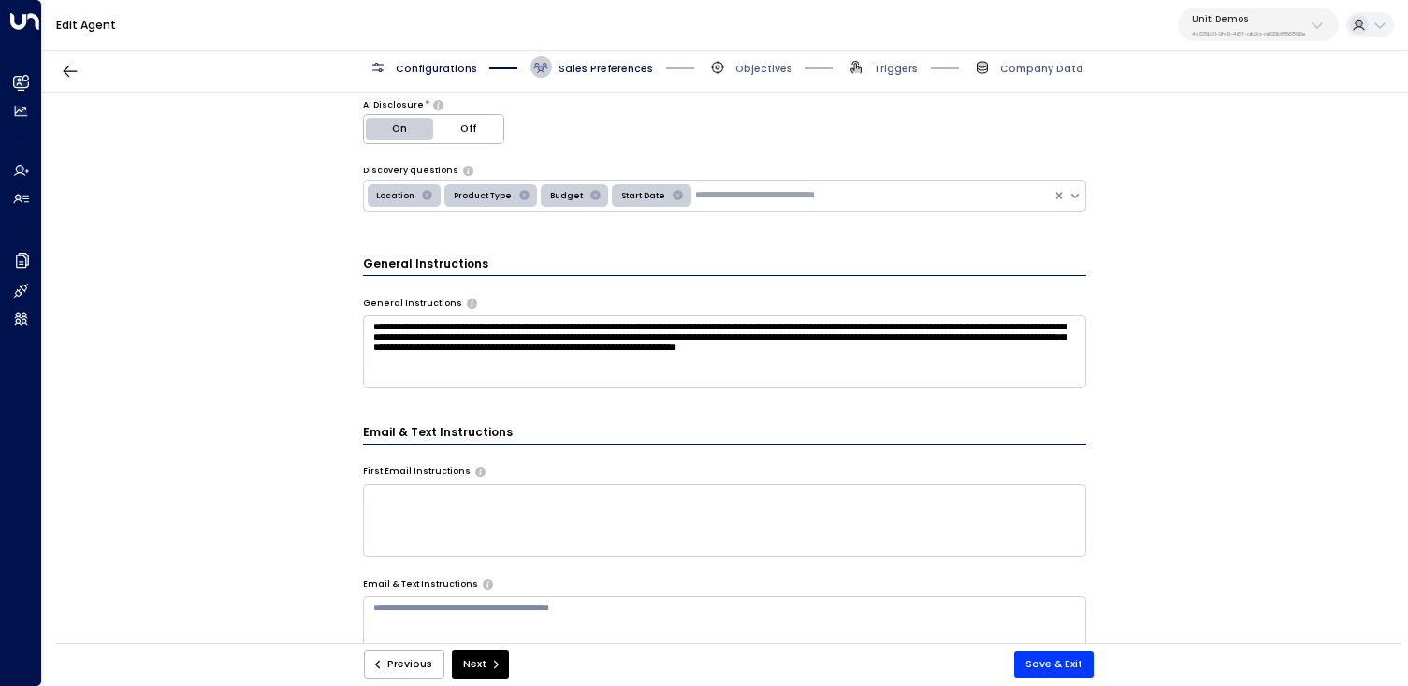
scroll to position [361, 0]
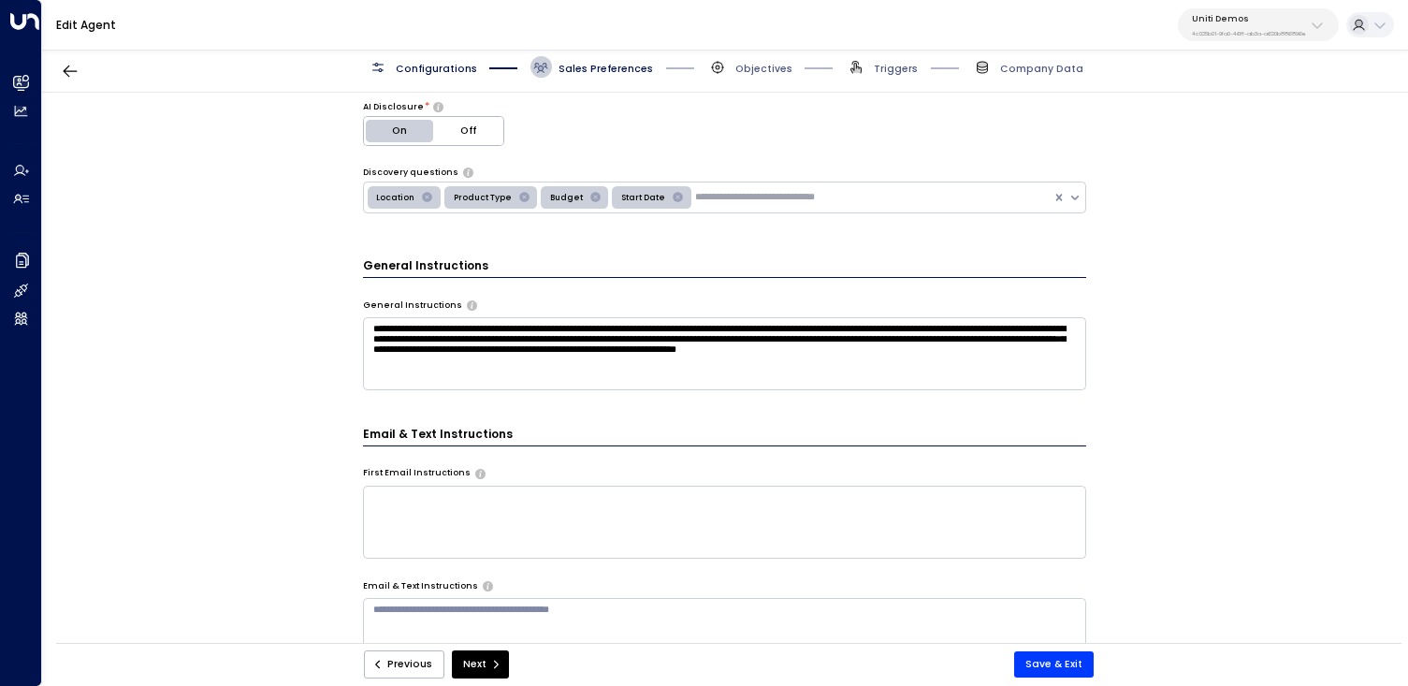
click at [556, 68] on span "Sales Preferences" at bounding box center [591, 67] width 123 height 22
click at [596, 69] on span "Sales Preferences" at bounding box center [605, 69] width 94 height 14
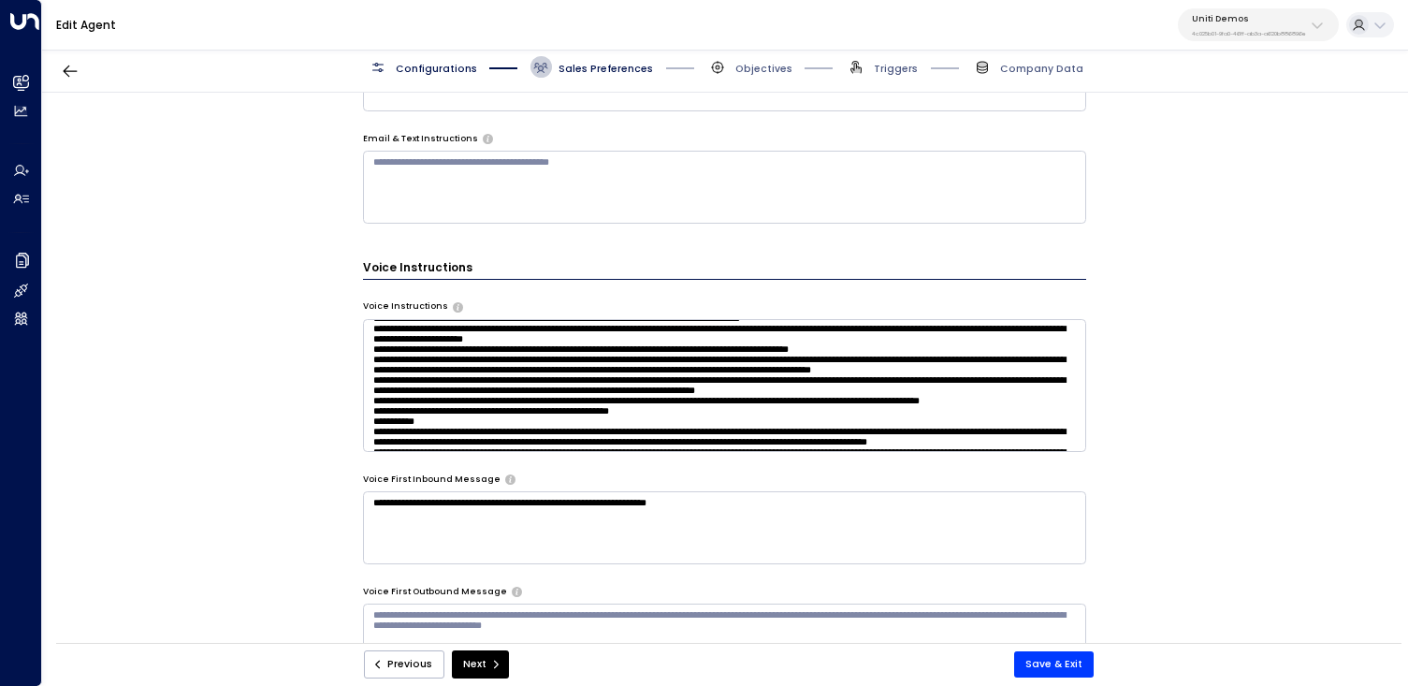
scroll to position [0, 0]
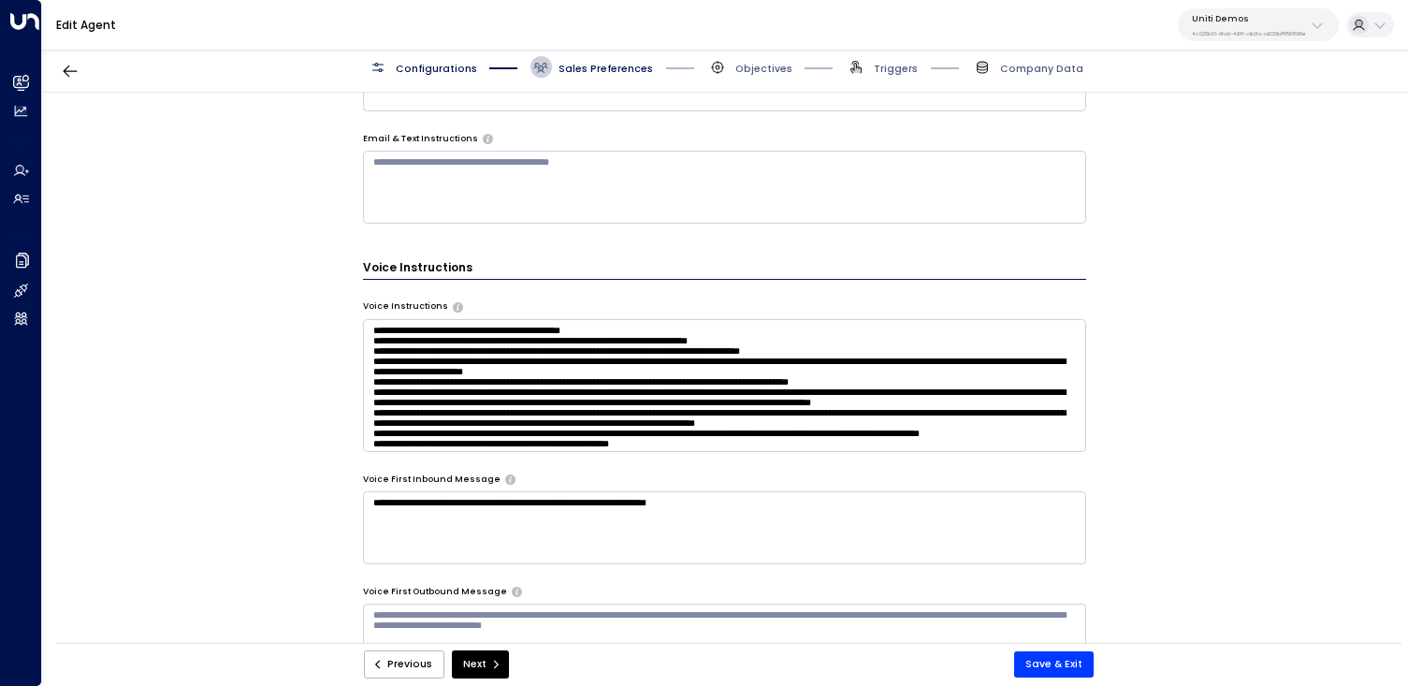
click at [643, 332] on textarea at bounding box center [724, 385] width 723 height 133
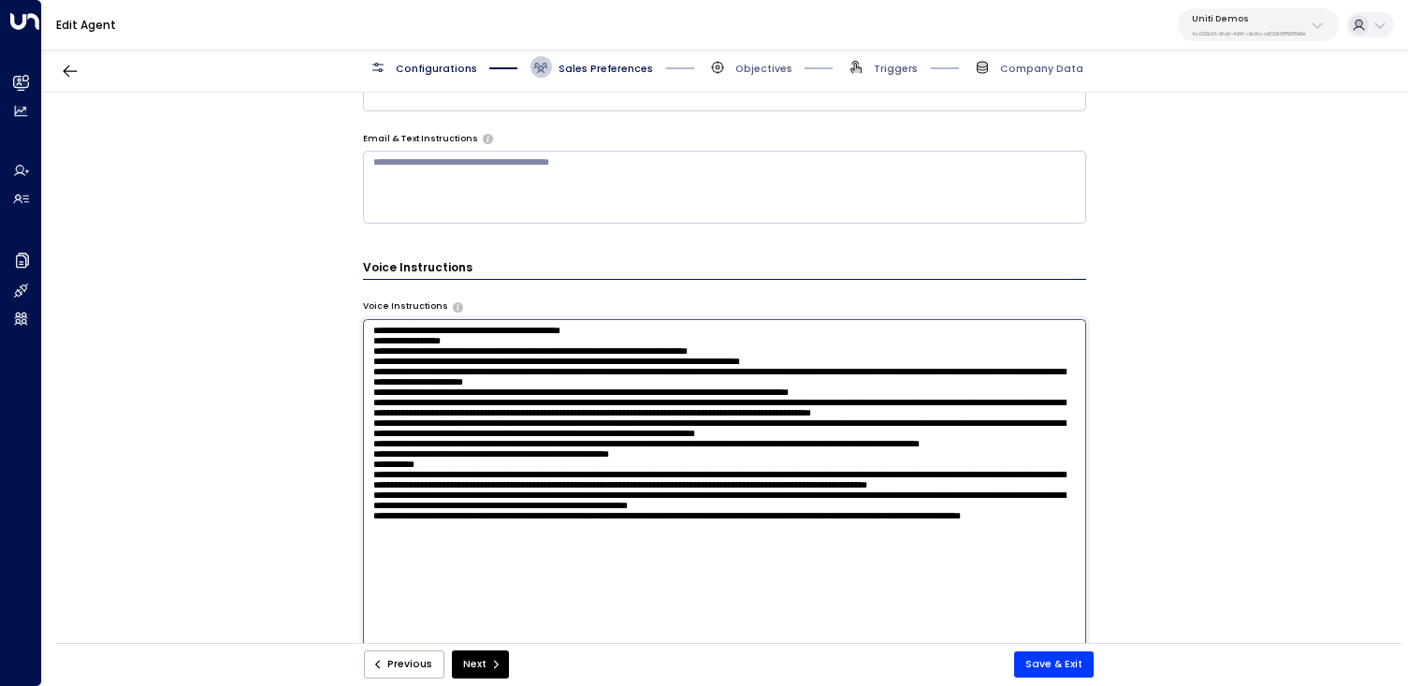
paste textarea "**********"
click at [473, 343] on textarea at bounding box center [724, 505] width 723 height 372
click at [479, 343] on textarea at bounding box center [724, 505] width 723 height 372
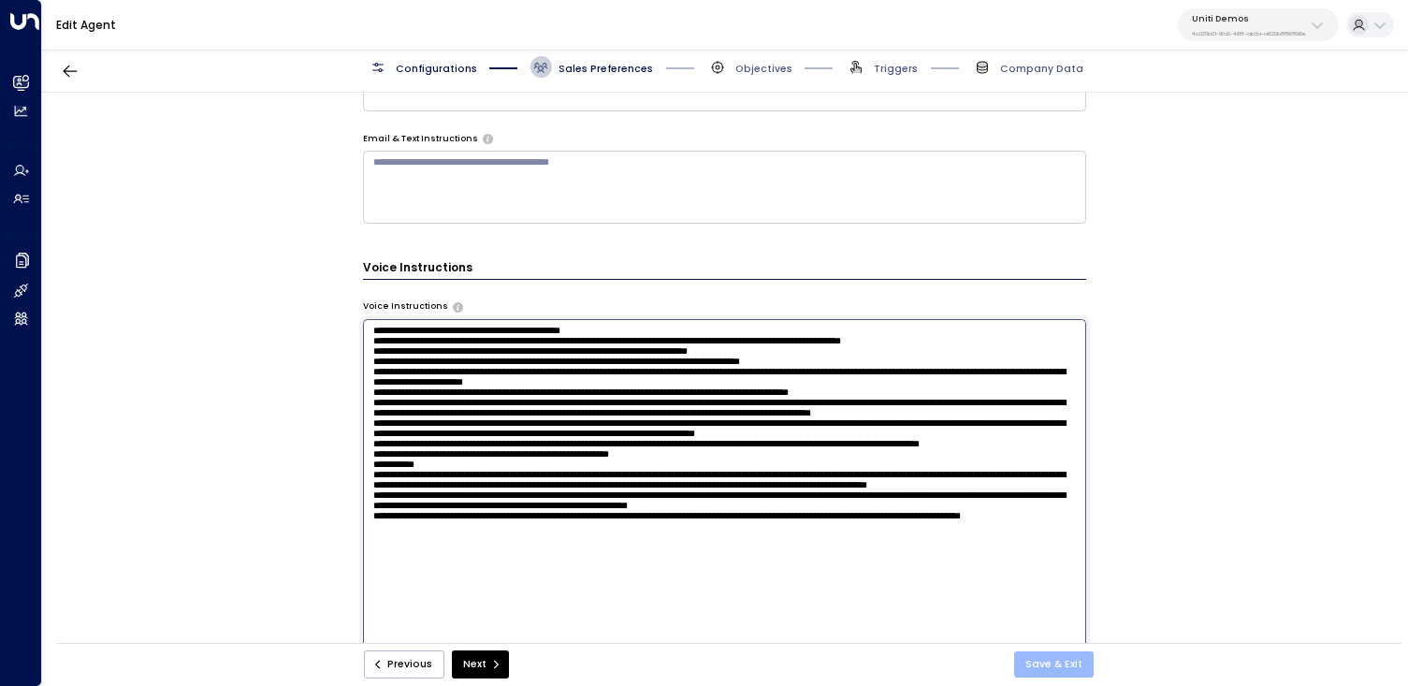
type textarea "**********"
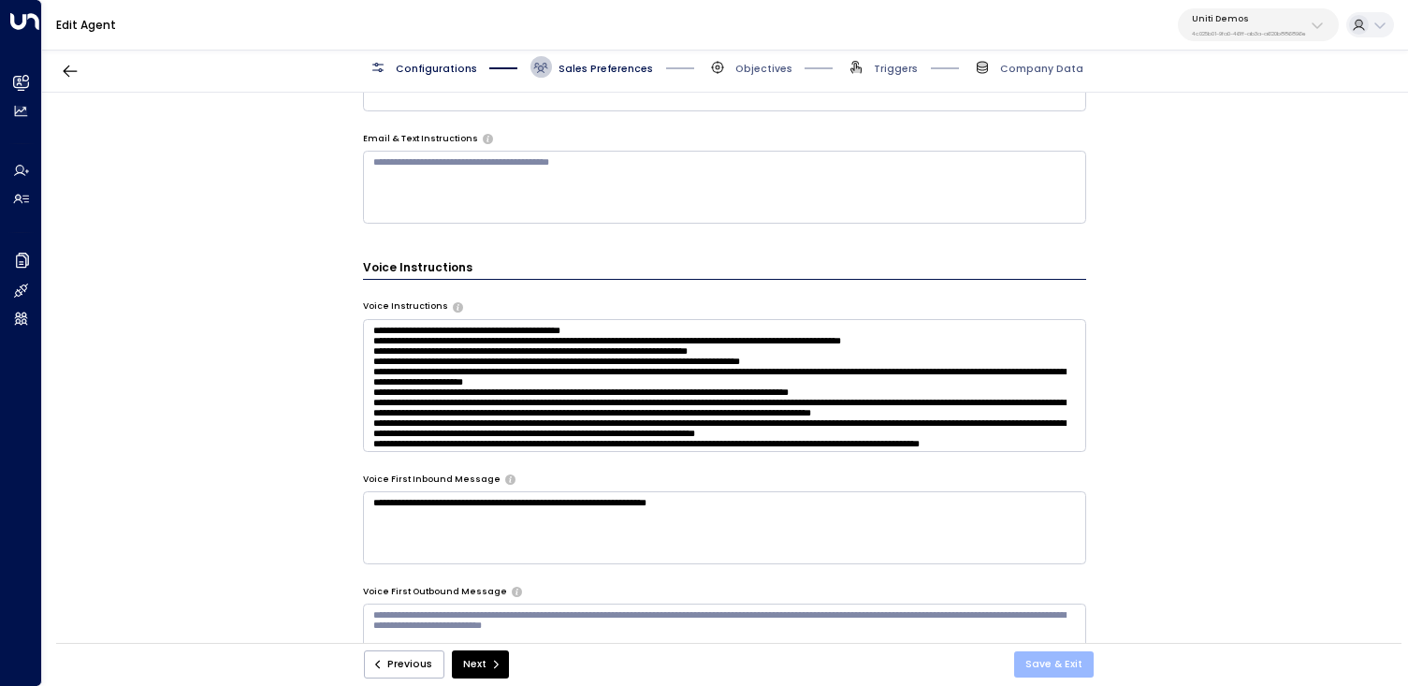
click at [1030, 665] on button "Save & Exit" at bounding box center [1054, 664] width 80 height 26
